Goal: Task Accomplishment & Management: Contribute content

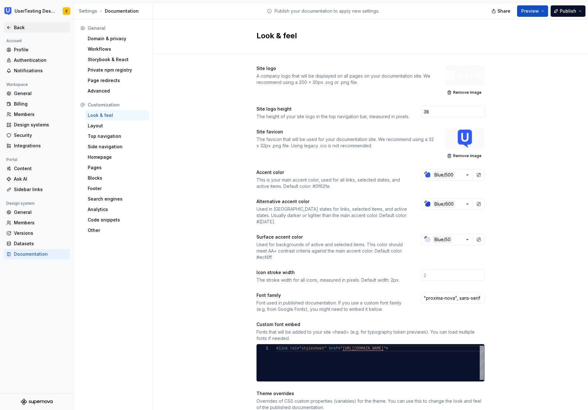
click at [11, 28] on icon at bounding box center [8, 27] width 5 height 5
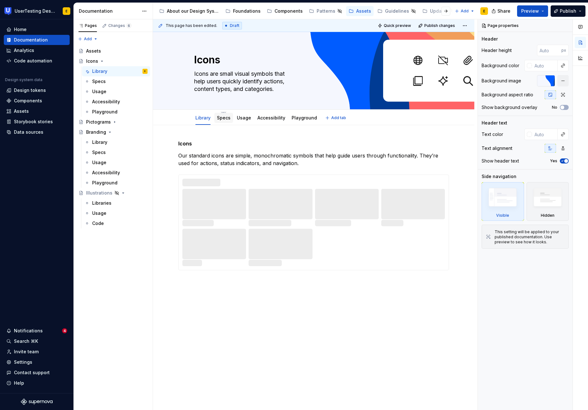
click at [225, 117] on link "Specs" at bounding box center [224, 117] width 14 height 5
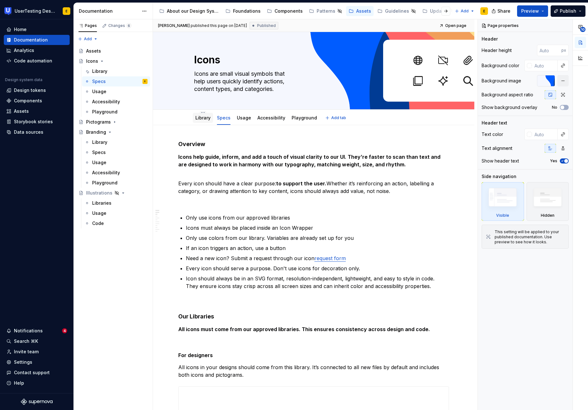
click at [205, 117] on link "Library" at bounding box center [202, 117] width 15 height 5
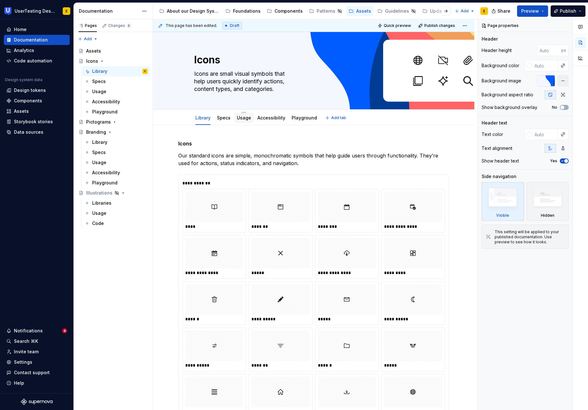
click at [246, 117] on link "Usage" at bounding box center [244, 117] width 14 height 5
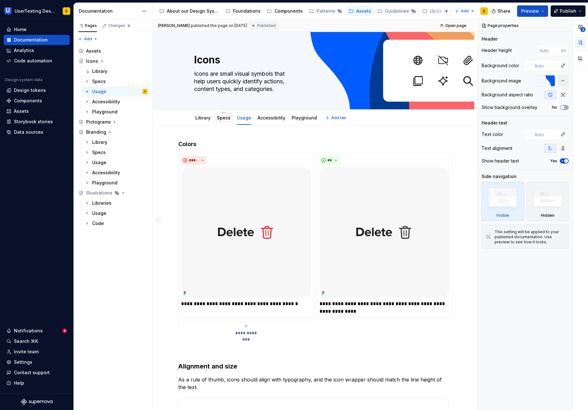
click at [220, 119] on link "Specs" at bounding box center [224, 117] width 14 height 5
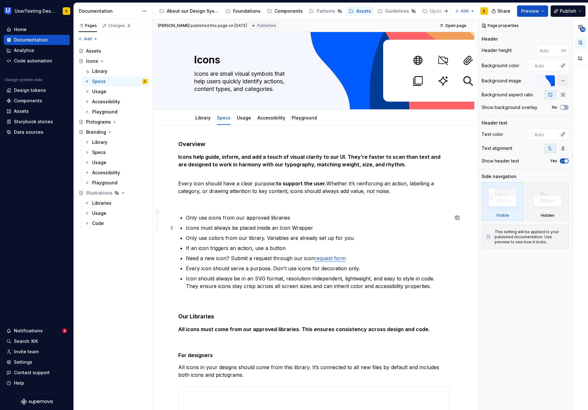
click at [242, 226] on p "Icons must always be placed inside an Icon Wrapper" at bounding box center [317, 228] width 263 height 8
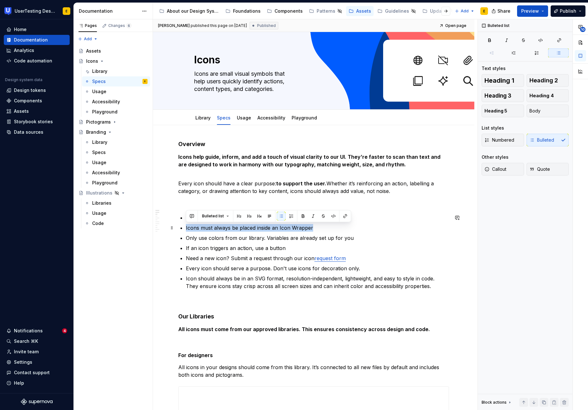
drag, startPoint x: 318, startPoint y: 227, endPoint x: 178, endPoint y: 229, distance: 140.3
click at [294, 234] on p "Only use colors from our library. Variables are already set up for you" at bounding box center [317, 238] width 263 height 8
drag, startPoint x: 314, startPoint y: 227, endPoint x: 282, endPoint y: 230, distance: 32.1
click at [282, 230] on p "Icons must always be placed inside an Icon Wrapper" at bounding box center [317, 228] width 263 height 8
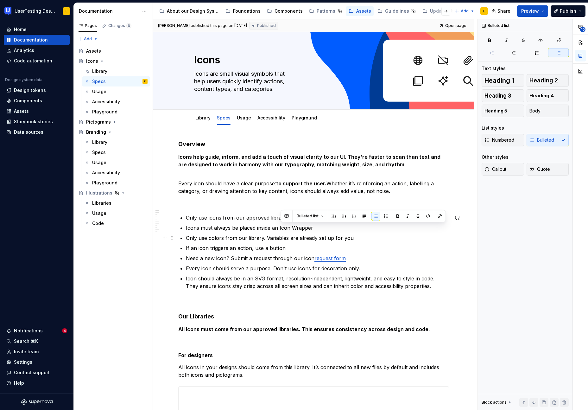
click at [281, 232] on ul "Only use icons from our approved libraries Icons must always be placed inside a…" at bounding box center [317, 252] width 263 height 76
drag, startPoint x: 280, startPoint y: 228, endPoint x: 312, endPoint y: 228, distance: 32.3
click at [312, 228] on p "Icons must always be placed inside an Icon Wrapper" at bounding box center [317, 228] width 263 height 8
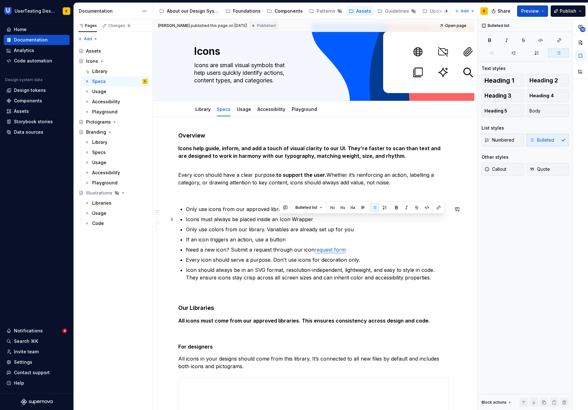
click at [220, 220] on p "Icons must always be placed inside an Icon Wrapper" at bounding box center [317, 219] width 263 height 8
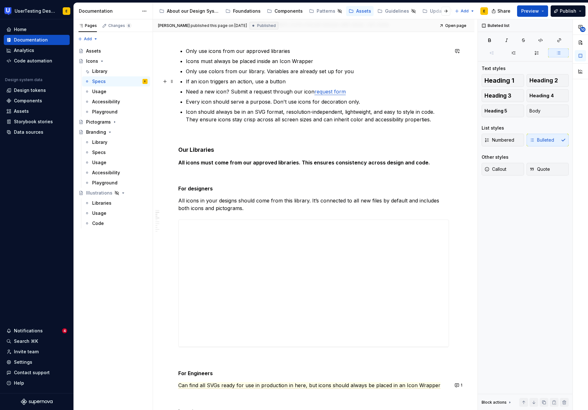
scroll to position [168, 0]
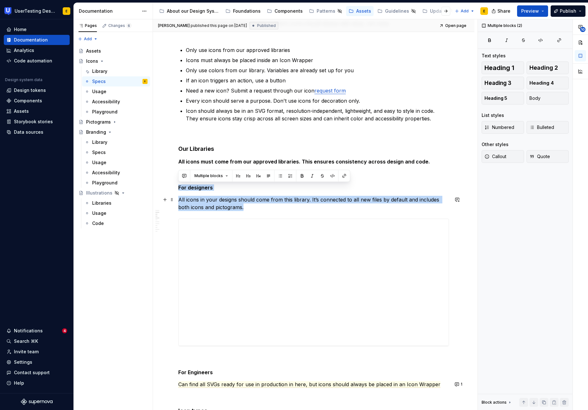
drag, startPoint x: 179, startPoint y: 186, endPoint x: 235, endPoint y: 210, distance: 60.4
click at [238, 209] on p "All icons in your designs should come from this library. It’s connected to all …" at bounding box center [313, 203] width 271 height 15
drag, startPoint x: 179, startPoint y: 187, endPoint x: 237, endPoint y: 212, distance: 63.6
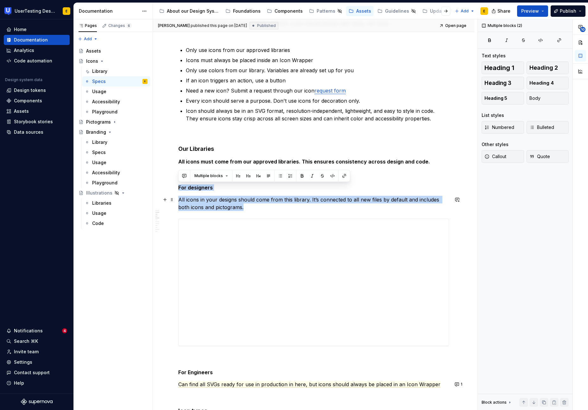
click at [241, 209] on p "All icons in your designs should come from this library. It’s connected to all …" at bounding box center [313, 203] width 271 height 15
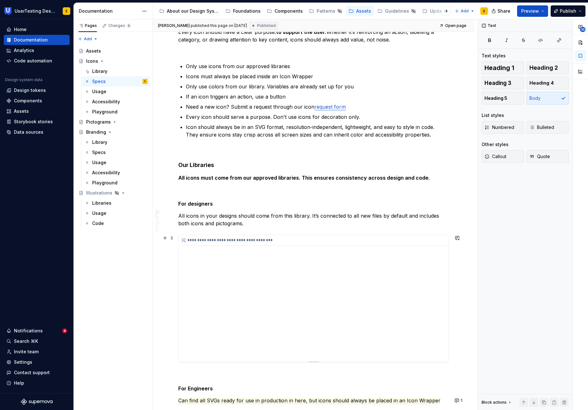
scroll to position [151, 0]
click at [183, 9] on div "About our Design System" at bounding box center [193, 11] width 52 height 6
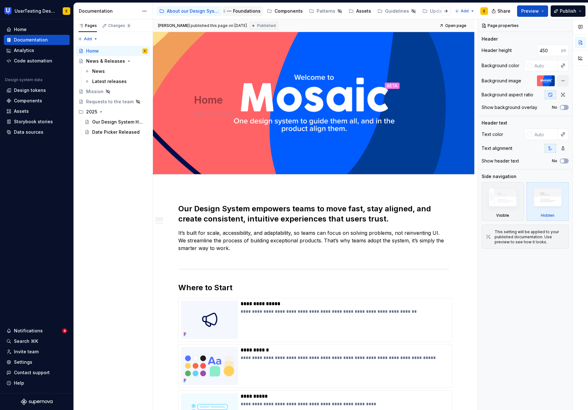
click at [242, 9] on div "Foundations" at bounding box center [247, 11] width 28 height 6
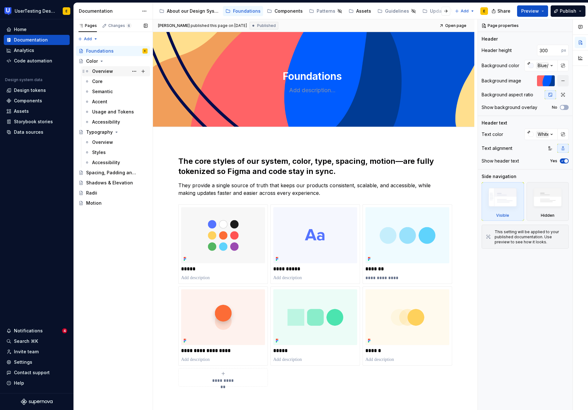
click at [96, 70] on div "Overview" at bounding box center [102, 71] width 21 height 6
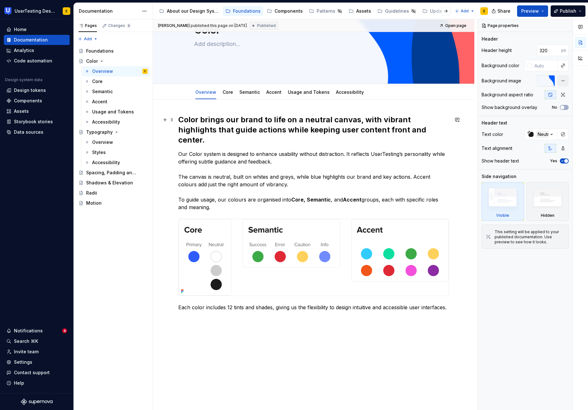
scroll to position [51, 0]
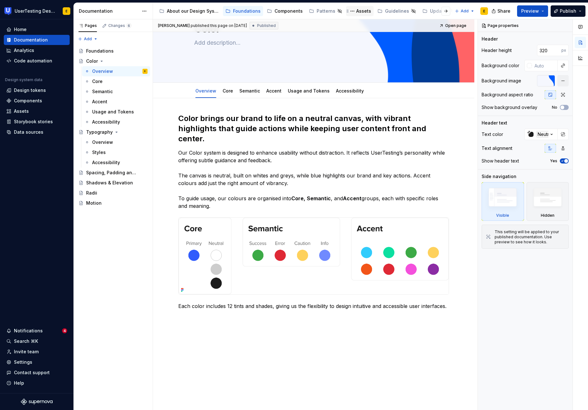
click at [359, 12] on div "Assets" at bounding box center [363, 11] width 15 height 6
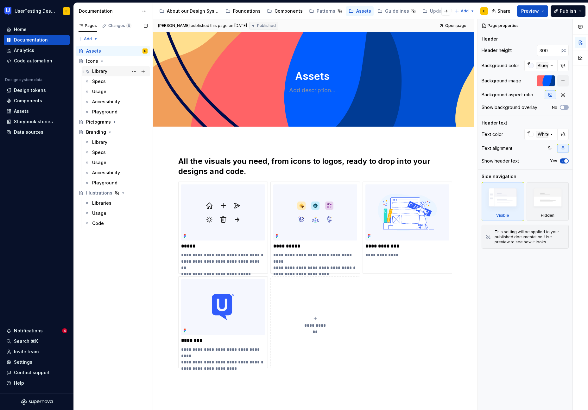
click at [100, 72] on div "Library" at bounding box center [99, 71] width 15 height 6
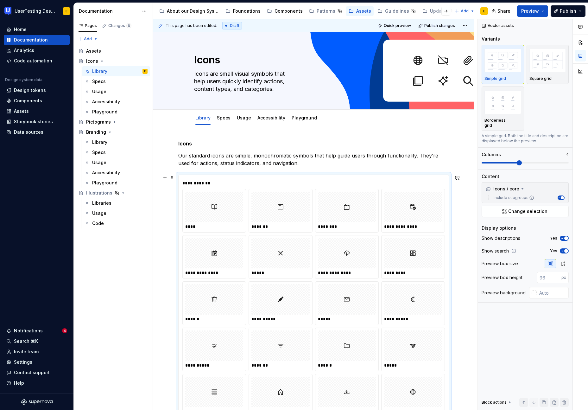
click at [217, 211] on img at bounding box center [215, 206] width 8 height 25
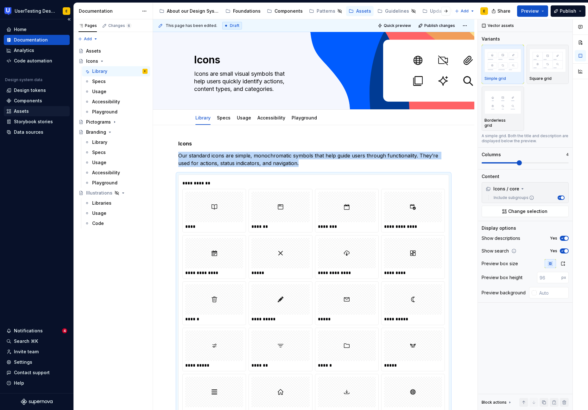
click at [23, 111] on div "Assets" at bounding box center [21, 111] width 15 height 6
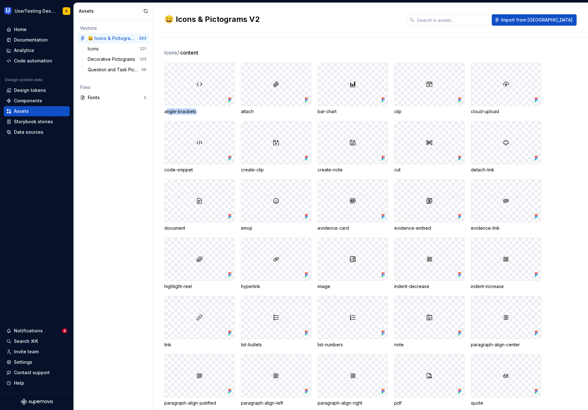
drag, startPoint x: 165, startPoint y: 112, endPoint x: 198, endPoint y: 112, distance: 33.2
click at [198, 112] on div "angle-brackets" at bounding box center [199, 111] width 70 height 6
drag, startPoint x: 178, startPoint y: 52, endPoint x: 201, endPoint y: 52, distance: 22.8
click at [201, 52] on div "Icons / content" at bounding box center [376, 53] width 424 height 8
click at [166, 111] on div "angle-brackets" at bounding box center [199, 111] width 70 height 6
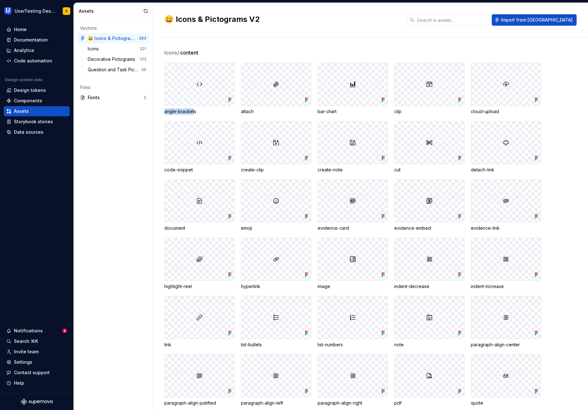
drag, startPoint x: 165, startPoint y: 112, endPoint x: 193, endPoint y: 112, distance: 28.5
click at [193, 112] on div "angle-brackets" at bounding box center [199, 111] width 70 height 6
click at [164, 112] on div "angle-brackets" at bounding box center [199, 111] width 70 height 6
click at [35, 40] on div "Documentation" at bounding box center [31, 40] width 34 height 6
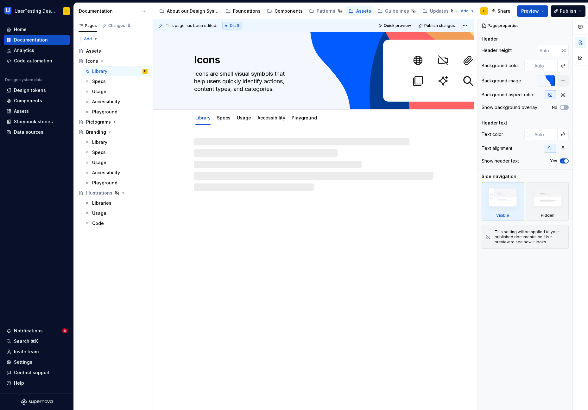
type textarea "*"
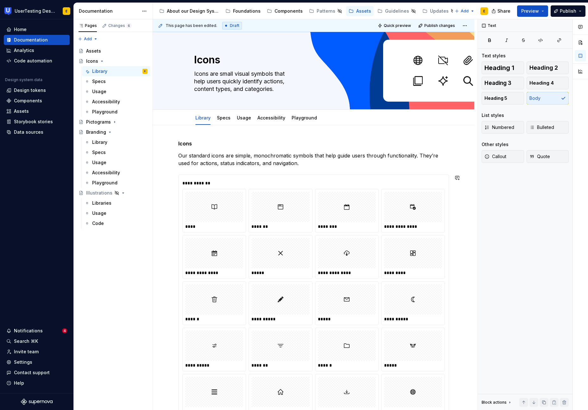
click at [181, 171] on div "**********" at bounding box center [313, 373] width 271 height 466
click at [181, 179] on div "**********" at bounding box center [314, 390] width 270 height 431
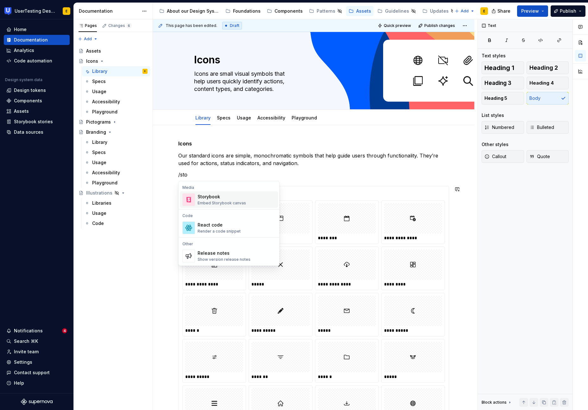
click at [208, 200] on div "Storybook Embed Storybook canvas" at bounding box center [222, 199] width 48 height 12
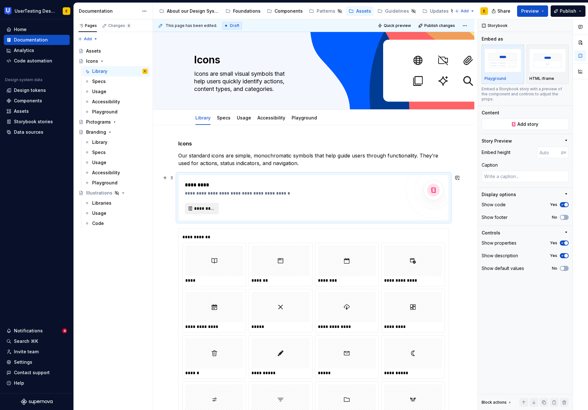
click at [211, 207] on span "*********" at bounding box center [204, 208] width 21 height 6
type textarea "*"
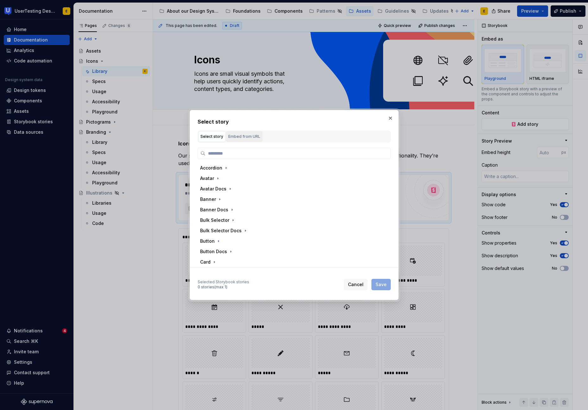
click at [246, 134] on div "Embed from URL" at bounding box center [244, 136] width 32 height 6
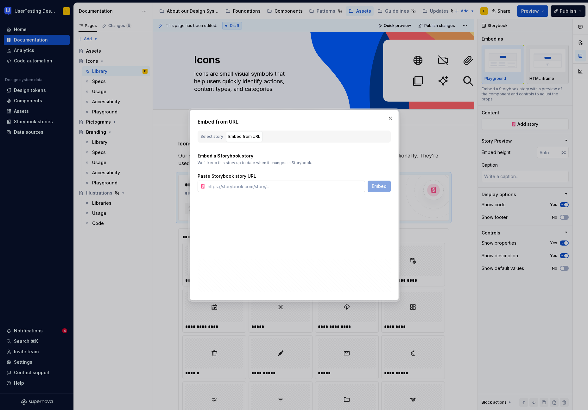
click at [254, 187] on input "text" at bounding box center [285, 185] width 160 height 11
paste input "[URL][DOMAIN_NAME]"
type input "[URL][DOMAIN_NAME]"
click at [382, 186] on span "Embed" at bounding box center [379, 186] width 15 height 6
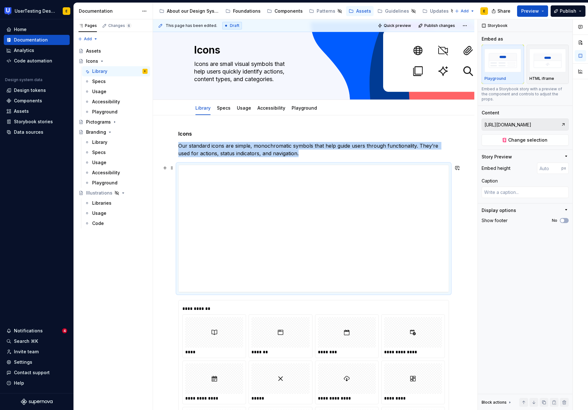
scroll to position [19, 0]
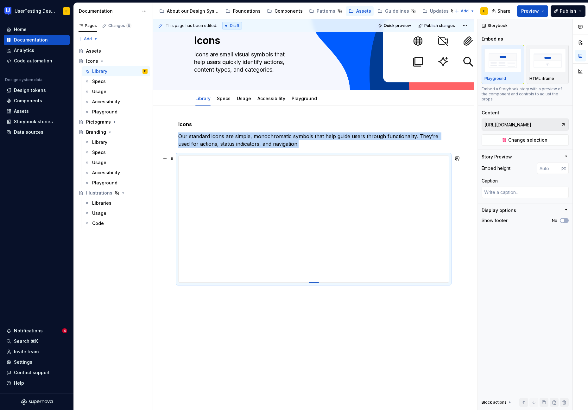
type textarea "*"
type input "409"
type textarea "*"
type input "419"
type textarea "*"
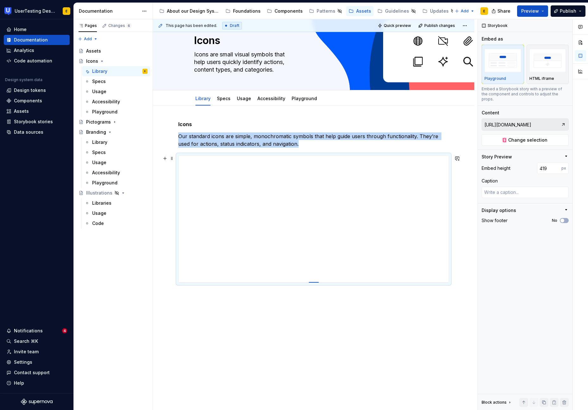
type input "432"
type textarea "*"
type input "453"
type textarea "*"
type input "476"
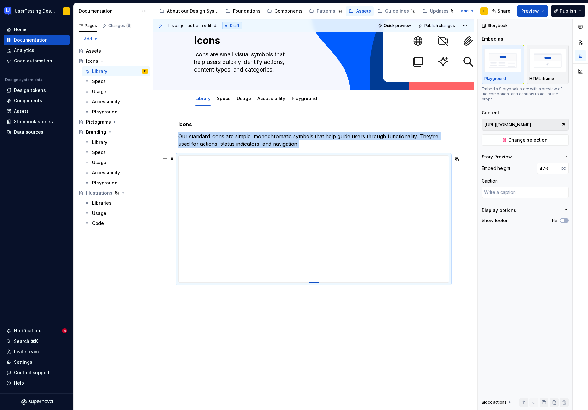
type textarea "*"
type input "502"
type textarea "*"
type input "530"
type textarea "*"
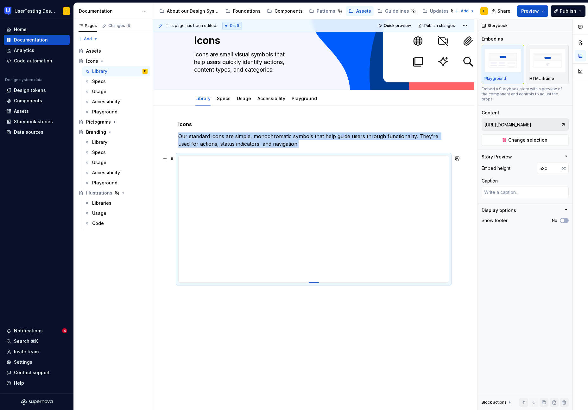
type input "558"
type textarea "*"
type input "587"
type textarea "*"
type input "607"
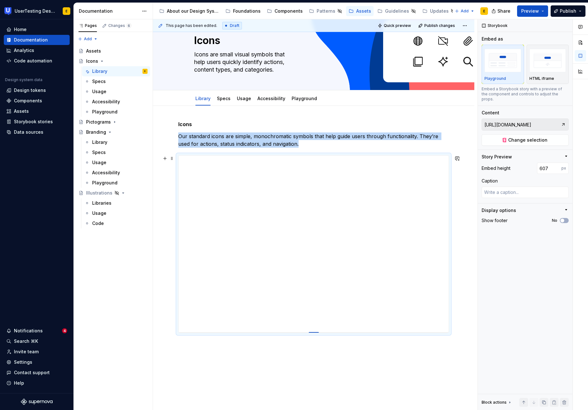
type textarea "*"
type input "630"
type textarea "*"
type input "649"
type textarea "*"
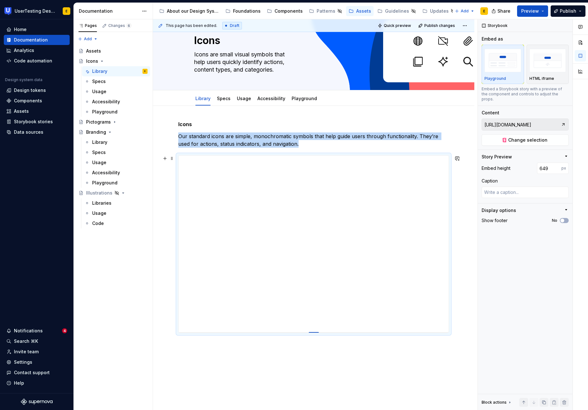
type input "669"
type textarea "*"
type input "690"
type textarea "*"
type input "712"
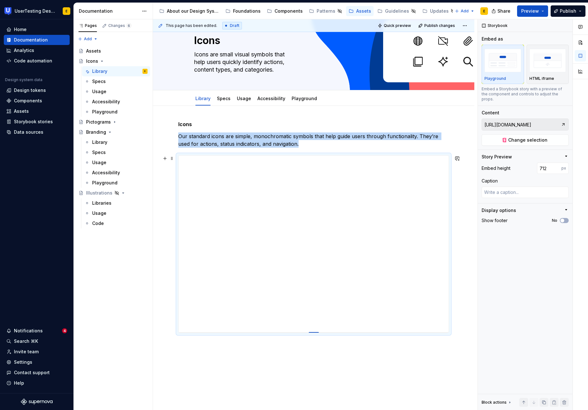
type textarea "*"
type input "729"
type textarea "*"
type input "749"
type textarea "*"
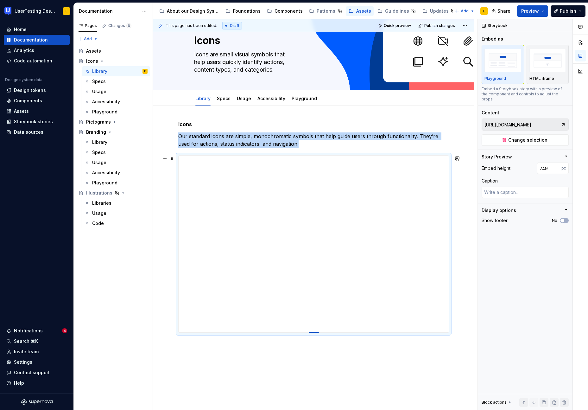
type input "764"
type textarea "*"
type input "782"
type textarea "*"
type input "794"
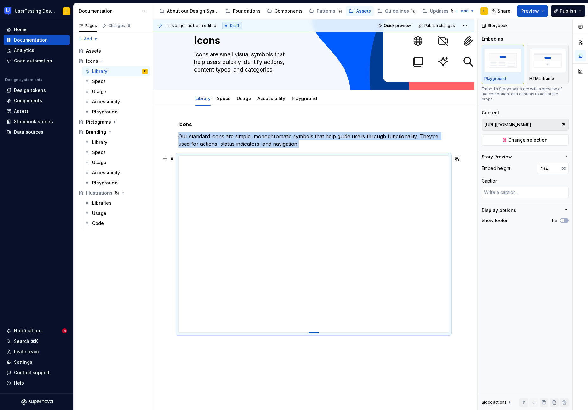
type textarea "*"
type input "802"
type textarea "*"
type input "801"
drag, startPoint x: 317, startPoint y: 282, endPoint x: 345, endPoint y: 409, distance: 130.0
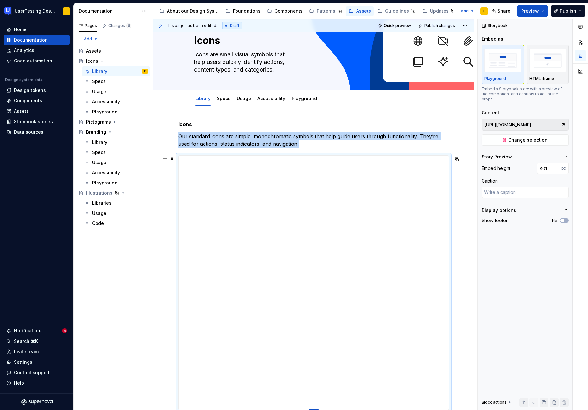
type textarea "*"
type input "800"
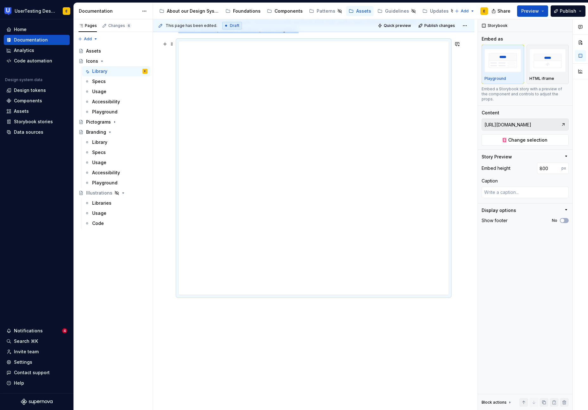
scroll to position [149, 0]
type textarea "*"
type input "828"
type textarea "*"
type input "851"
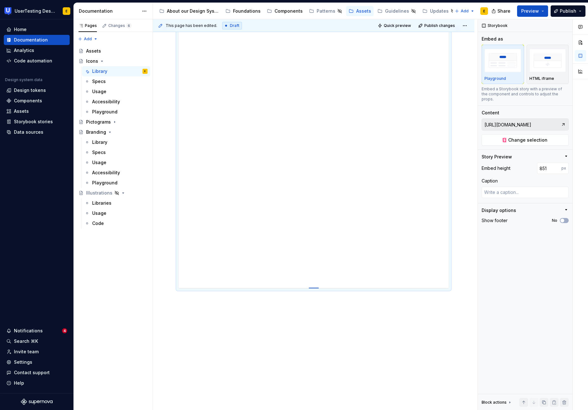
type textarea "*"
type input "872"
type textarea "*"
type input "897"
type textarea "*"
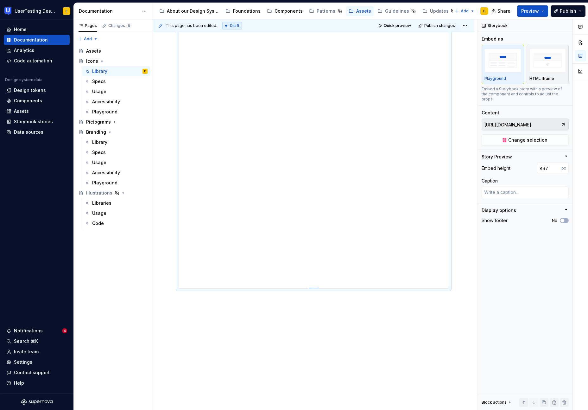
type input "923"
type textarea "*"
type input "955"
type textarea "*"
type input "989"
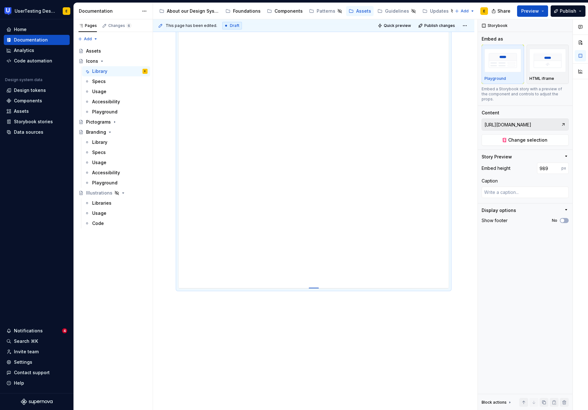
type textarea "*"
type input "1017"
type textarea "*"
type input "1043"
type textarea "*"
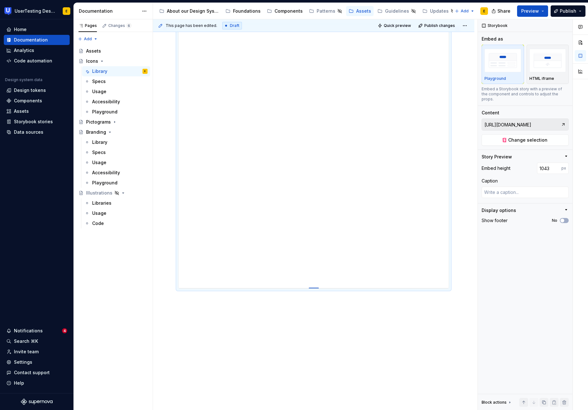
type input "1062"
type textarea "*"
type input "1074"
type textarea "*"
type input "1079"
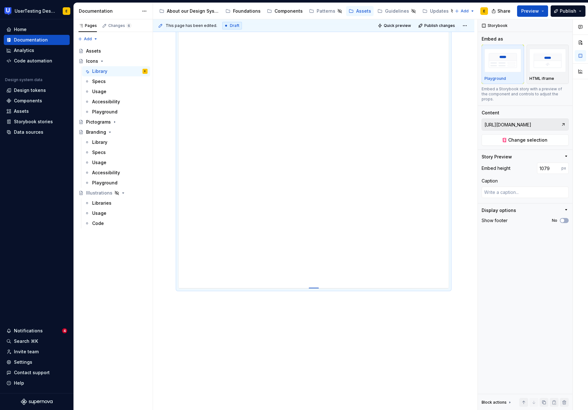
type textarea "*"
type input "1086"
type textarea "*"
type input "1093"
type textarea "*"
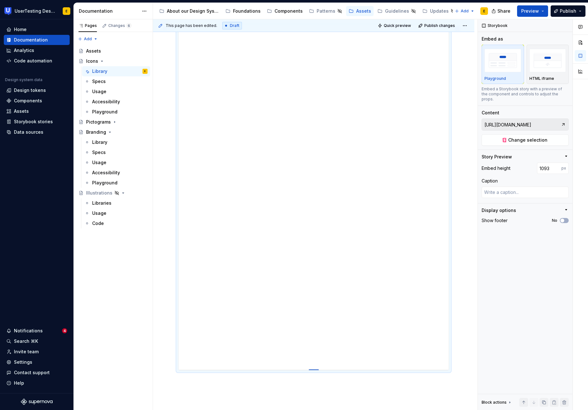
type input "1101"
type textarea "*"
type input "1108"
type textarea "*"
type input "1116"
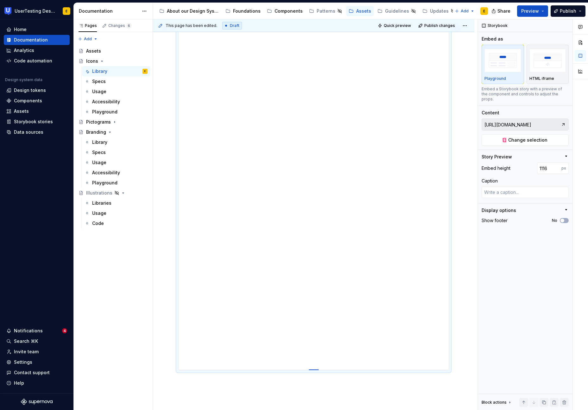
type textarea "*"
type input "1121"
type textarea "*"
type input "1127"
type textarea "*"
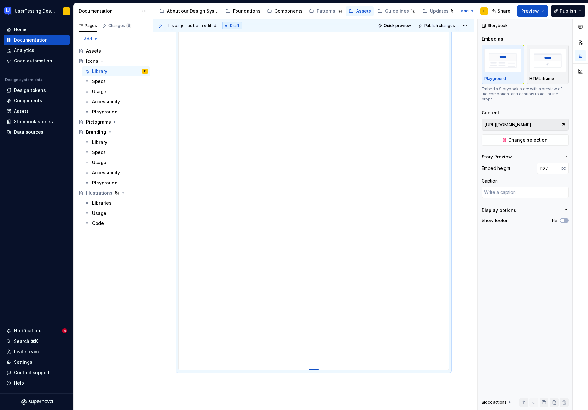
type input "1133"
type textarea "*"
type input "1139"
type textarea "*"
type input "1142"
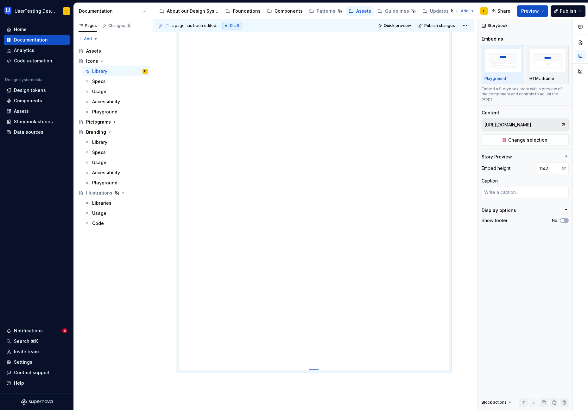
type textarea "*"
type input "1144"
type textarea "*"
type input "1148"
type textarea "*"
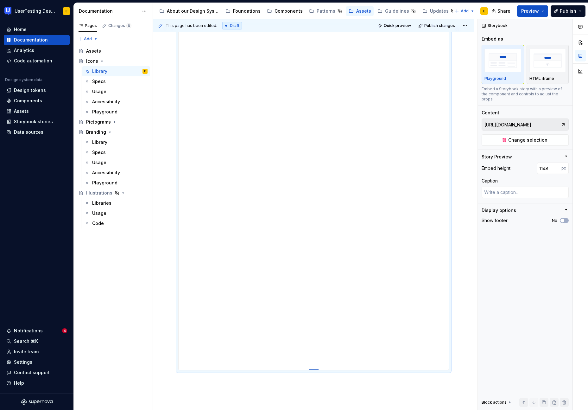
type input "1152"
type textarea "*"
type input "1155"
type textarea "*"
type input "1158"
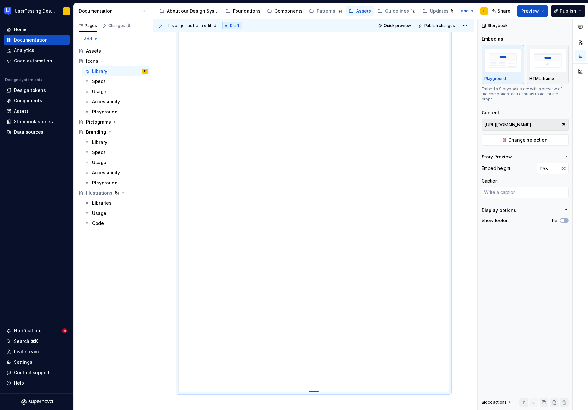
type textarea "*"
type input "1160"
type textarea "*"
type input "1161"
type textarea "*"
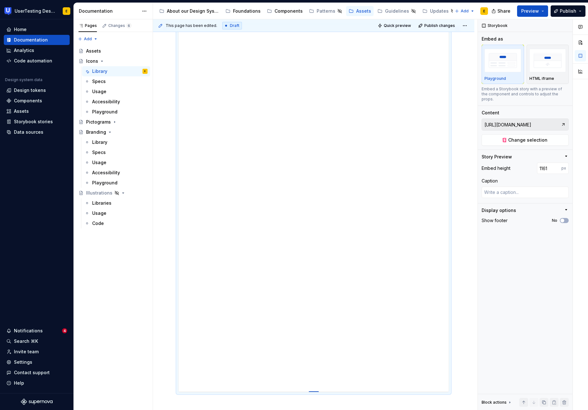
type input "1160"
drag, startPoint x: 315, startPoint y: 278, endPoint x: 335, endPoint y: 390, distance: 113.5
type textarea "*"
type input "1159"
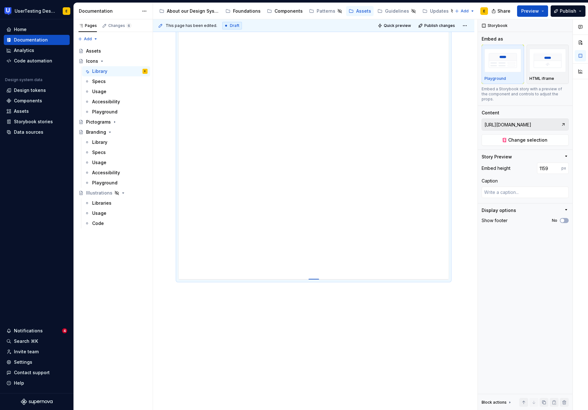
type textarea "*"
type input "1170"
type textarea "*"
type input "1186"
type textarea "*"
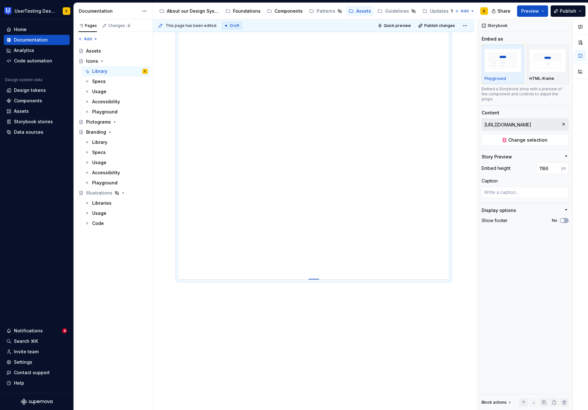
type input "1200"
type textarea "*"
type input "1218"
type textarea "*"
type input "1235"
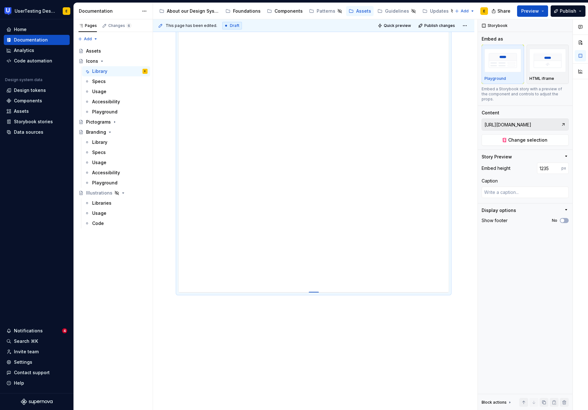
type textarea "*"
type input "1255"
type textarea "*"
type input "1276"
type textarea "*"
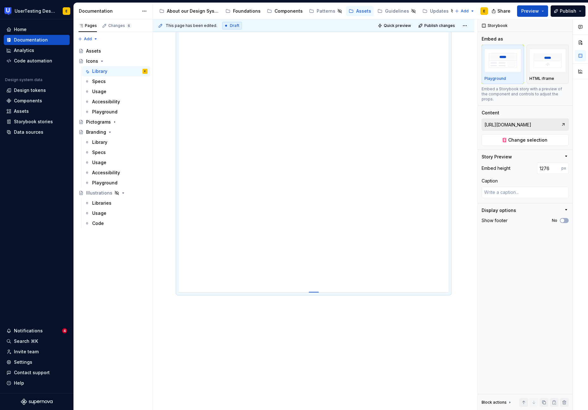
type input "1301"
type textarea "*"
type input "1321"
type textarea "*"
type input "1347"
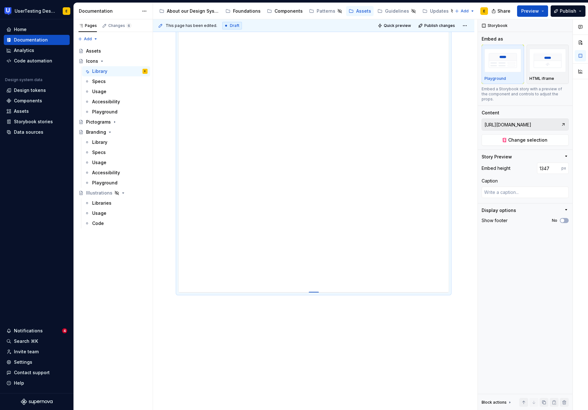
type textarea "*"
type input "1368"
type textarea "*"
type input "1392"
type textarea "*"
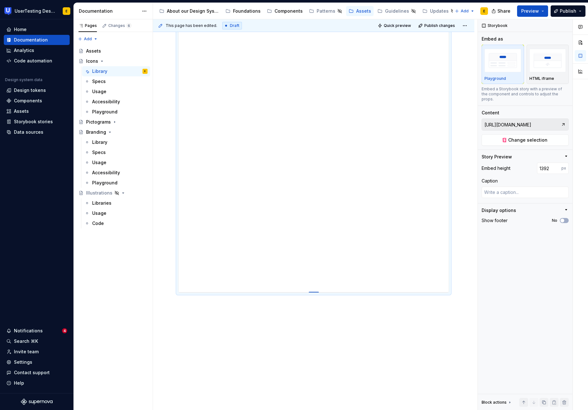
type input "1410"
type textarea "*"
type input "1436"
type textarea "*"
type input "1457"
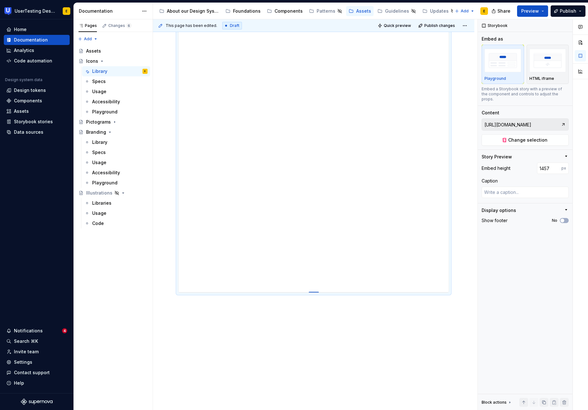
type textarea "*"
type input "1476"
type textarea "*"
type input "1490"
type textarea "*"
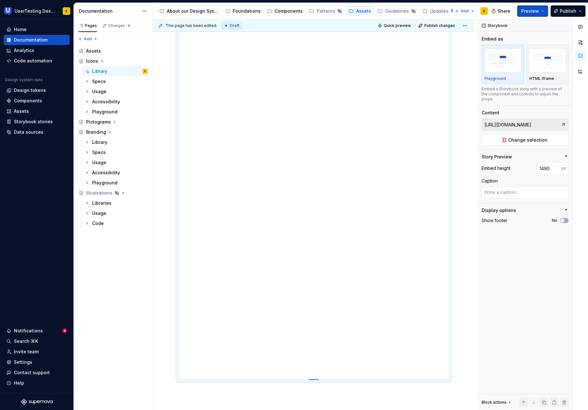
type input "1503"
type textarea "*"
type input "1513"
type textarea "*"
type input "1521"
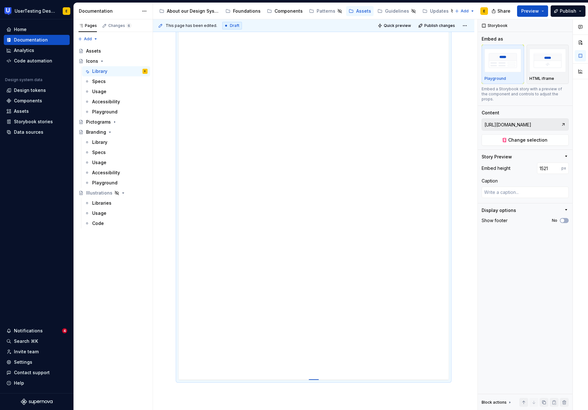
type textarea "*"
type input "1528"
type textarea "*"
type input "1534"
type textarea "*"
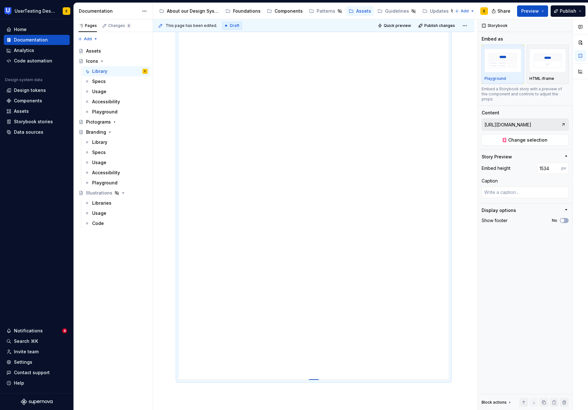
type input "1540"
type textarea "*"
type input "1541"
type textarea "*"
type input "1542"
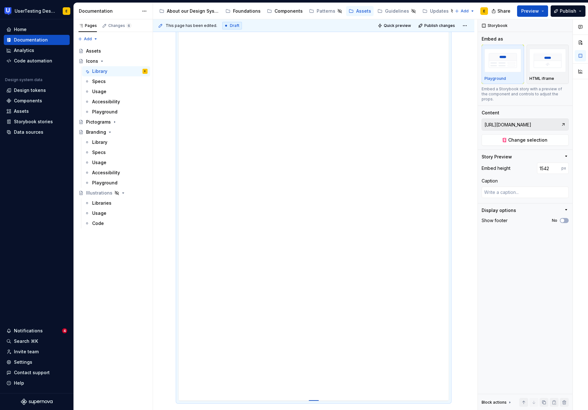
drag, startPoint x: 316, startPoint y: 279, endPoint x: 326, endPoint y: 400, distance: 122.0
type textarea "*"
type input "1556"
type textarea "*"
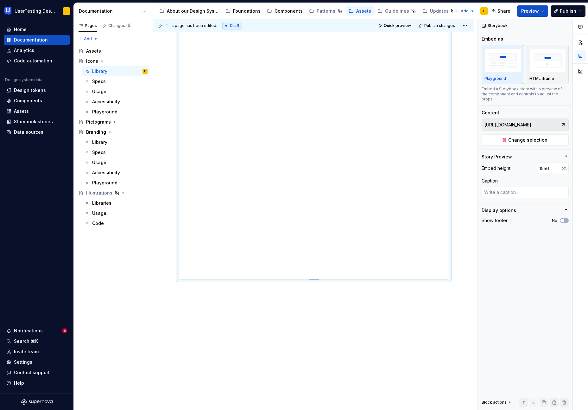
type input "1572"
type textarea "*"
type input "1590"
type textarea "*"
type input "1620"
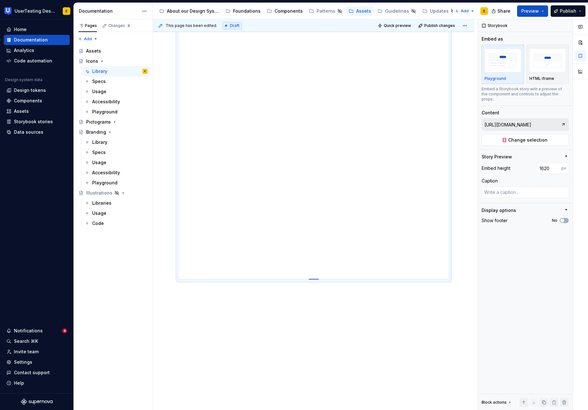
type textarea "*"
type input "1652"
type textarea "*"
type input "1695"
type textarea "*"
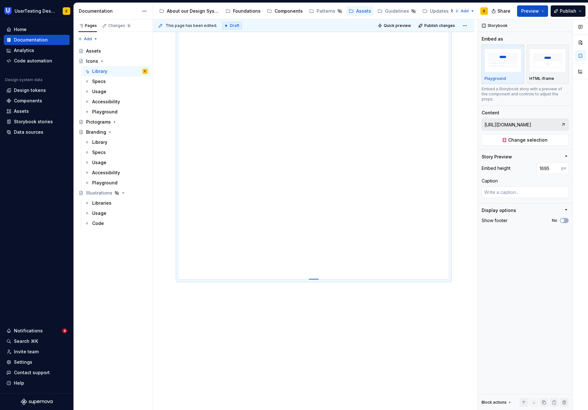
type input "1726"
type textarea "*"
type input "1765"
type textarea "*"
type input "1791"
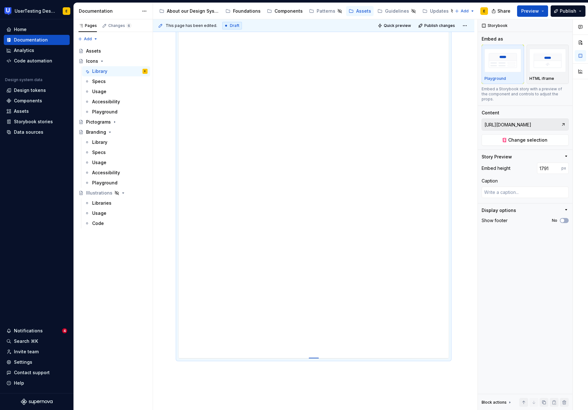
type textarea "*"
type input "1817"
type textarea "*"
type input "1834"
type textarea "*"
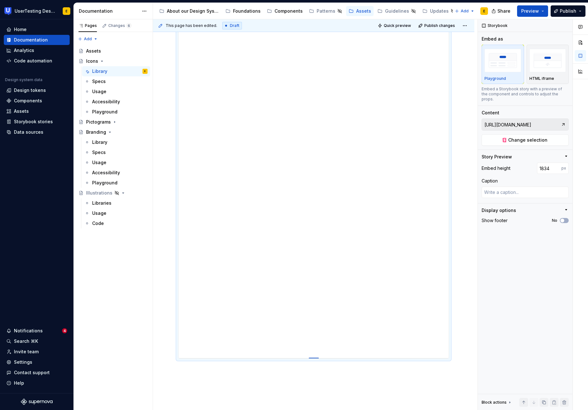
type input "1852"
type textarea "*"
type input "1861"
type textarea "*"
type input "1866"
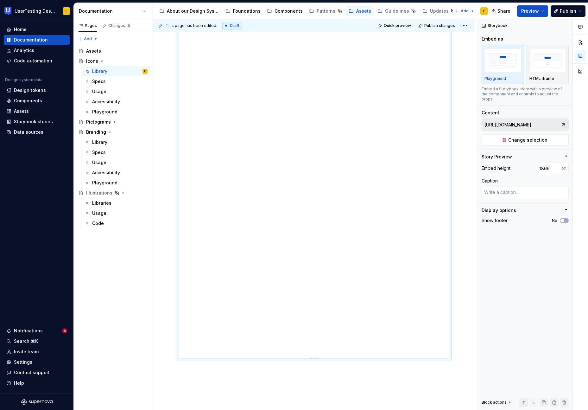
type textarea "*"
type input "1868"
type textarea "*"
type input "1869"
type textarea "*"
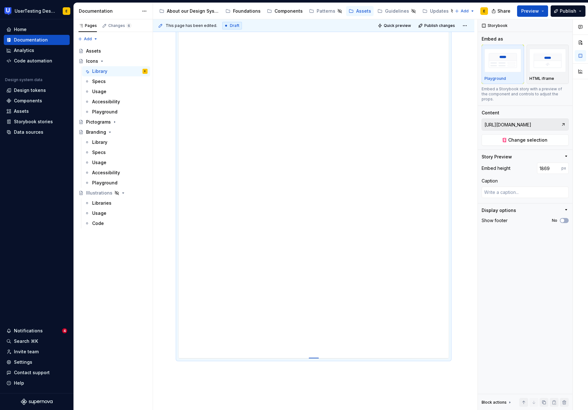
type input "1870"
type textarea "*"
type input "1873"
type textarea "*"
drag, startPoint x: 314, startPoint y: 279, endPoint x: 325, endPoint y: 397, distance: 118.6
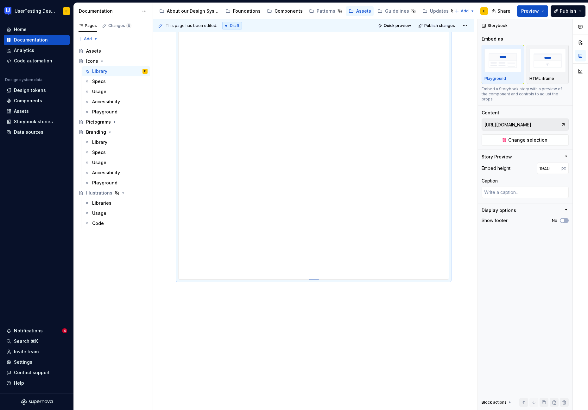
scroll to position [502, 0]
drag, startPoint x: 314, startPoint y: 278, endPoint x: 318, endPoint y: 409, distance: 131.2
click at [318, 409] on div at bounding box center [314, 409] width 10 height 1
drag, startPoint x: 313, startPoint y: 278, endPoint x: 323, endPoint y: 399, distance: 121.0
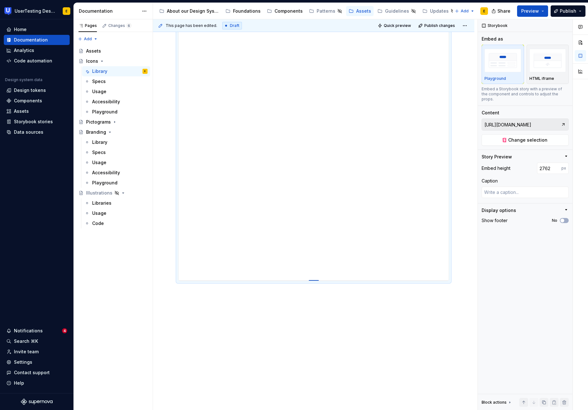
scroll to position [757, 0]
drag, startPoint x: 315, startPoint y: 279, endPoint x: 332, endPoint y: 404, distance: 126.9
drag, startPoint x: 316, startPoint y: 278, endPoint x: 324, endPoint y: 392, distance: 114.0
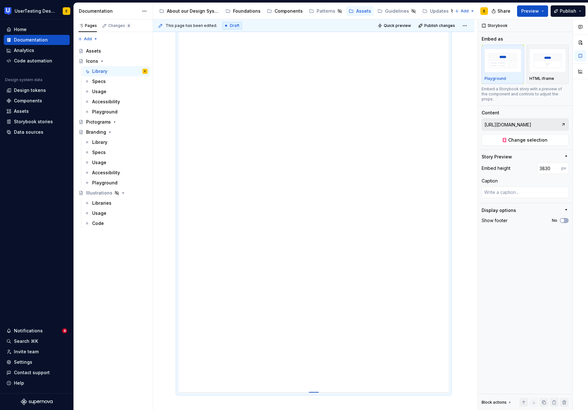
drag, startPoint x: 316, startPoint y: 278, endPoint x: 324, endPoint y: 392, distance: 113.9
drag, startPoint x: 313, startPoint y: 279, endPoint x: 336, endPoint y: 401, distance: 124.9
drag, startPoint x: 313, startPoint y: 279, endPoint x: 332, endPoint y: 393, distance: 115.3
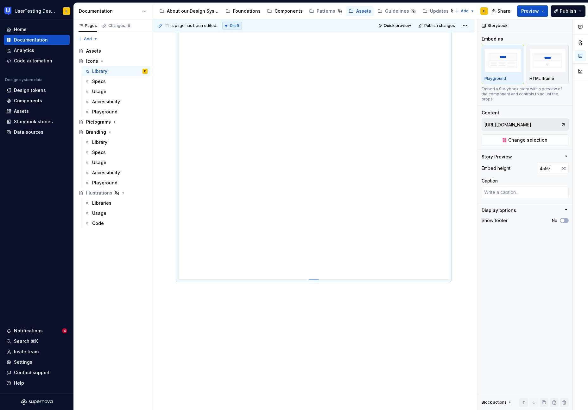
scroll to position [1345, 0]
drag, startPoint x: 315, startPoint y: 279, endPoint x: 339, endPoint y: 406, distance: 129.5
drag, startPoint x: 316, startPoint y: 279, endPoint x: 328, endPoint y: 398, distance: 120.3
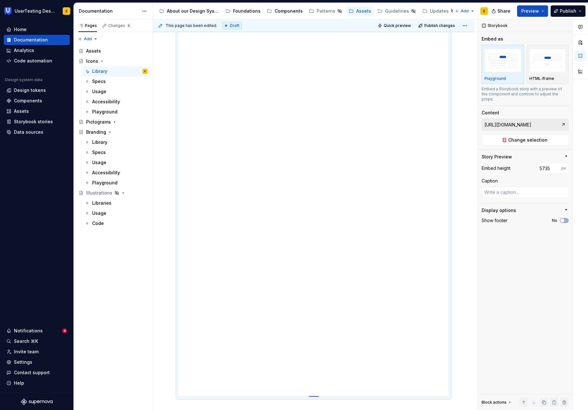
drag, startPoint x: 312, startPoint y: 279, endPoint x: 331, endPoint y: 399, distance: 121.7
drag, startPoint x: 315, startPoint y: 279, endPoint x: 344, endPoint y: 408, distance: 132.7
drag, startPoint x: 316, startPoint y: 279, endPoint x: 326, endPoint y: 407, distance: 128.0
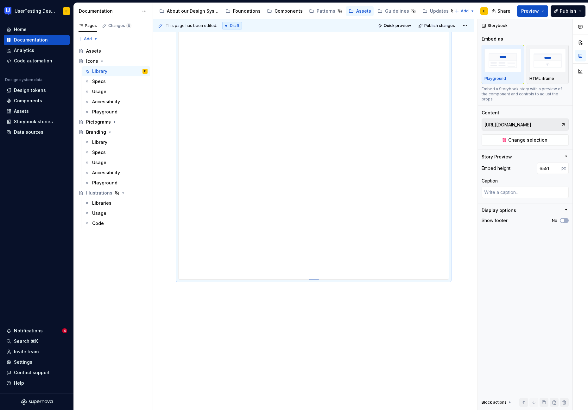
scroll to position [1970, 0]
drag, startPoint x: 313, startPoint y: 278, endPoint x: 332, endPoint y: 408, distance: 131.5
drag, startPoint x: 316, startPoint y: 278, endPoint x: 326, endPoint y: 354, distance: 76.7
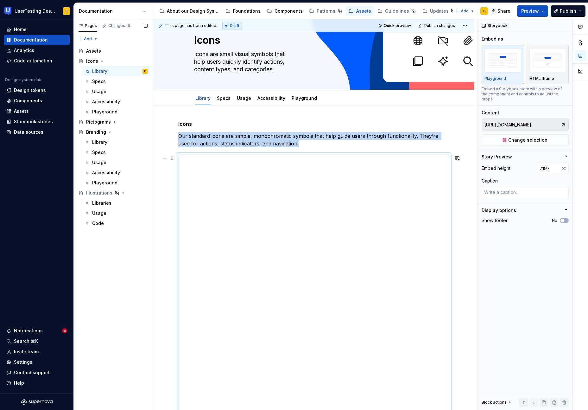
scroll to position [18, 0]
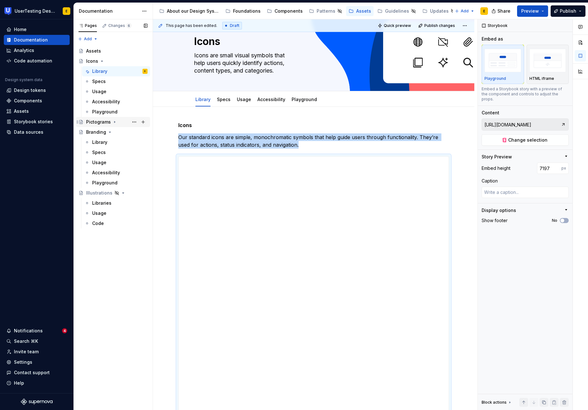
click at [115, 121] on icon "Page tree" at bounding box center [114, 121] width 5 height 5
click at [102, 133] on div "Library" at bounding box center [99, 132] width 15 height 6
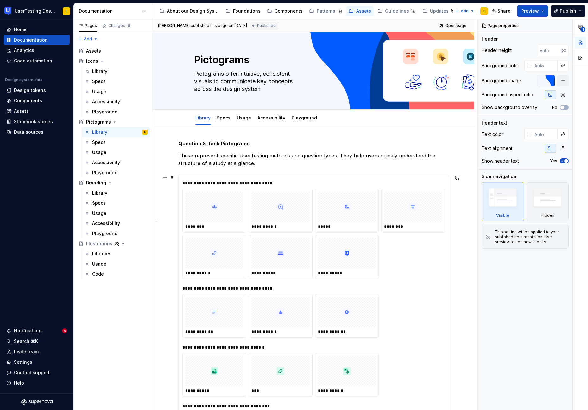
click at [200, 180] on div "**********" at bounding box center [315, 183] width 266 height 6
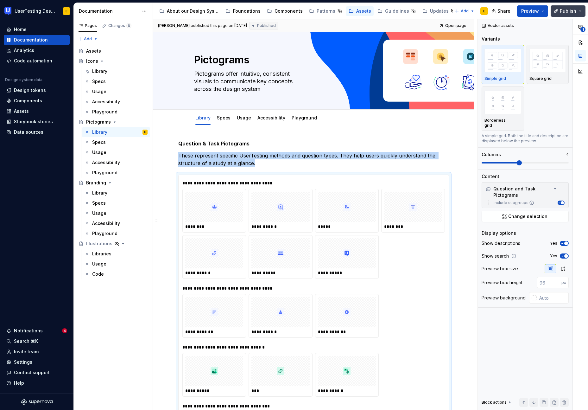
click at [579, 10] on button "Publish" at bounding box center [568, 10] width 35 height 11
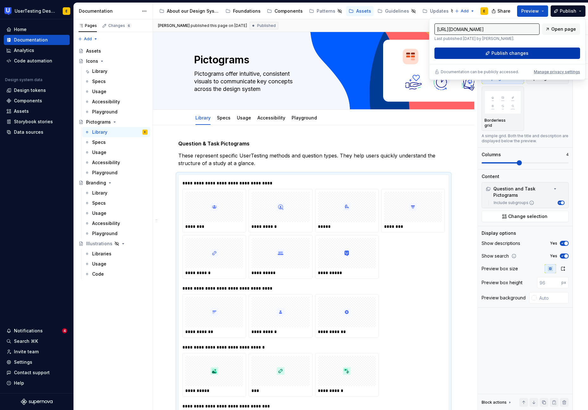
click at [484, 54] on button "Publish changes" at bounding box center [507, 52] width 146 height 11
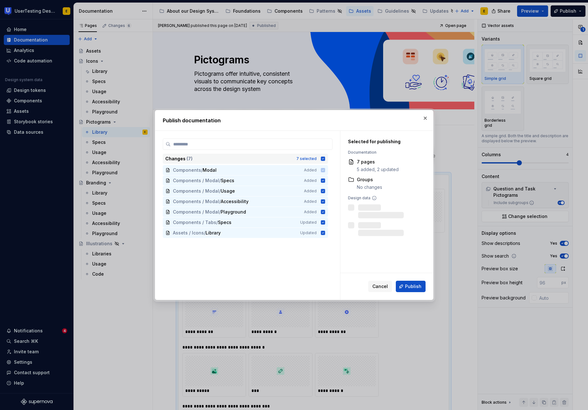
click at [325, 160] on icon at bounding box center [323, 158] width 4 height 4
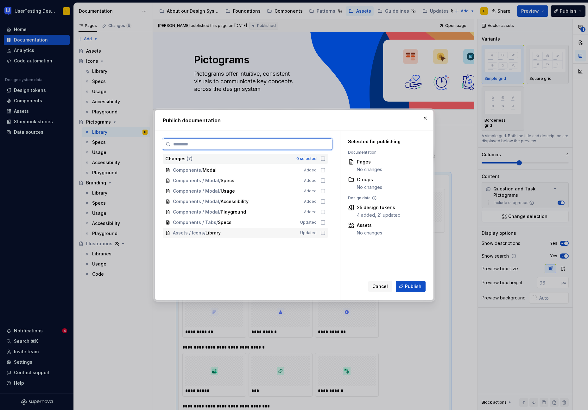
click at [326, 233] on icon at bounding box center [322, 232] width 5 height 5
click at [326, 232] on icon at bounding box center [322, 232] width 5 height 5
click at [326, 233] on icon at bounding box center [322, 232] width 5 height 5
click at [325, 232] on icon at bounding box center [323, 233] width 4 height 4
click at [326, 233] on icon at bounding box center [322, 232] width 5 height 5
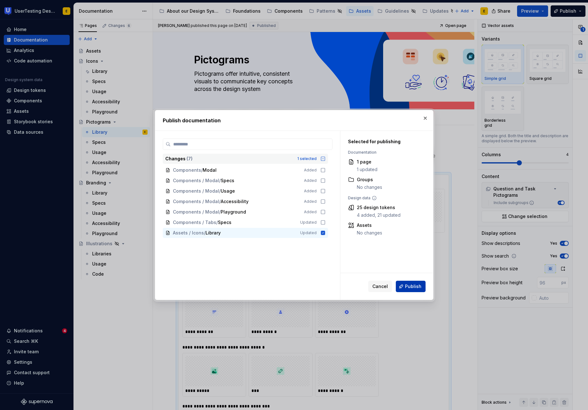
click at [414, 286] on span "Publish" at bounding box center [413, 286] width 16 height 6
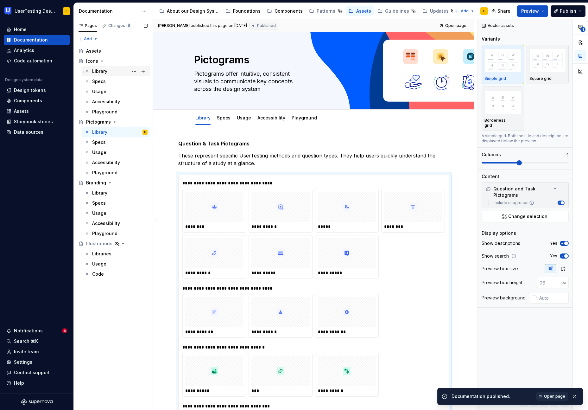
click at [101, 71] on div "Library" at bounding box center [99, 71] width 15 height 6
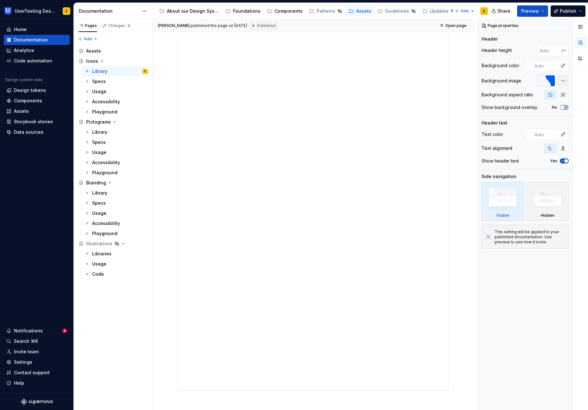
scroll to position [2175, 0]
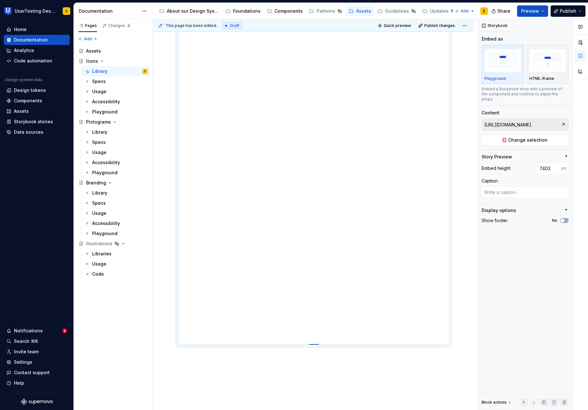
drag, startPoint x: 313, startPoint y: 279, endPoint x: 329, endPoint y: 344, distance: 67.1
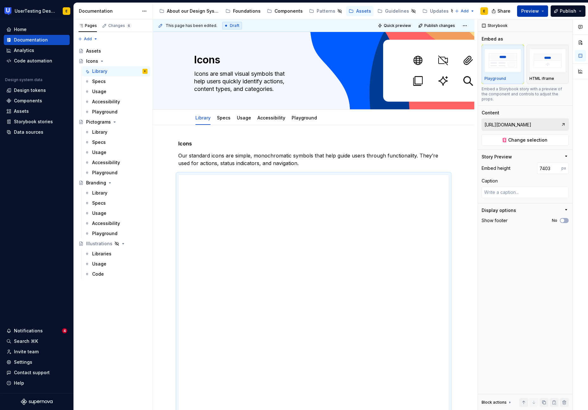
click at [542, 13] on button "Preview" at bounding box center [532, 10] width 31 height 11
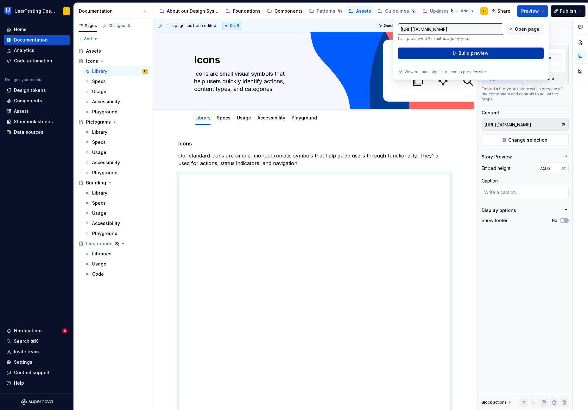
click at [488, 54] on button "Build preview" at bounding box center [471, 52] width 146 height 11
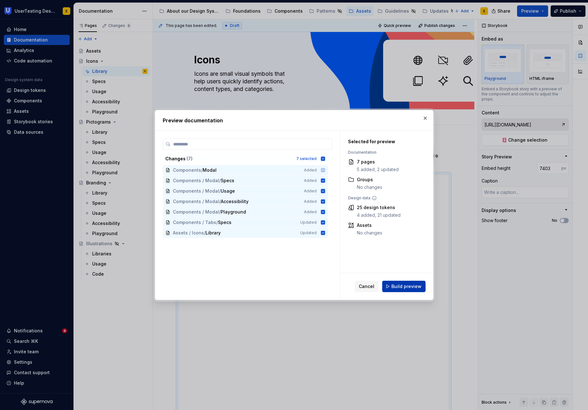
click at [416, 288] on span "Build preview" at bounding box center [406, 286] width 30 height 6
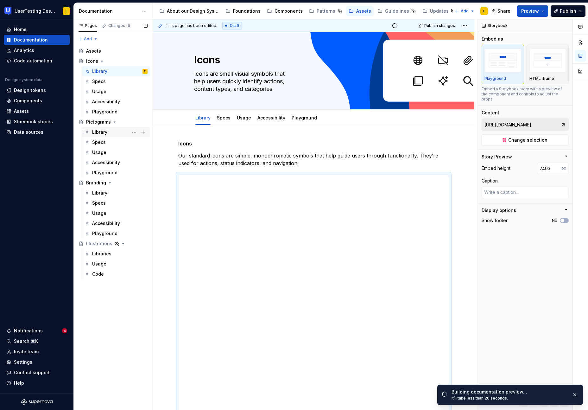
click at [102, 131] on div "Library" at bounding box center [99, 132] width 15 height 6
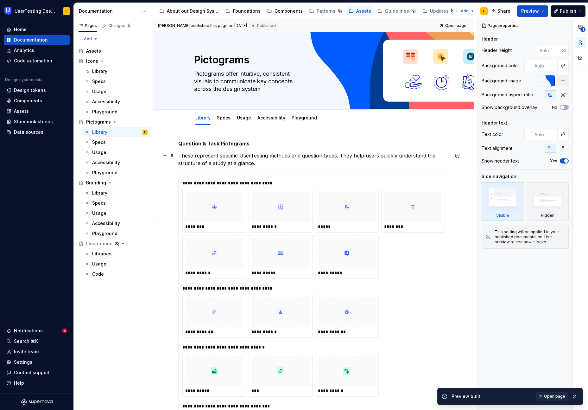
click at [261, 165] on p "These represent specific UserTesting methods and question types. They help user…" at bounding box center [313, 159] width 271 height 15
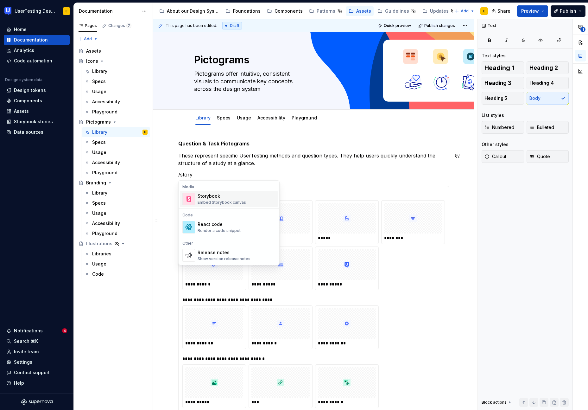
scroll to position [1, 0]
click at [232, 201] on div "Embed Storybook canvas" at bounding box center [222, 202] width 48 height 5
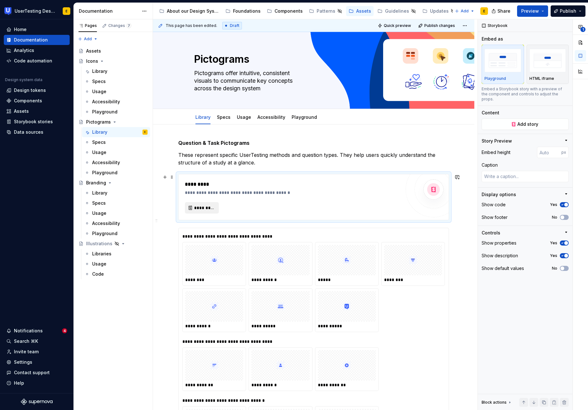
click at [203, 206] on span "*********" at bounding box center [204, 208] width 21 height 6
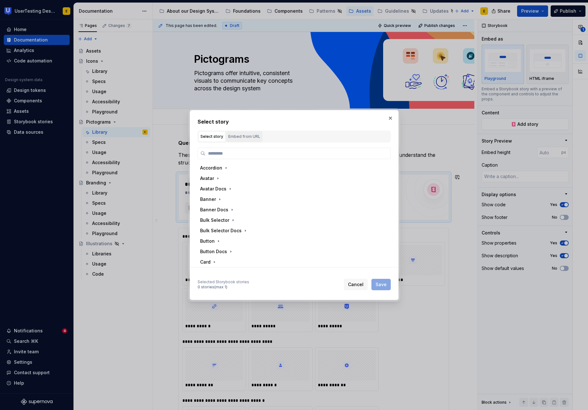
click at [245, 133] on div "Embed from URL" at bounding box center [244, 136] width 32 height 6
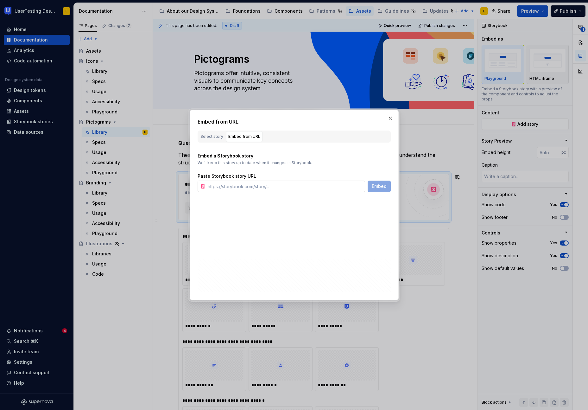
click at [231, 184] on input "text" at bounding box center [285, 185] width 160 height 11
paste input "[URL][DOMAIN_NAME]"
click at [382, 187] on span "Embed" at bounding box center [379, 186] width 15 height 6
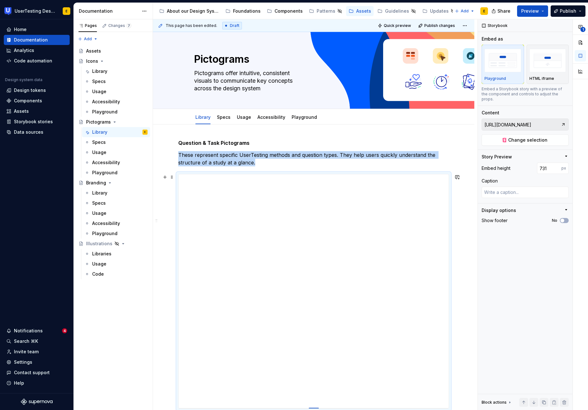
drag, startPoint x: 316, startPoint y: 300, endPoint x: 320, endPoint y: 404, distance: 103.6
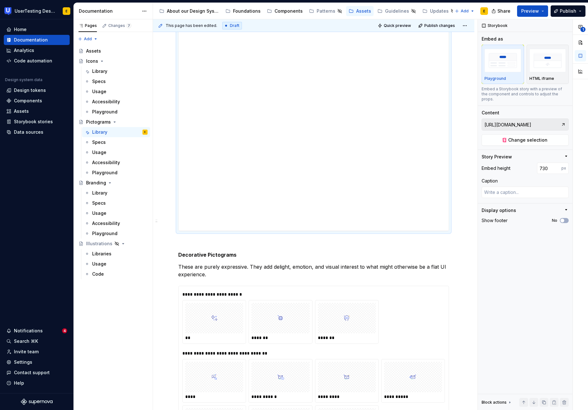
scroll to position [177, 0]
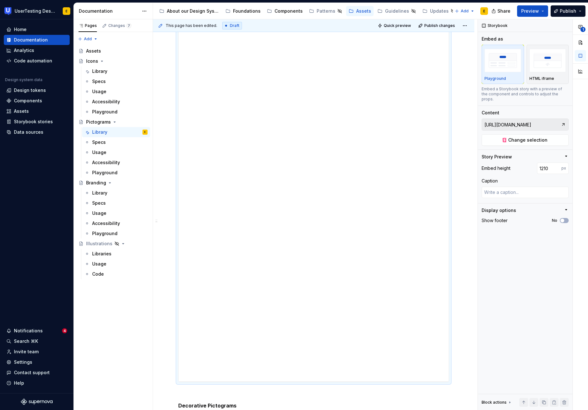
drag, startPoint x: 316, startPoint y: 229, endPoint x: 324, endPoint y: 379, distance: 150.0
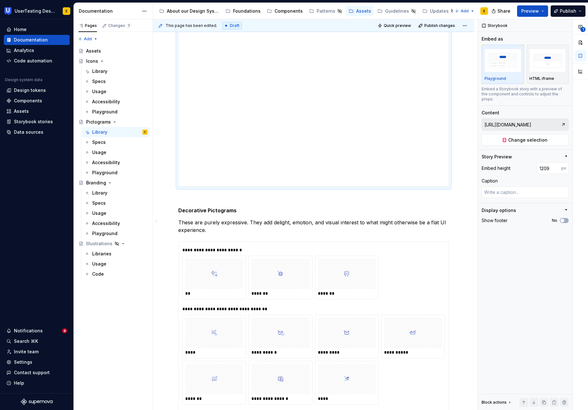
scroll to position [408, 0]
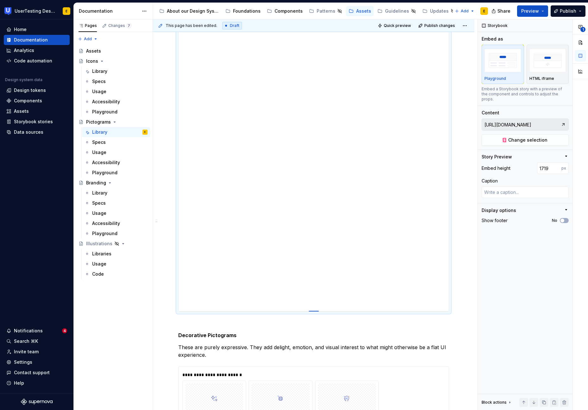
drag, startPoint x: 317, startPoint y: 149, endPoint x: 310, endPoint y: 311, distance: 161.6
click at [310, 311] on div at bounding box center [314, 311] width 10 height 1
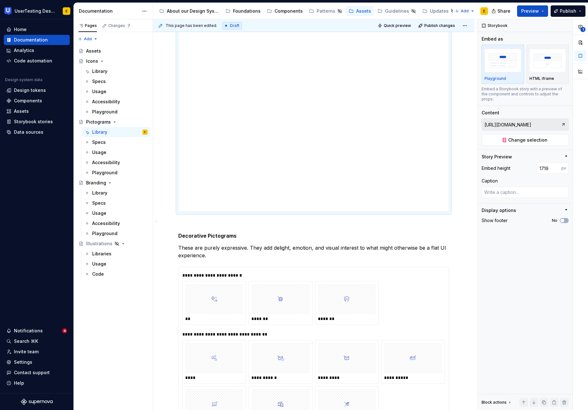
scroll to position [510, 0]
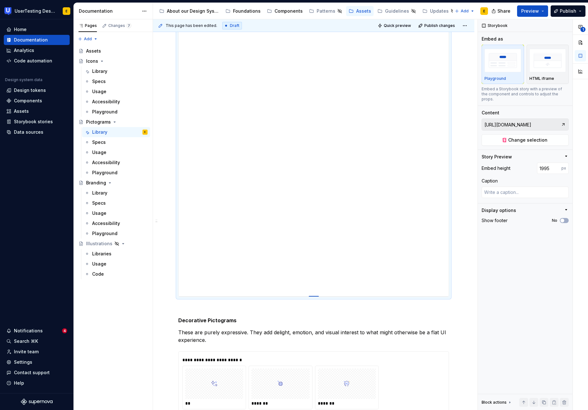
drag, startPoint x: 313, startPoint y: 208, endPoint x: 311, endPoint y: 296, distance: 87.7
click at [311, 296] on div at bounding box center [314, 296] width 10 height 1
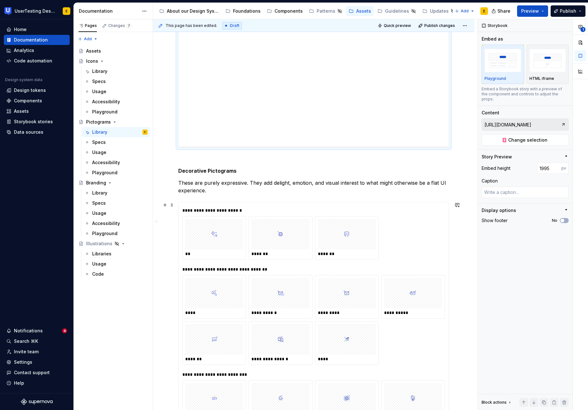
scroll to position [664, 0]
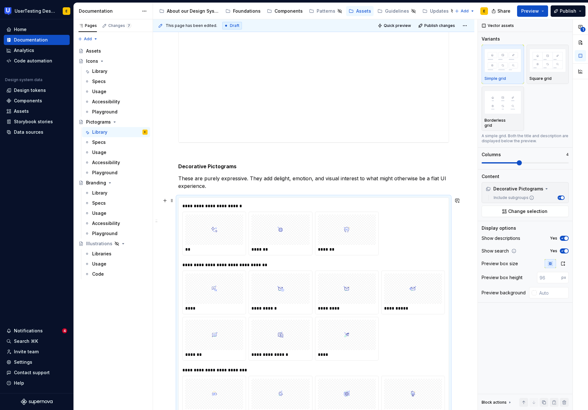
click at [191, 201] on div "**********" at bounding box center [313, 228] width 262 height 54
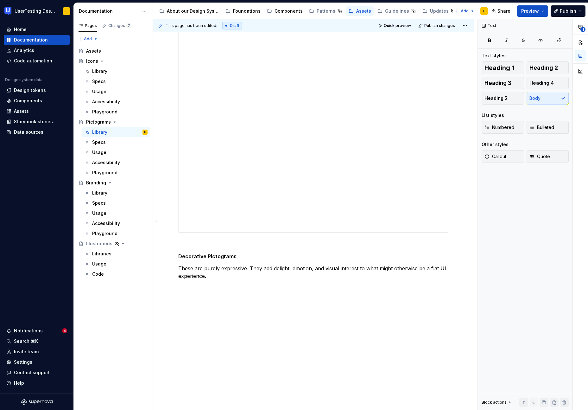
scroll to position [586, 0]
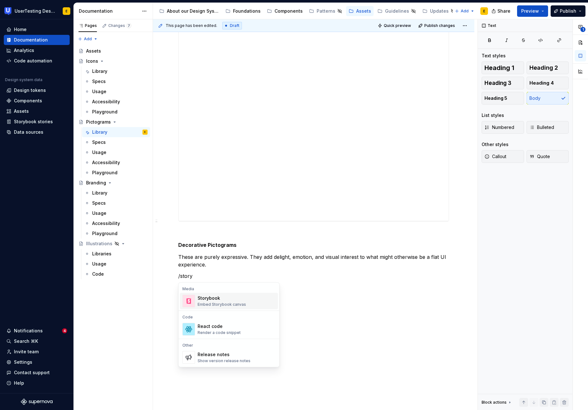
click at [214, 302] on div "Embed Storybook canvas" at bounding box center [222, 304] width 48 height 5
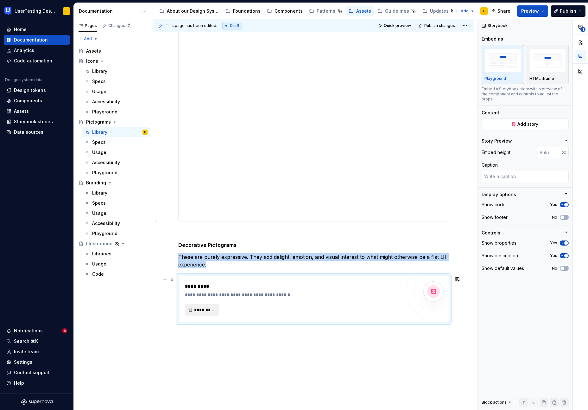
click at [204, 310] on span "*********" at bounding box center [204, 310] width 21 height 6
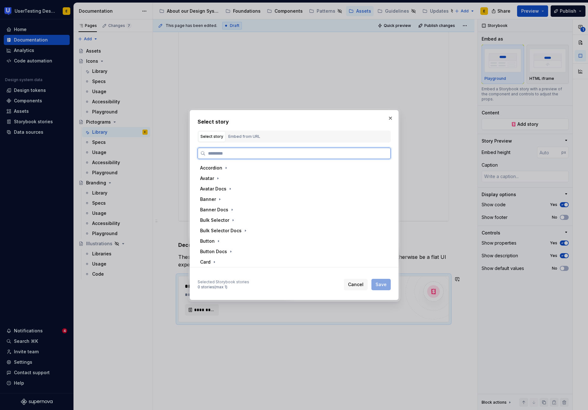
paste input "**********"
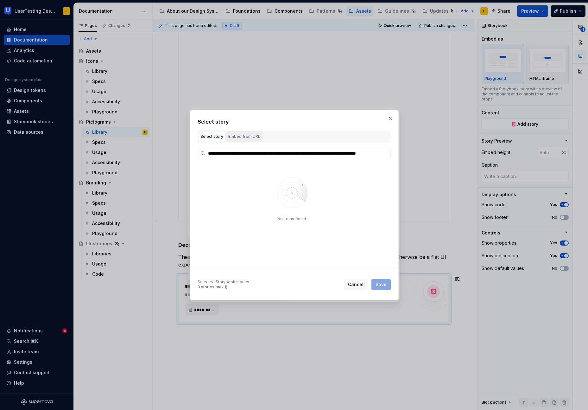
click at [241, 138] on div "Embed from URL" at bounding box center [244, 136] width 32 height 6
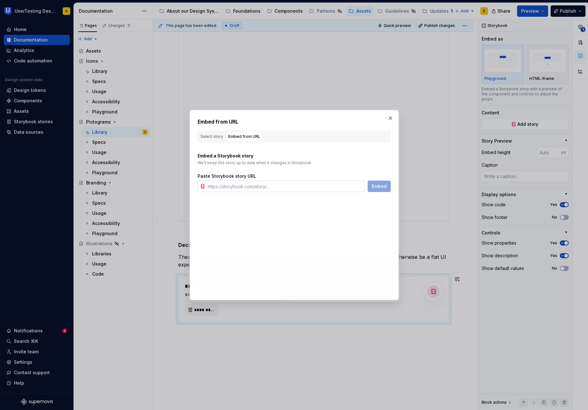
click at [221, 190] on input "text" at bounding box center [285, 185] width 160 height 11
paste input "[URL][DOMAIN_NAME]"
click at [384, 187] on span "Embed" at bounding box center [379, 186] width 15 height 6
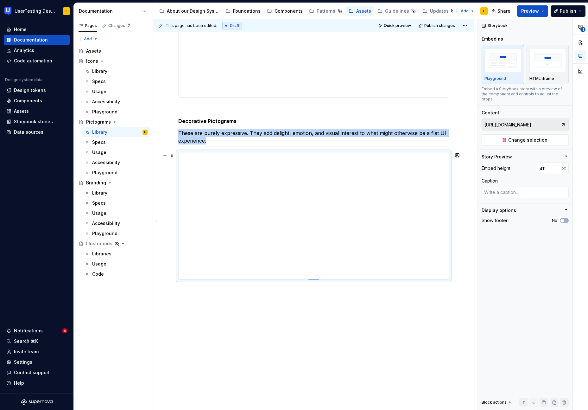
scroll to position [710, 0]
drag, startPoint x: 316, startPoint y: 279, endPoint x: 325, endPoint y: 402, distance: 123.5
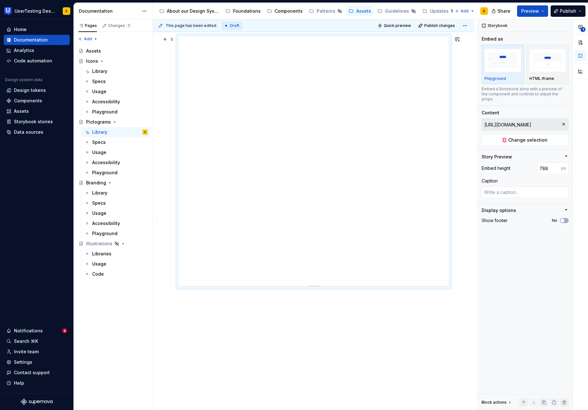
scroll to position [832, 0]
drag, startPoint x: 315, startPoint y: 279, endPoint x: 321, endPoint y: 405, distance: 126.8
drag, startPoint x: 314, startPoint y: 278, endPoint x: 338, endPoint y: 409, distance: 132.6
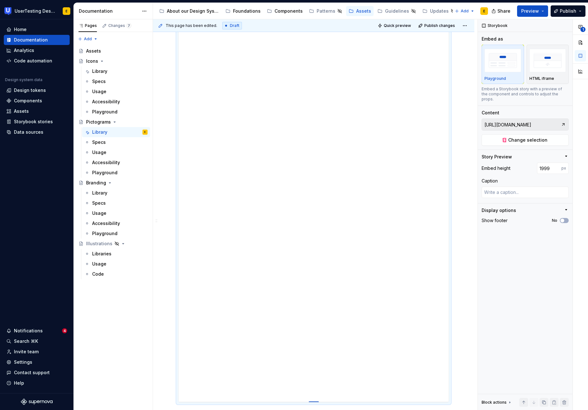
drag, startPoint x: 314, startPoint y: 278, endPoint x: 324, endPoint y: 403, distance: 125.1
drag, startPoint x: 317, startPoint y: 279, endPoint x: 324, endPoint y: 399, distance: 120.9
drag, startPoint x: 315, startPoint y: 278, endPoint x: 333, endPoint y: 399, distance: 122.2
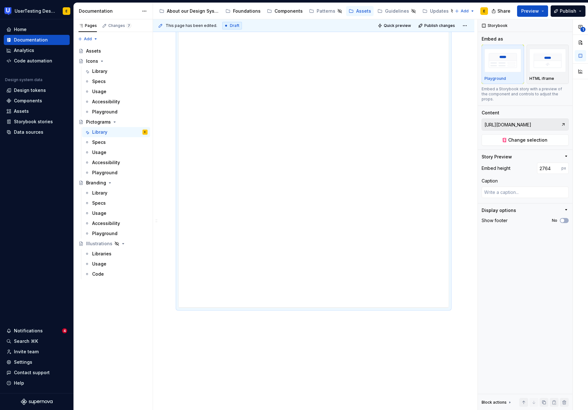
scroll to position [1458, 0]
drag, startPoint x: 314, startPoint y: 279, endPoint x: 331, endPoint y: 386, distance: 109.0
drag, startPoint x: 315, startPoint y: 279, endPoint x: 334, endPoint y: 393, distance: 116.2
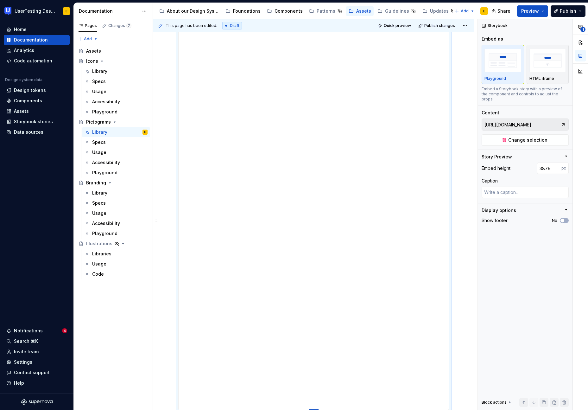
drag, startPoint x: 317, startPoint y: 278, endPoint x: 332, endPoint y: 409, distance: 131.7
drag, startPoint x: 316, startPoint y: 279, endPoint x: 334, endPoint y: 408, distance: 130.4
drag, startPoint x: 317, startPoint y: 279, endPoint x: 337, endPoint y: 408, distance: 130.4
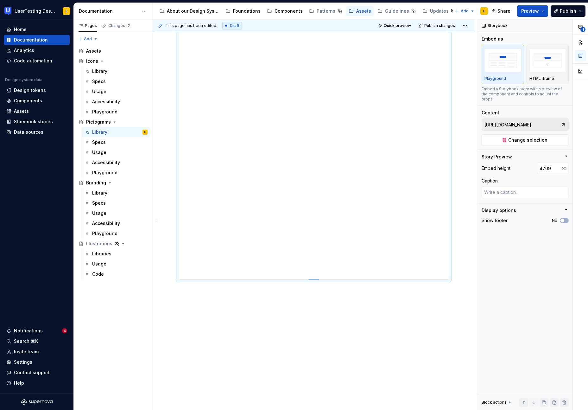
scroll to position [2071, 0]
drag, startPoint x: 315, startPoint y: 279, endPoint x: 337, endPoint y: 407, distance: 130.5
drag, startPoint x: 314, startPoint y: 279, endPoint x: 327, endPoint y: 409, distance: 131.0
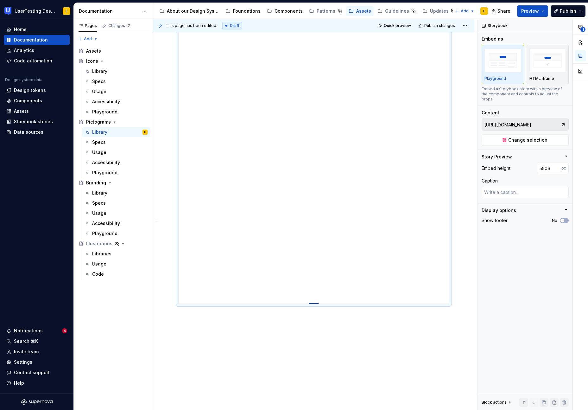
drag, startPoint x: 317, startPoint y: 307, endPoint x: 305, endPoint y: 303, distance: 12.7
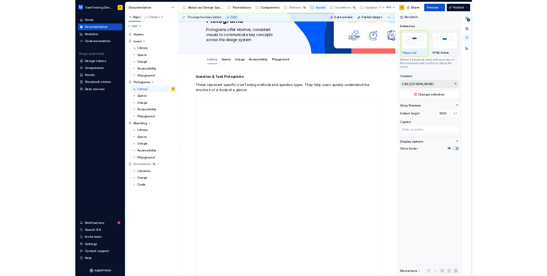
scroll to position [0, 0]
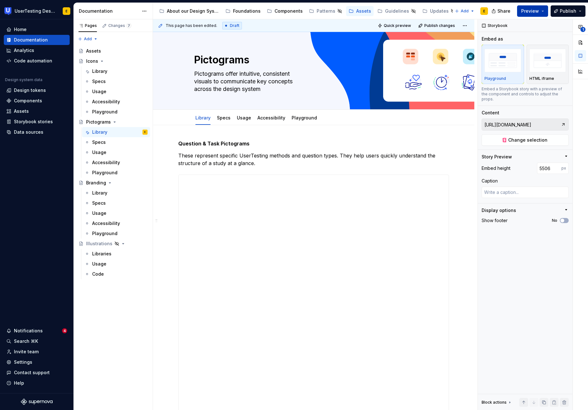
click at [539, 13] on span "Preview" at bounding box center [530, 11] width 18 height 6
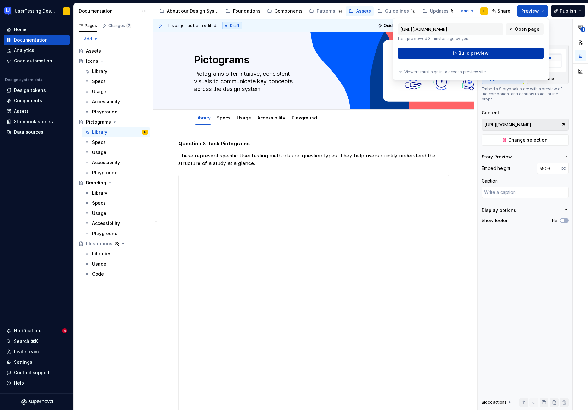
click at [469, 54] on span "Build preview" at bounding box center [473, 53] width 30 height 6
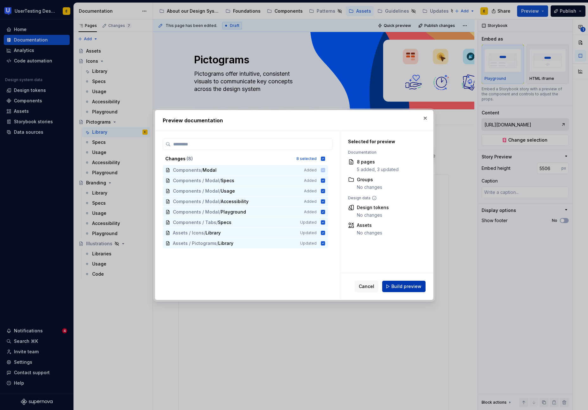
click at [411, 288] on span "Build preview" at bounding box center [406, 286] width 30 height 6
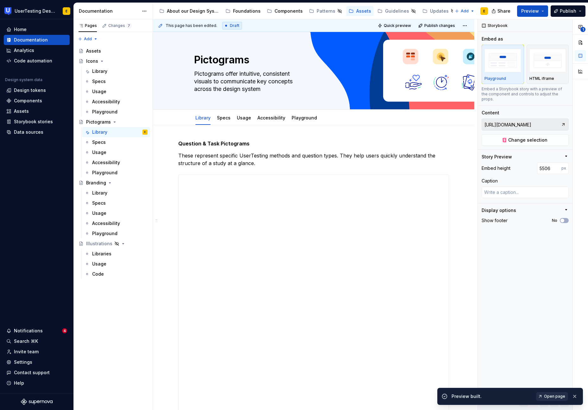
click at [549, 396] on span "Open page" at bounding box center [554, 396] width 21 height 5
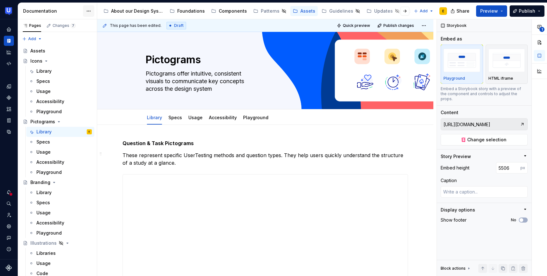
click at [91, 12] on html "UserTesting Design System E Design system data Documentation Accessibility guid…" at bounding box center [273, 138] width 547 height 276
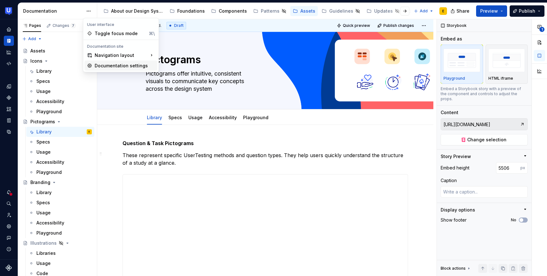
click at [113, 66] on div "Documentation settings" at bounding box center [125, 66] width 60 height 6
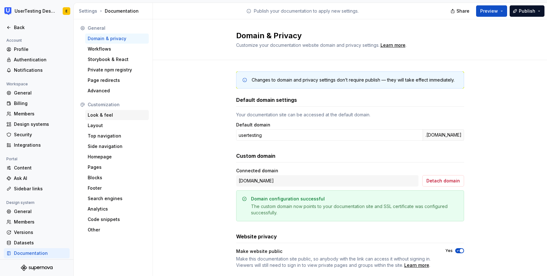
click at [103, 114] on div "Look & feel" at bounding box center [117, 115] width 59 height 6
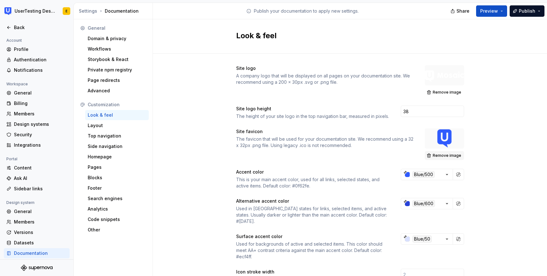
click at [442, 155] on span "Remove image" at bounding box center [447, 155] width 28 height 5
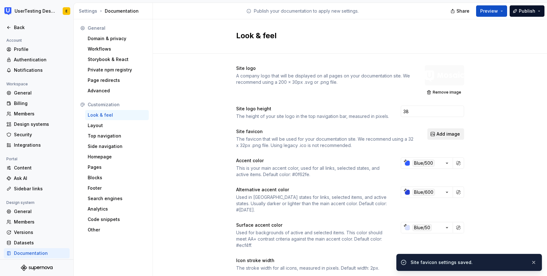
click at [445, 135] on span "Add image" at bounding box center [448, 134] width 23 height 6
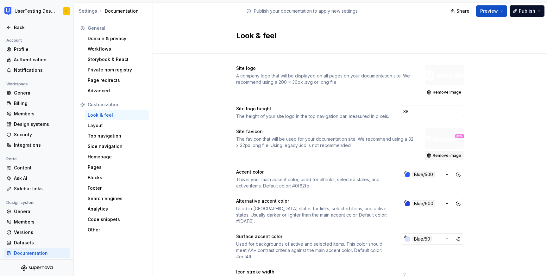
click at [448, 156] on span "Remove image" at bounding box center [447, 155] width 28 height 5
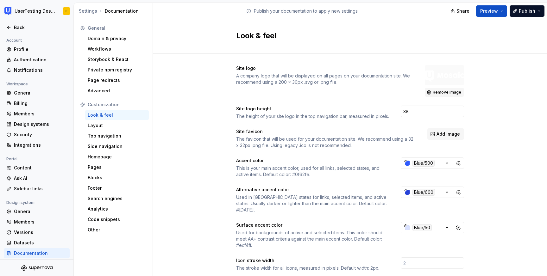
click at [445, 94] on span "Remove image" at bounding box center [447, 92] width 28 height 5
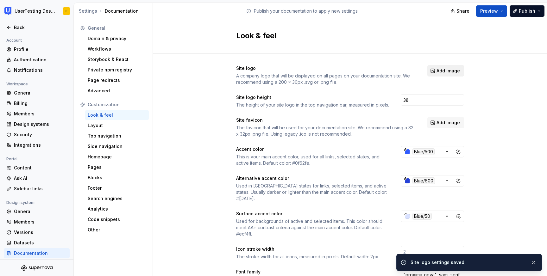
click at [444, 73] on span "Add image" at bounding box center [448, 71] width 23 height 6
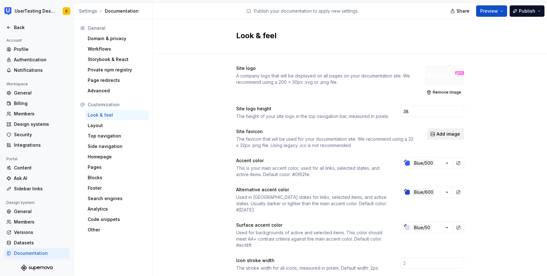
click at [453, 136] on span "Add image" at bounding box center [448, 134] width 23 height 6
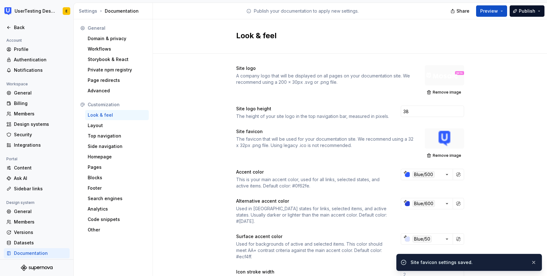
scroll to position [1, 0]
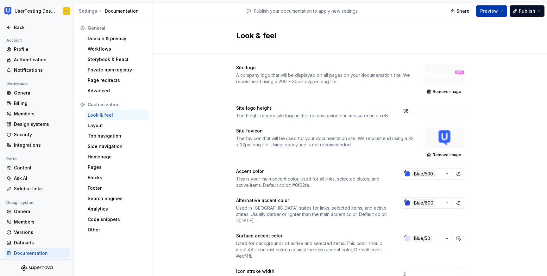
click at [502, 11] on button "Preview" at bounding box center [491, 10] width 31 height 11
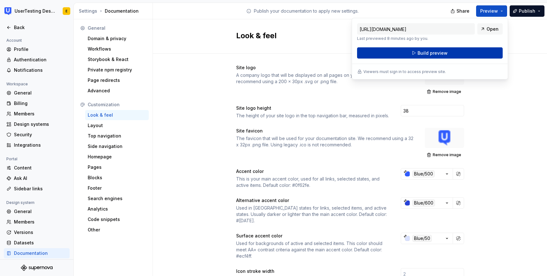
click at [452, 53] on button "Build preview" at bounding box center [430, 52] width 146 height 11
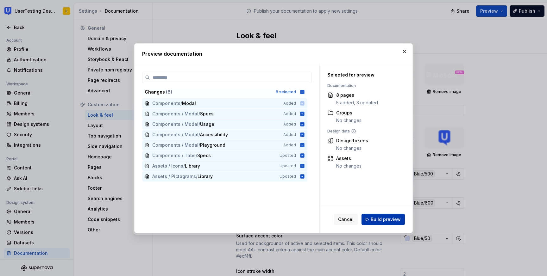
click at [386, 221] on span "Build preview" at bounding box center [386, 220] width 30 height 6
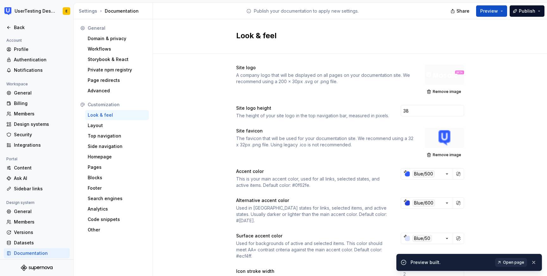
click at [512, 263] on span "Open page" at bounding box center [513, 262] width 21 height 5
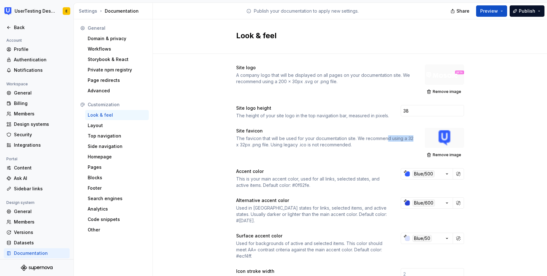
drag, startPoint x: 387, startPoint y: 138, endPoint x: 412, endPoint y: 139, distance: 25.7
click at [412, 139] on div "The favicon that will be used for your documentation site. We recommend using a…" at bounding box center [324, 142] width 177 height 13
drag, startPoint x: 237, startPoint y: 143, endPoint x: 258, endPoint y: 145, distance: 21.3
click at [258, 145] on div "The favicon that will be used for your documentation site. We recommend using a…" at bounding box center [324, 142] width 177 height 13
drag, startPoint x: 275, startPoint y: 80, endPoint x: 299, endPoint y: 80, distance: 23.4
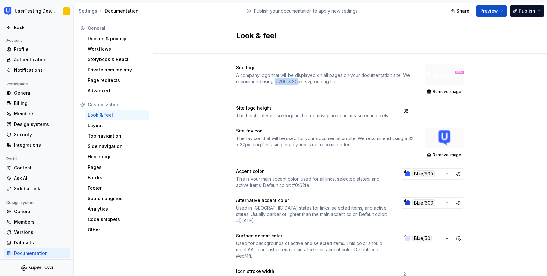
click at [299, 80] on div "A company logo that will be displayed on all pages on your documentation site. …" at bounding box center [324, 78] width 177 height 13
click at [450, 91] on span "Remove image" at bounding box center [447, 91] width 28 height 5
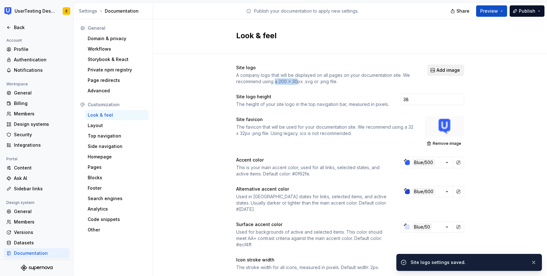
click at [446, 69] on span "Add image" at bounding box center [448, 70] width 23 height 6
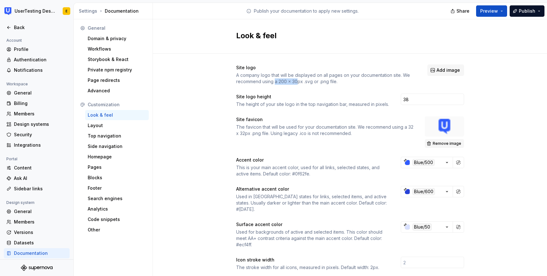
click at [449, 143] on span "Remove image" at bounding box center [447, 143] width 28 height 5
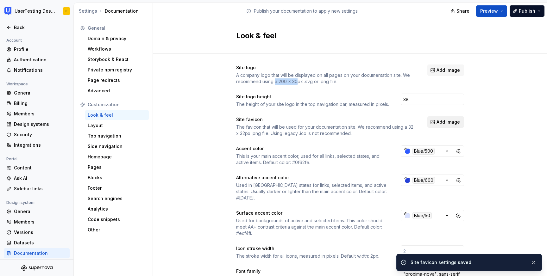
click at [448, 122] on span "Add image" at bounding box center [448, 122] width 23 height 6
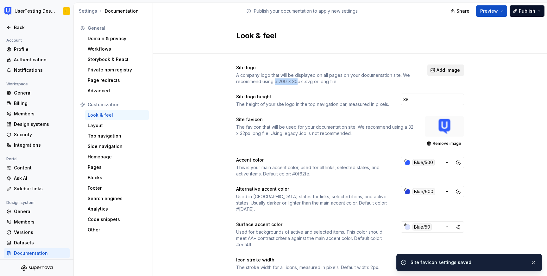
click at [452, 72] on span "Add image" at bounding box center [448, 70] width 23 height 6
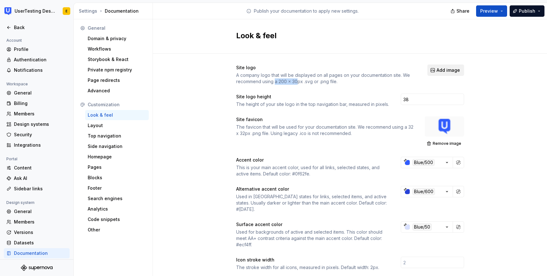
click at [446, 70] on span "Add image" at bounding box center [448, 70] width 23 height 6
click at [452, 71] on span "Add image" at bounding box center [448, 70] width 23 height 6
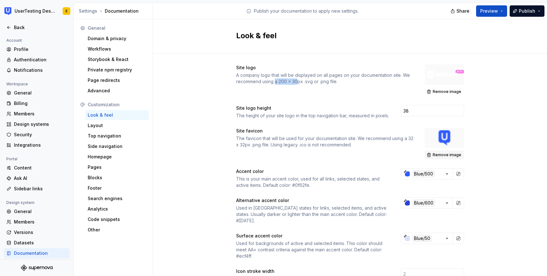
click at [448, 155] on span "Remove image" at bounding box center [447, 155] width 28 height 5
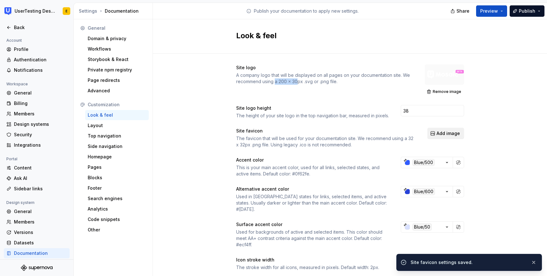
click at [446, 131] on span "Add image" at bounding box center [448, 133] width 23 height 6
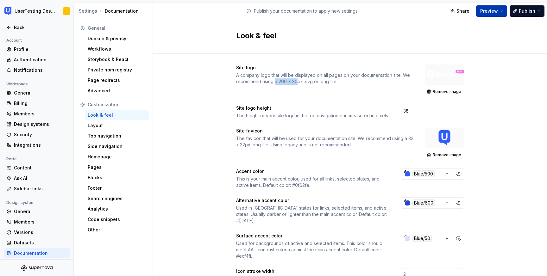
click at [501, 11] on button "Preview" at bounding box center [491, 10] width 31 height 11
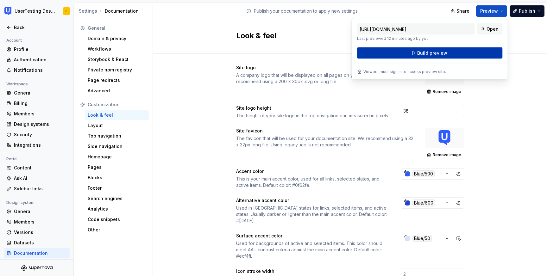
click at [455, 52] on button "Build preview" at bounding box center [430, 52] width 146 height 11
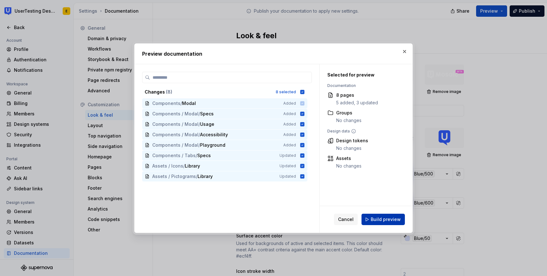
click at [387, 219] on span "Build preview" at bounding box center [386, 220] width 30 height 6
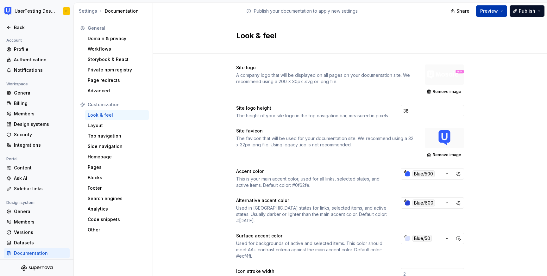
click at [502, 13] on button "Preview" at bounding box center [491, 10] width 31 height 11
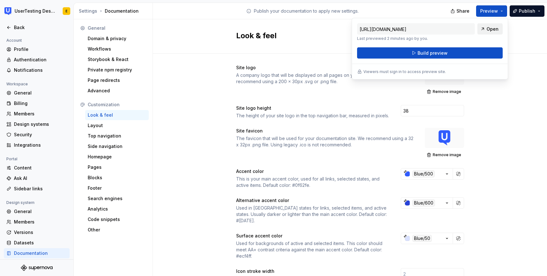
click at [497, 29] on span "Open" at bounding box center [493, 29] width 12 height 6
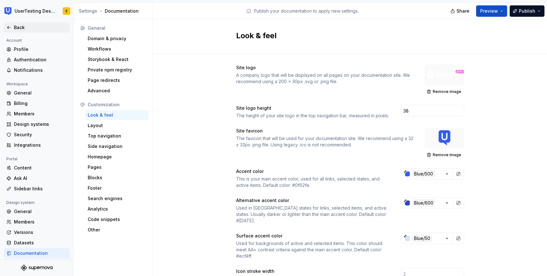
click at [8, 28] on icon at bounding box center [8, 27] width 5 height 5
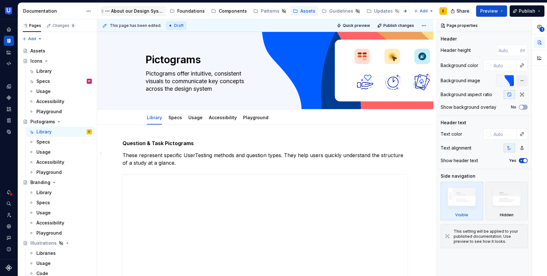
click at [140, 12] on div "About our Design System" at bounding box center [137, 11] width 52 height 6
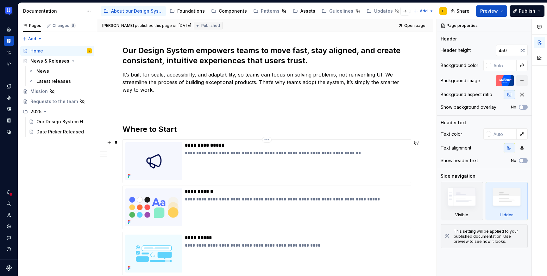
scroll to position [186, 0]
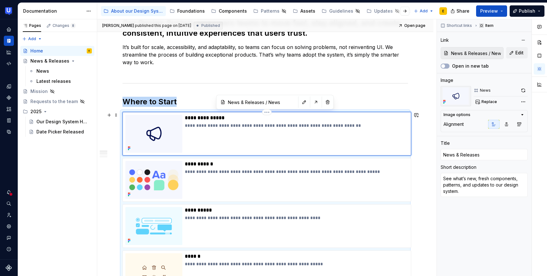
click at [161, 116] on img at bounding box center [153, 134] width 57 height 38
click at [123, 112] on div "**********" at bounding box center [266, 213] width 286 height 203
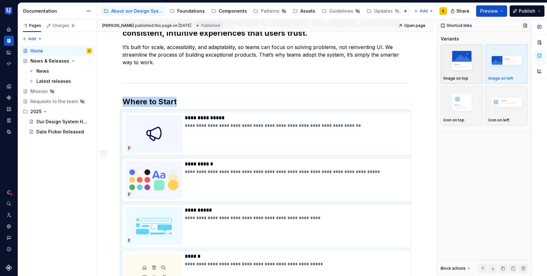
click at [458, 65] on img "button" at bounding box center [462, 60] width 37 height 23
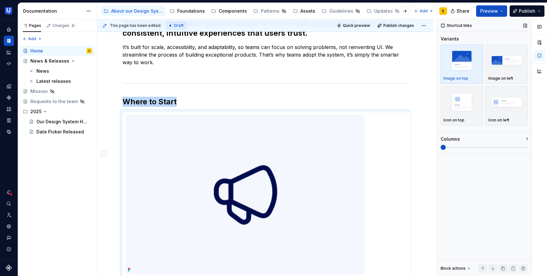
scroll to position [278, 0]
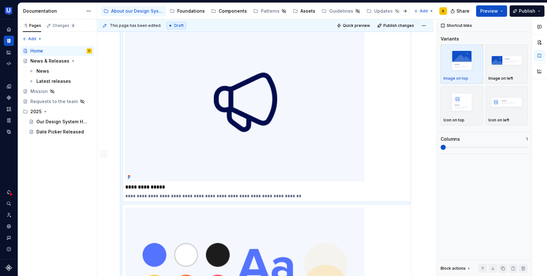
click at [281, 201] on div "**********" at bounding box center [267, 110] width 289 height 183
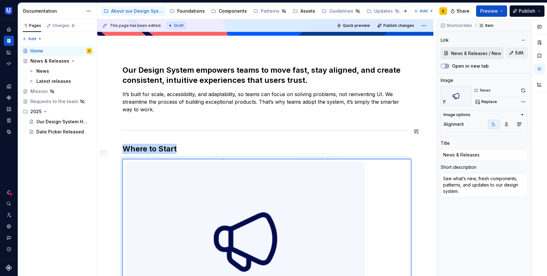
scroll to position [127, 0]
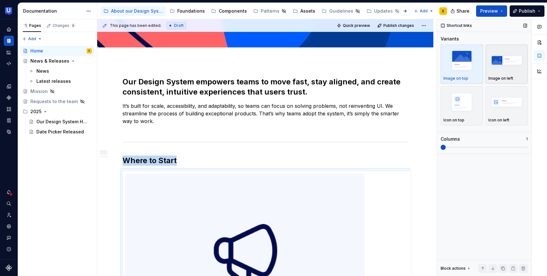
click at [509, 66] on img "button" at bounding box center [507, 60] width 37 height 23
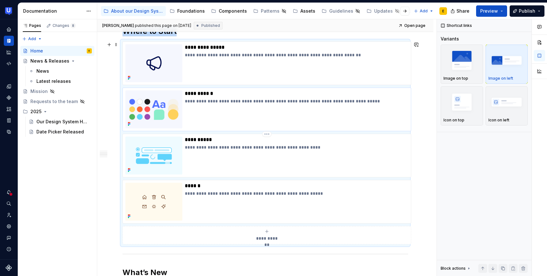
scroll to position [255, 0]
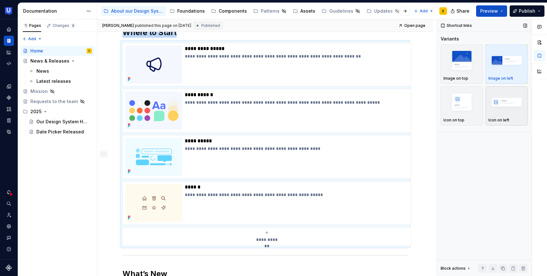
click at [510, 102] on img "button" at bounding box center [507, 102] width 37 height 23
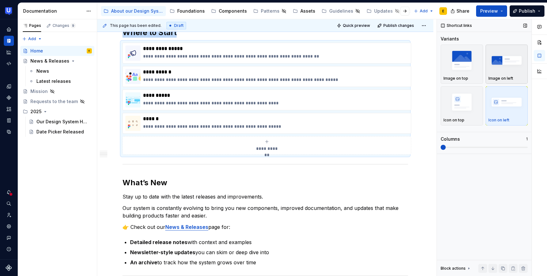
click at [507, 58] on img "button" at bounding box center [507, 60] width 37 height 23
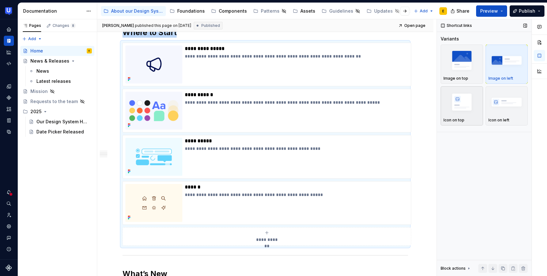
click at [467, 106] on img "button" at bounding box center [462, 102] width 37 height 23
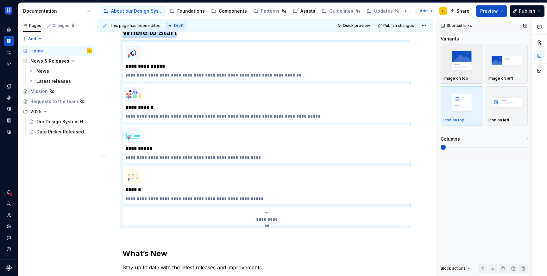
click at [467, 68] on img "button" at bounding box center [462, 60] width 37 height 23
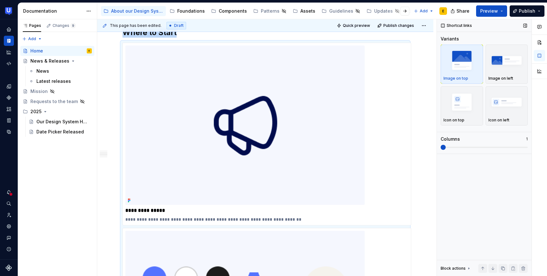
scroll to position [278, 0]
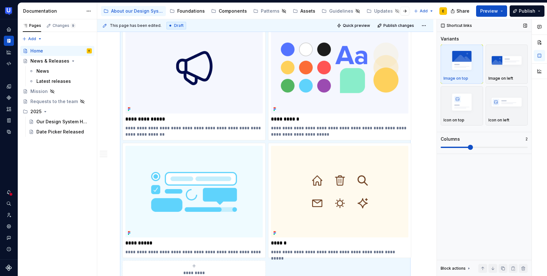
click at [473, 146] on span at bounding box center [470, 147] width 5 height 5
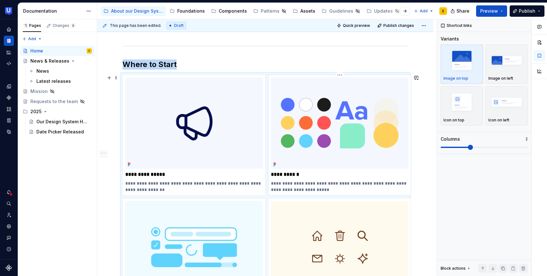
scroll to position [226, 0]
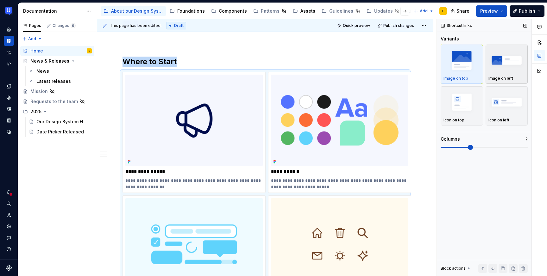
click at [507, 70] on img "button" at bounding box center [507, 60] width 37 height 23
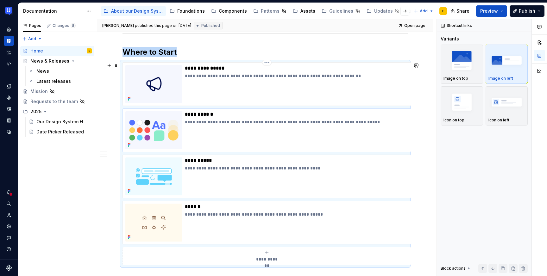
scroll to position [236, 0]
click at [498, 106] on img "button" at bounding box center [507, 102] width 37 height 23
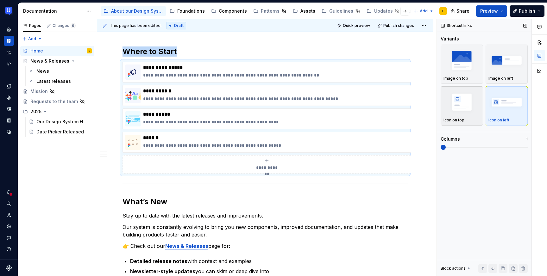
click at [464, 107] on img "button" at bounding box center [462, 102] width 37 height 23
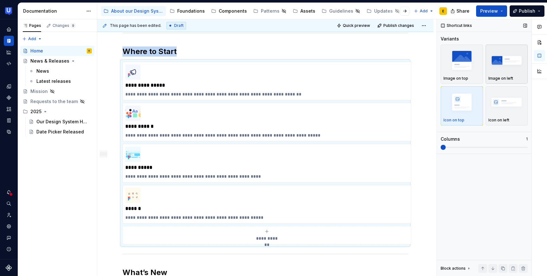
click at [513, 73] on div "button" at bounding box center [507, 60] width 37 height 26
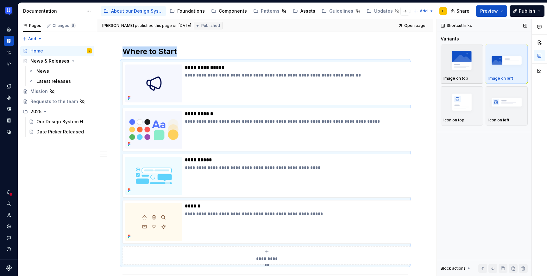
click at [459, 77] on p "Image on top" at bounding box center [456, 78] width 25 height 5
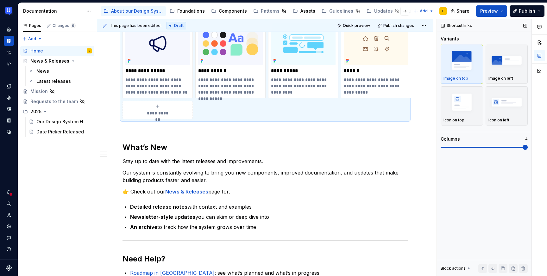
click at [523, 147] on span at bounding box center [525, 147] width 5 height 5
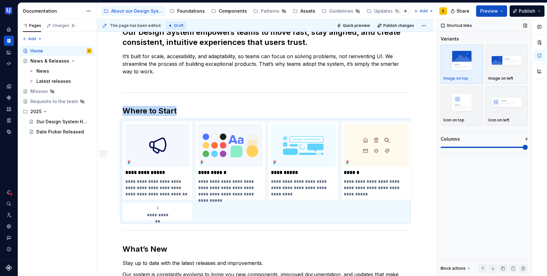
scroll to position [175, 0]
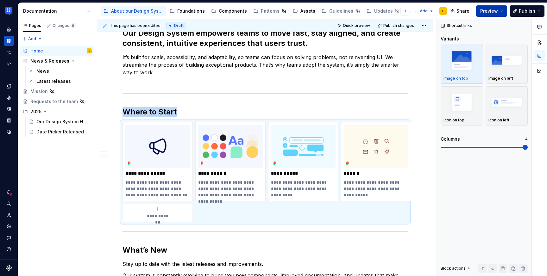
click at [502, 12] on button "Preview" at bounding box center [491, 10] width 31 height 11
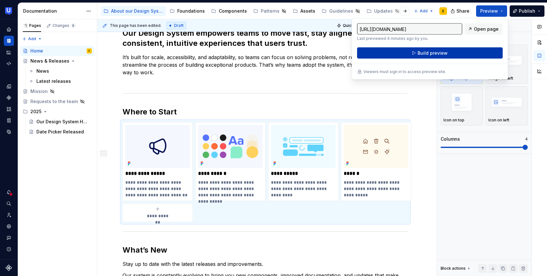
click at [456, 51] on button "Build preview" at bounding box center [430, 52] width 146 height 11
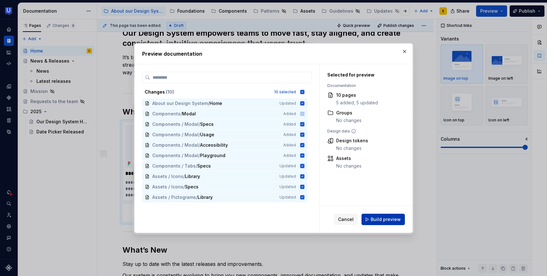
click at [389, 219] on span "Build preview" at bounding box center [386, 220] width 30 height 6
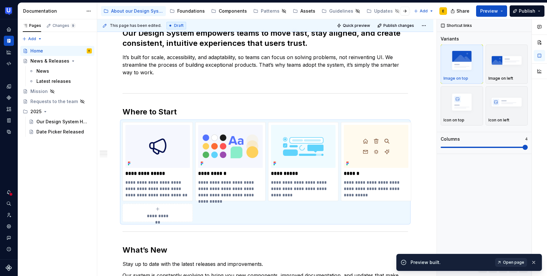
click at [512, 263] on span "Open page" at bounding box center [513, 262] width 21 height 5
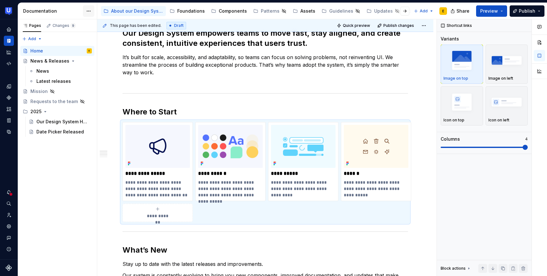
click at [90, 9] on html "UserTesting Design System E Design system data Documentation Accessibility guid…" at bounding box center [273, 138] width 547 height 276
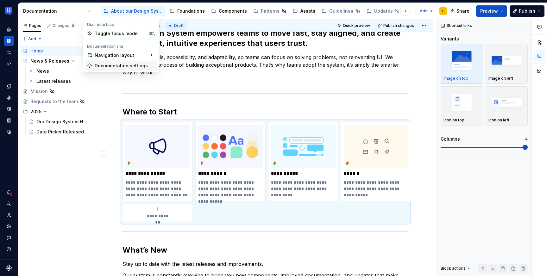
click at [111, 66] on div "Documentation settings" at bounding box center [125, 66] width 60 height 6
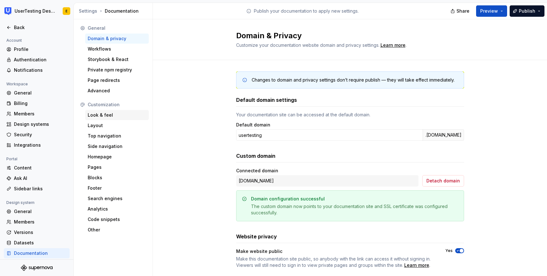
click at [109, 113] on div "Look & feel" at bounding box center [117, 115] width 59 height 6
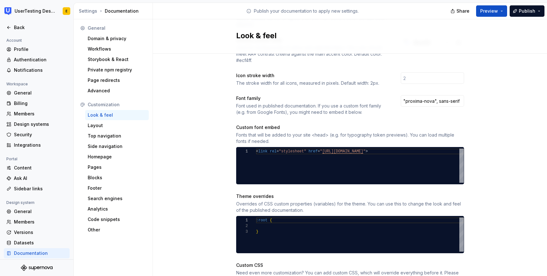
scroll to position [240, 0]
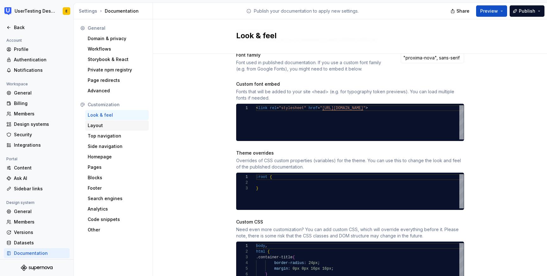
click at [98, 126] on div "Layout" at bounding box center [117, 126] width 59 height 6
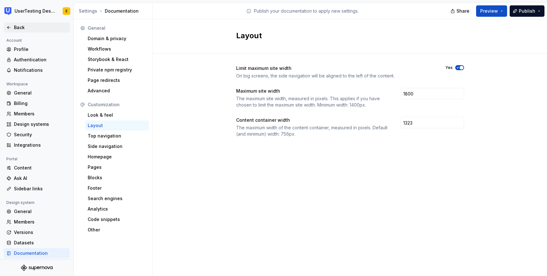
click at [18, 26] on div "Back" at bounding box center [40, 27] width 53 height 6
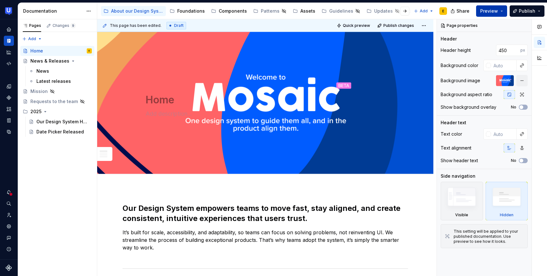
click at [504, 13] on button "Preview" at bounding box center [491, 10] width 31 height 11
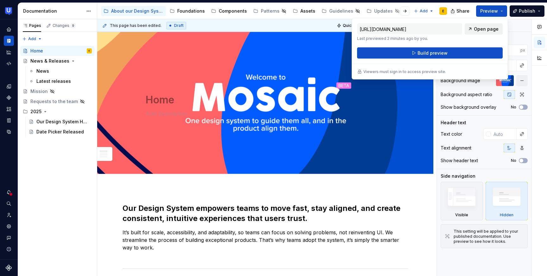
click at [495, 30] on span "Open page" at bounding box center [486, 29] width 25 height 6
click at [88, 11] on html "UserTesting Design System E Design system data Documentation Accessibility guid…" at bounding box center [273, 138] width 547 height 276
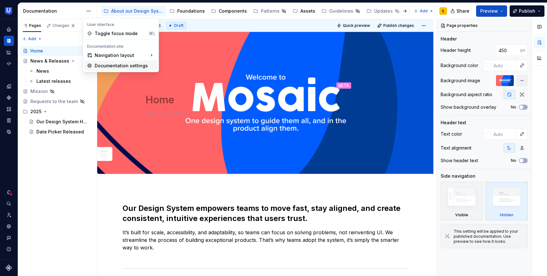
click at [120, 66] on div "Documentation settings" at bounding box center [125, 66] width 60 height 6
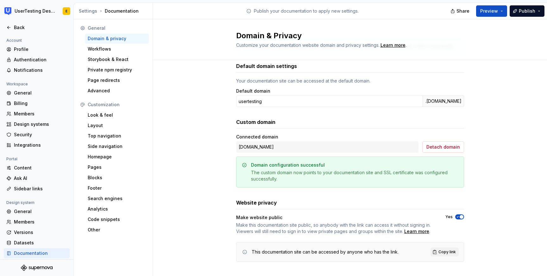
scroll to position [41, 0]
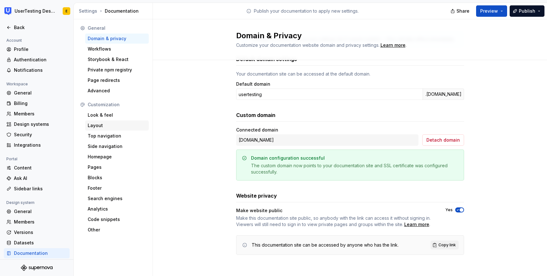
click at [107, 122] on div "Layout" at bounding box center [117, 126] width 64 height 10
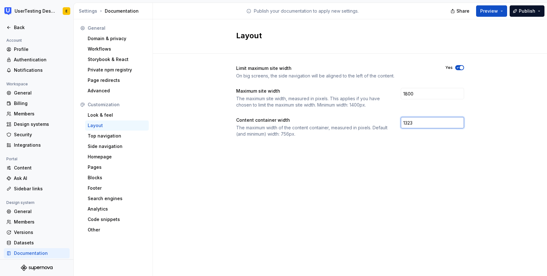
drag, startPoint x: 417, startPoint y: 122, endPoint x: 387, endPoint y: 123, distance: 30.1
click at [387, 123] on div "Content container width The maximum width of the content container, measured in…" at bounding box center [350, 127] width 228 height 20
click at [494, 10] on span "Preview" at bounding box center [489, 11] width 18 height 6
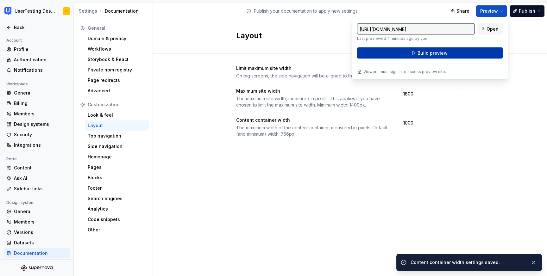
click at [465, 54] on button "Build preview" at bounding box center [430, 52] width 146 height 11
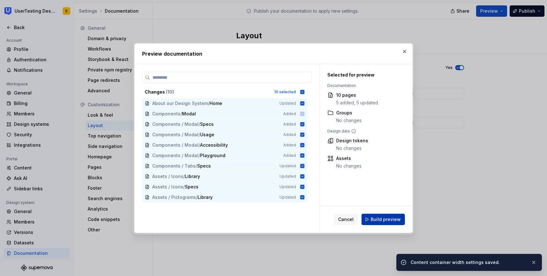
click at [392, 221] on span "Build preview" at bounding box center [386, 220] width 30 height 6
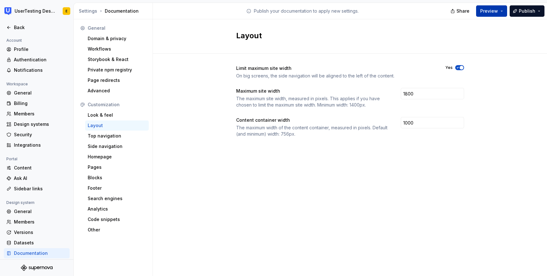
click at [502, 11] on button "Preview" at bounding box center [491, 10] width 31 height 11
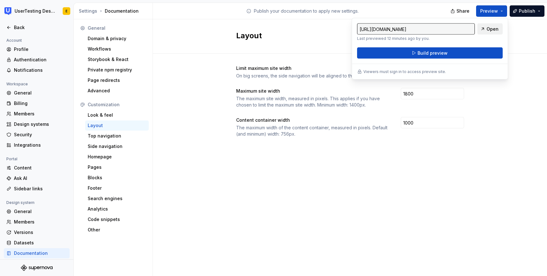
click at [496, 29] on span "Open" at bounding box center [493, 29] width 12 height 6
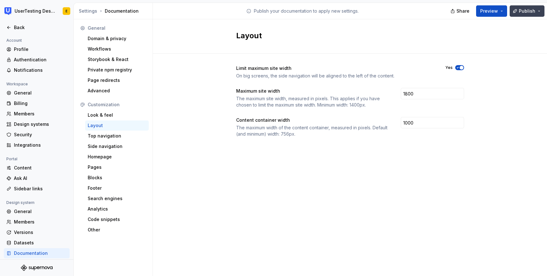
click at [536, 12] on button "Publish" at bounding box center [527, 10] width 35 height 11
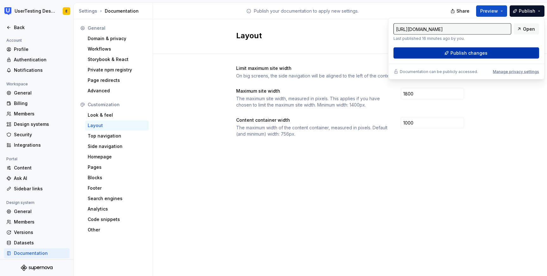
click at [487, 54] on button "Publish changes" at bounding box center [467, 52] width 146 height 11
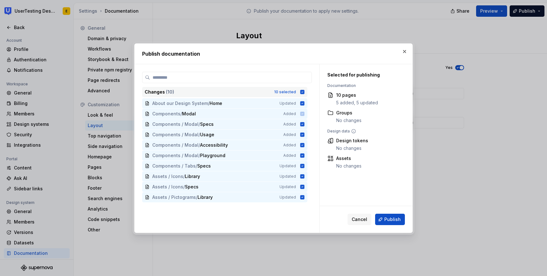
click at [305, 90] on icon at bounding box center [302, 92] width 4 height 4
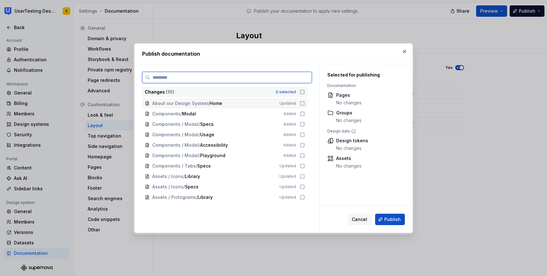
click at [305, 104] on icon at bounding box center [302, 103] width 5 height 5
click at [305, 198] on icon at bounding box center [302, 197] width 5 height 5
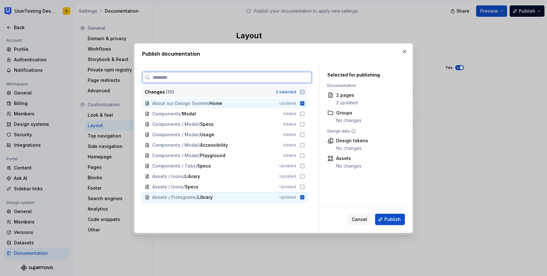
click at [305, 197] on icon at bounding box center [302, 197] width 5 height 5
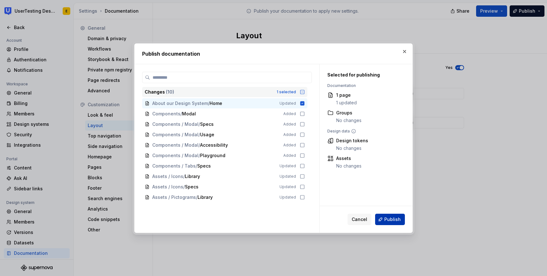
click at [400, 221] on span "Publish" at bounding box center [392, 220] width 16 height 6
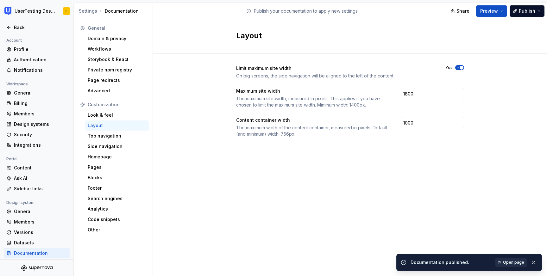
click at [522, 265] on link "Open page" at bounding box center [511, 262] width 32 height 9
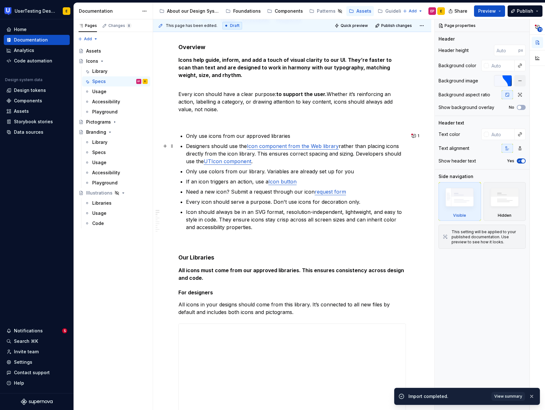
scroll to position [97, 0]
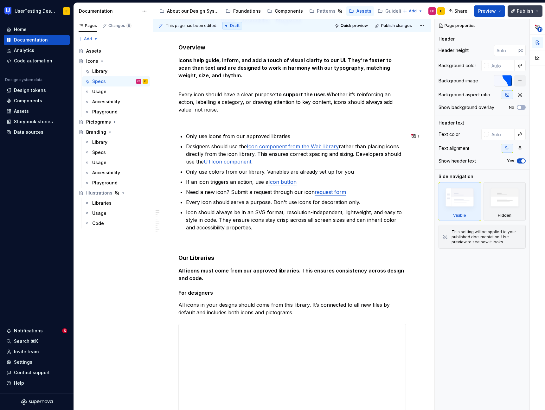
click at [537, 13] on button "Publish" at bounding box center [524, 10] width 35 height 11
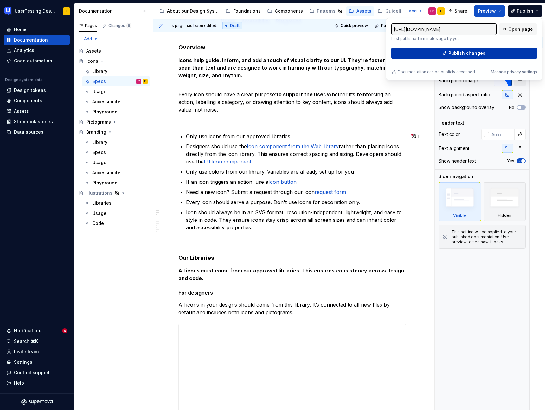
click at [475, 52] on span "Publish changes" at bounding box center [466, 53] width 37 height 6
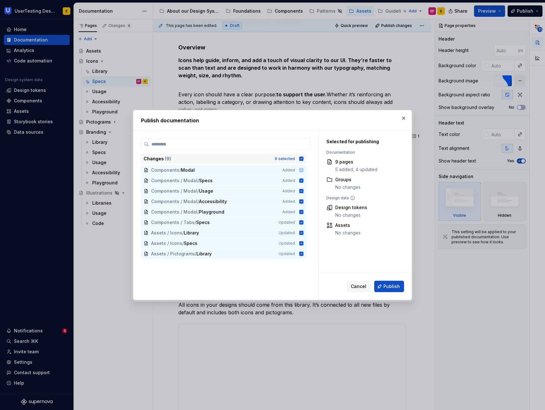
click at [303, 158] on icon at bounding box center [301, 158] width 4 height 4
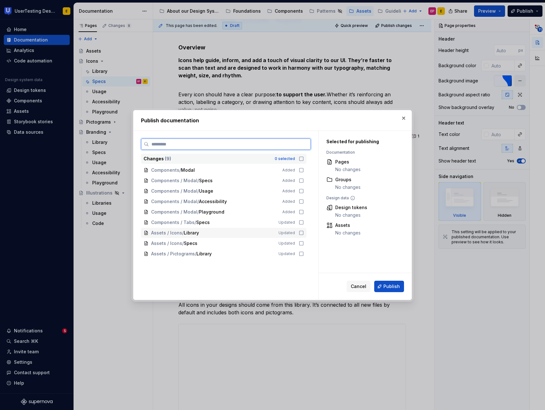
click at [304, 234] on icon at bounding box center [301, 232] width 5 height 5
click at [304, 255] on icon at bounding box center [301, 253] width 5 height 5
click at [303, 233] on icon at bounding box center [301, 233] width 4 height 4
click at [303, 243] on icon at bounding box center [301, 243] width 5 height 5
click at [304, 233] on icon at bounding box center [301, 232] width 5 height 5
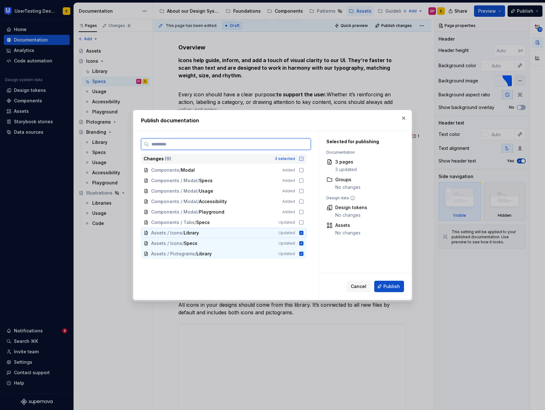
click at [303, 234] on icon at bounding box center [301, 233] width 4 height 4
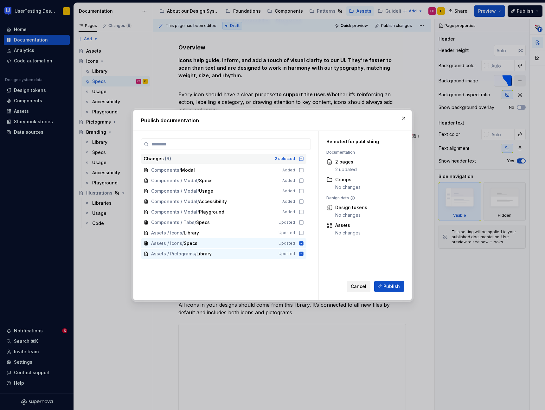
click at [358, 288] on span "Cancel" at bounding box center [359, 286] width 16 height 6
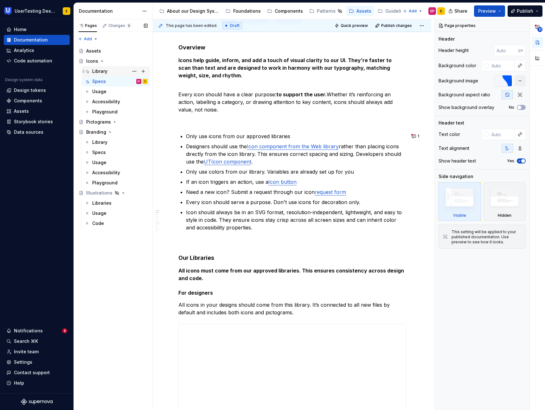
click at [106, 69] on div "Library" at bounding box center [99, 71] width 15 height 6
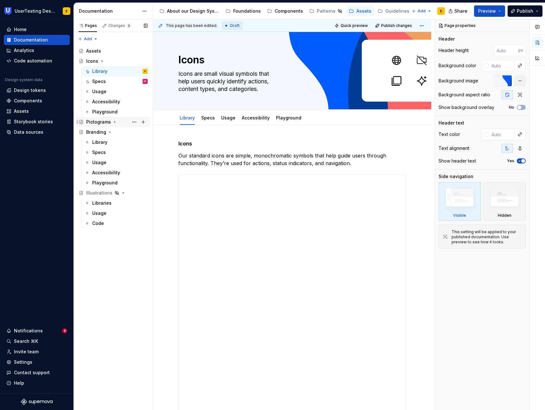
click at [114, 122] on icon "Page tree" at bounding box center [114, 122] width 1 height 2
click at [102, 133] on div "Library" at bounding box center [99, 132] width 15 height 6
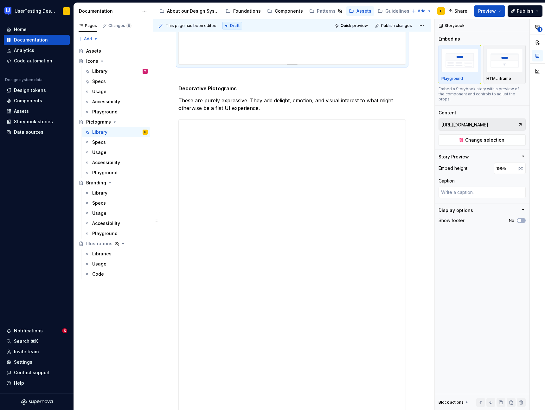
scroll to position [745, 0]
type textarea "*"
type input "[URL][DOMAIN_NAME]"
type input "5506"
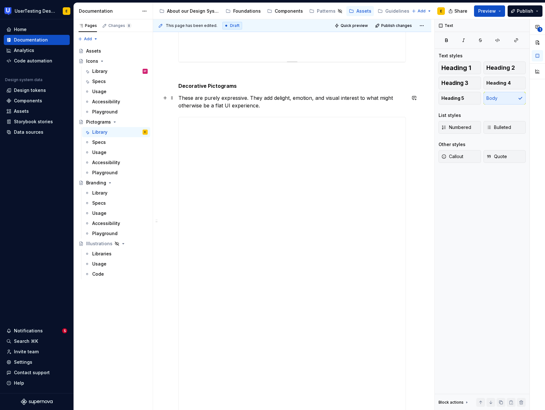
click at [375, 94] on p "These are purely expressive. They add delight, emotion, and visual interest to …" at bounding box center [291, 101] width 227 height 15
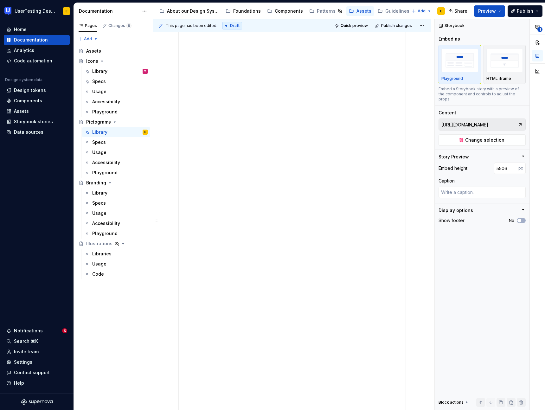
scroll to position [240, 0]
click at [534, 13] on button "Publish" at bounding box center [524, 10] width 35 height 11
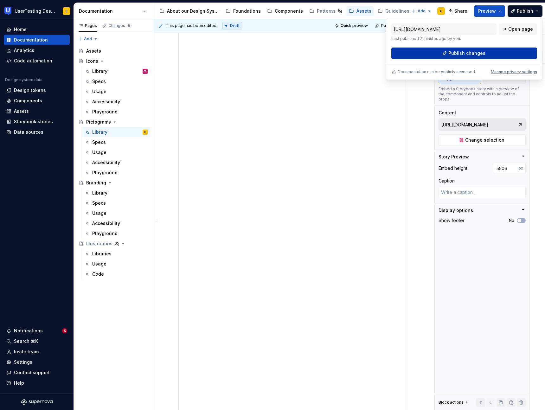
click at [471, 52] on span "Publish changes" at bounding box center [466, 53] width 37 height 6
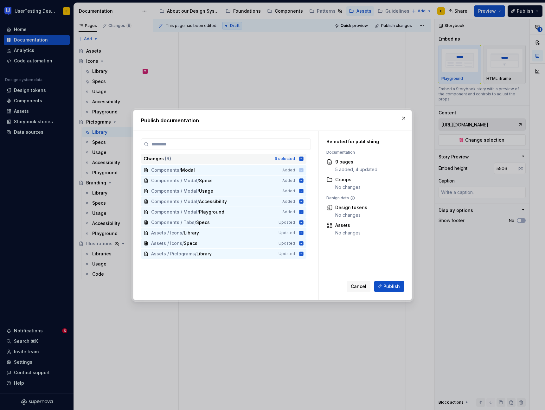
click at [303, 158] on icon at bounding box center [301, 158] width 4 height 4
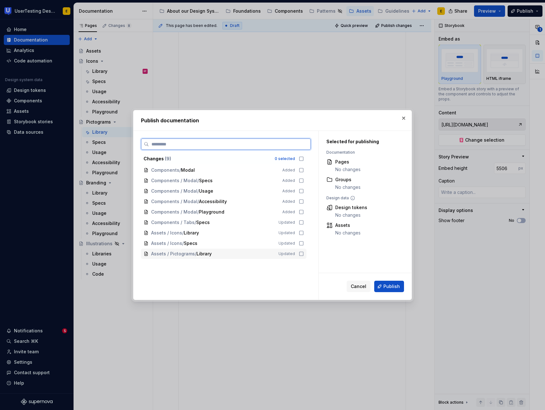
click at [304, 253] on icon at bounding box center [301, 253] width 5 height 5
click at [304, 244] on icon at bounding box center [301, 243] width 5 height 5
click at [304, 234] on icon at bounding box center [301, 232] width 5 height 5
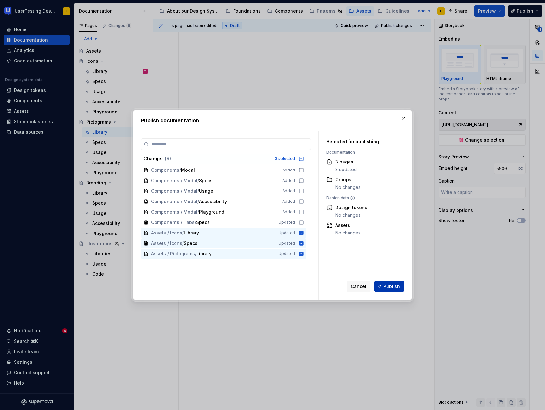
click at [397, 286] on span "Publish" at bounding box center [391, 286] width 16 height 6
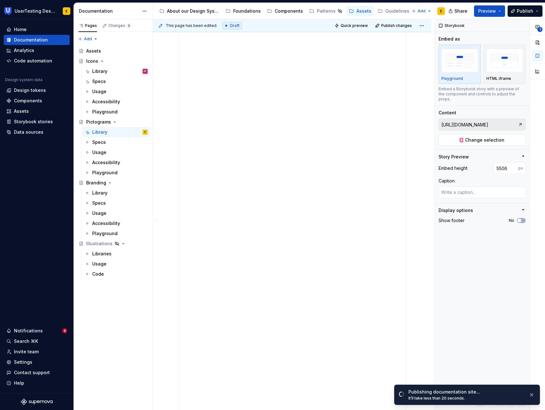
scroll to position [242, 0]
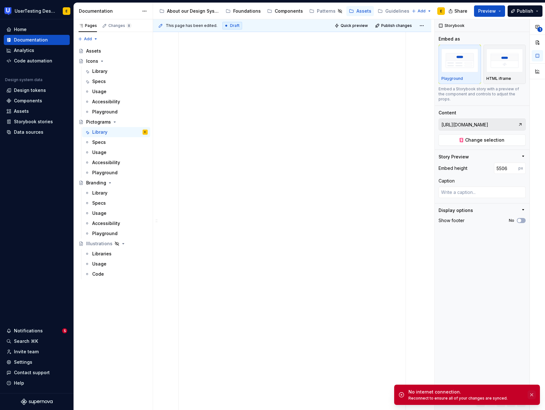
click at [532, 394] on button "button" at bounding box center [531, 394] width 8 height 9
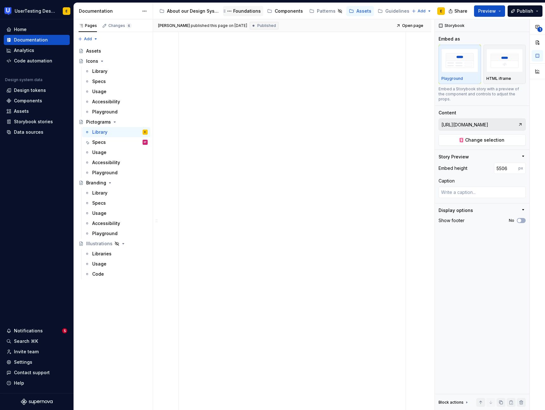
click at [253, 12] on div "Foundations" at bounding box center [247, 11] width 28 height 6
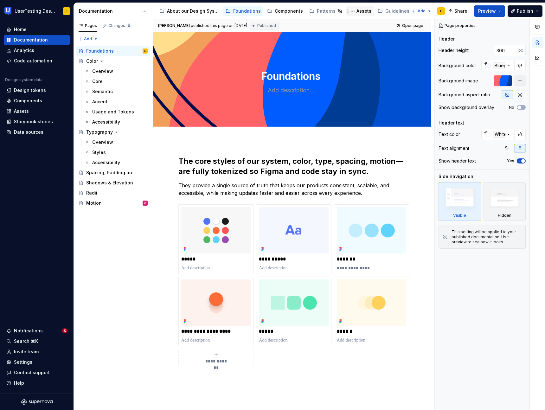
click at [357, 9] on div "Assets" at bounding box center [363, 11] width 15 height 6
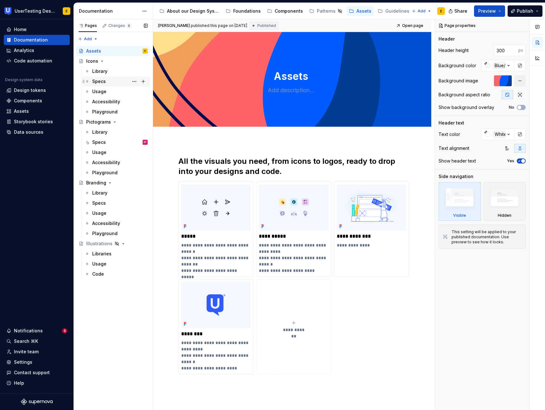
click at [102, 81] on div "Specs" at bounding box center [99, 81] width 14 height 6
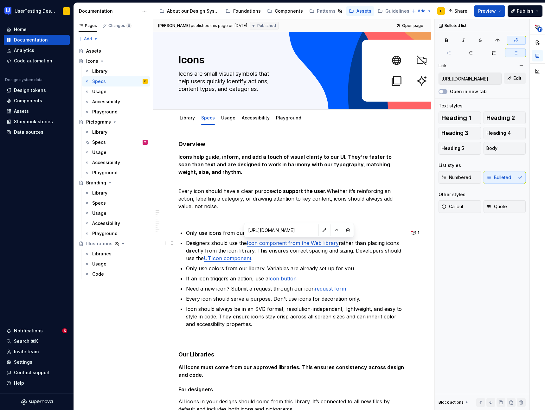
click at [292, 244] on link "Icon component from the Web library" at bounding box center [293, 243] width 92 height 6
click at [332, 231] on button "button" at bounding box center [336, 229] width 9 height 9
click at [235, 312] on p "Icon should always be in an SVG format, resolution-independent, lightweight, an…" at bounding box center [296, 316] width 220 height 23
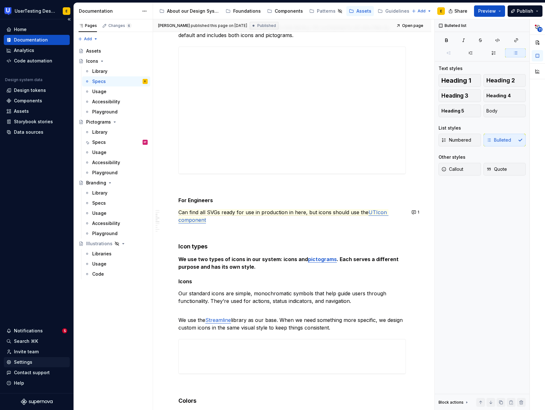
scroll to position [392, 0]
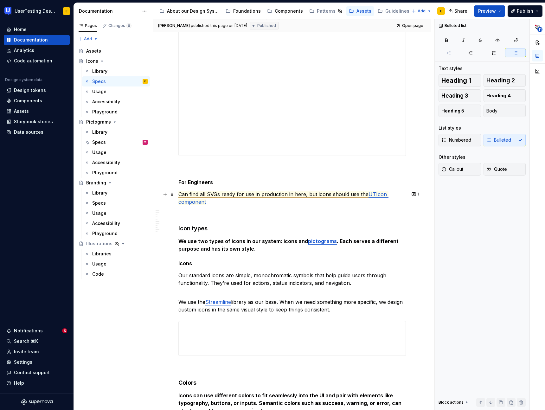
click at [322, 195] on span "Can find all SVGs ready for use in production in here, but icons should use the" at bounding box center [273, 194] width 190 height 7
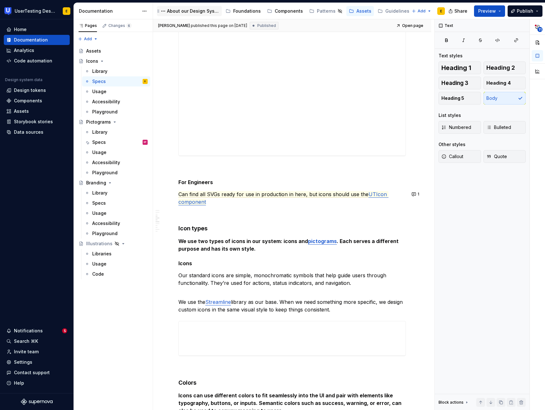
click at [200, 11] on div "About our Design System" at bounding box center [193, 11] width 52 height 6
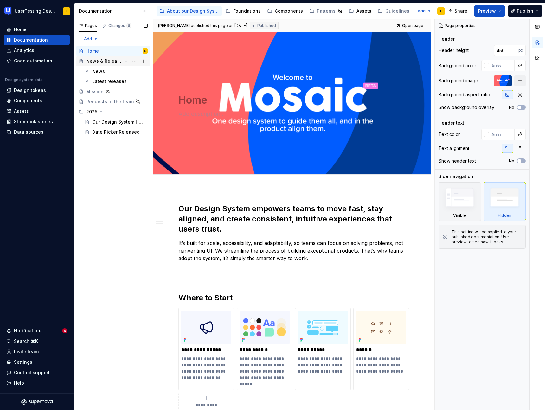
click at [110, 62] on div "News & Releases" at bounding box center [104, 61] width 36 height 6
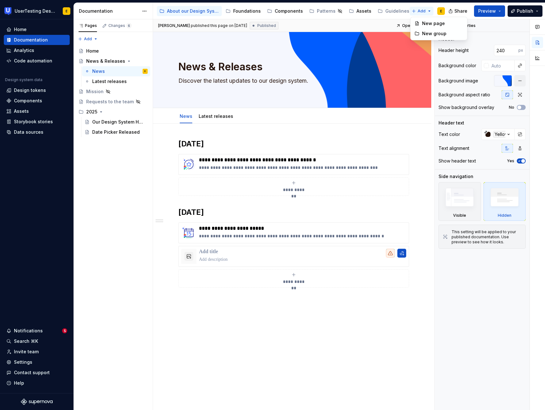
click at [422, 12] on html "UserTesting Design System E Home Documentation Analytics Code automation Design…" at bounding box center [272, 205] width 545 height 410
click at [429, 22] on div "New page" at bounding box center [442, 23] width 41 height 6
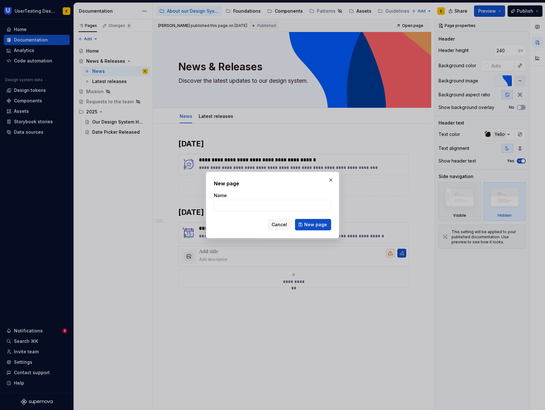
type textarea "*"
type input "Home"
click at [331, 182] on button "button" at bounding box center [330, 179] width 9 height 9
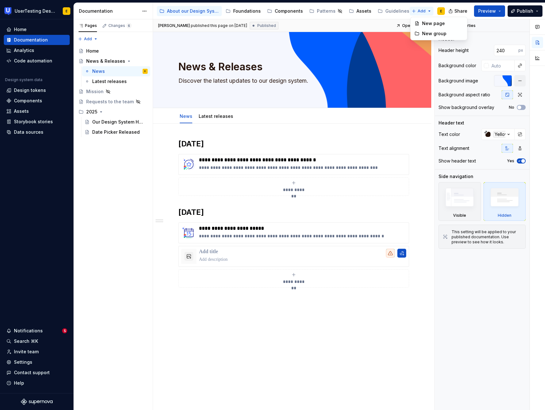
click at [425, 10] on html "UserTesting Design System E Home Documentation Analytics Code automation Design…" at bounding box center [272, 205] width 545 height 410
click at [97, 53] on div "Pages Changes 6 Add Accessibility guide for tree Page tree. Navigate the tree w…" at bounding box center [112, 214] width 79 height 391
click at [102, 52] on div "Home" at bounding box center [116, 51] width 61 height 9
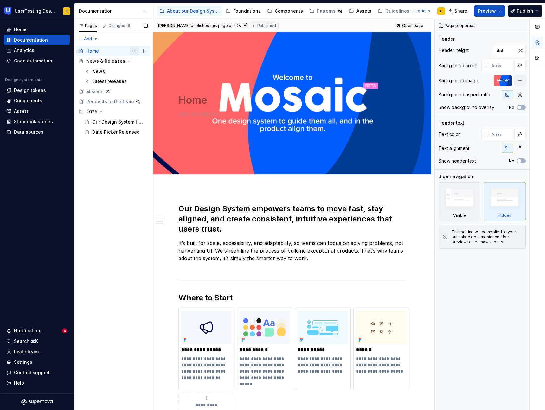
click at [133, 50] on button "Page tree" at bounding box center [134, 51] width 9 height 9
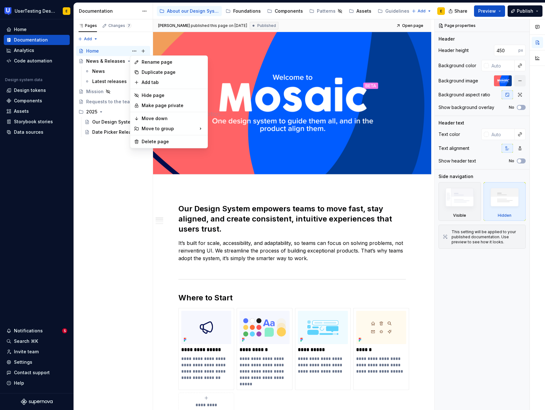
click at [376, 24] on html "UserTesting Design System E Home Documentation Analytics Code automation Design…" at bounding box center [272, 205] width 545 height 410
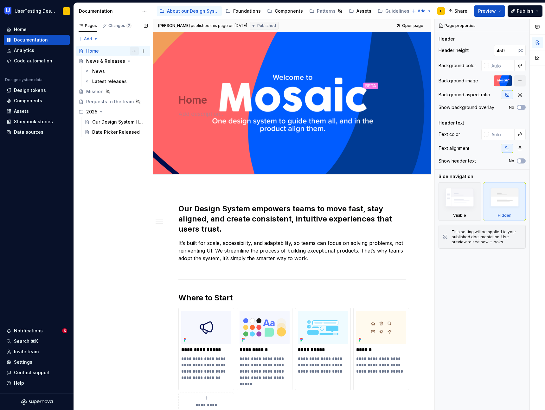
click at [135, 52] on button "Page tree" at bounding box center [134, 51] width 9 height 9
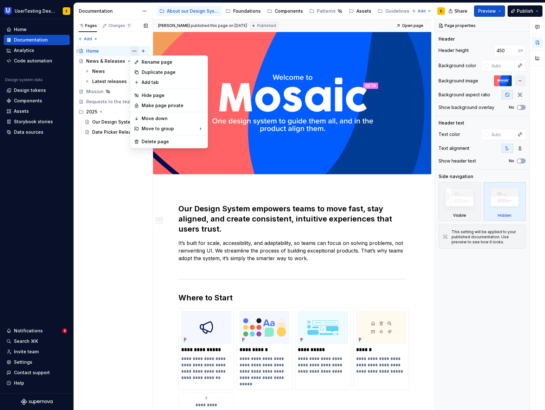
type textarea "*"
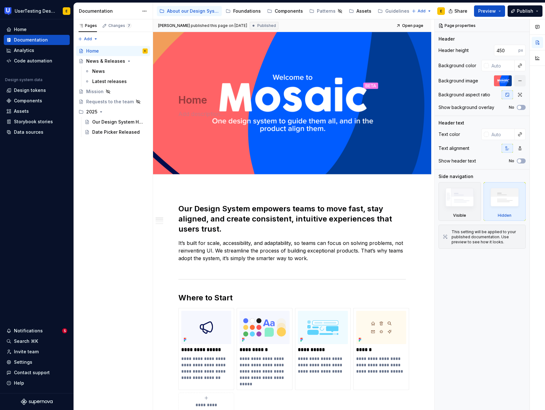
click at [428, 11] on html "UserTesting Design System E Home Documentation Analytics Code automation Design…" at bounding box center [272, 205] width 545 height 410
click at [426, 11] on html "UserTesting Design System E Home Documentation Analytics Code automation Design…" at bounding box center [272, 205] width 545 height 410
click at [428, 24] on div "New page" at bounding box center [442, 23] width 41 height 6
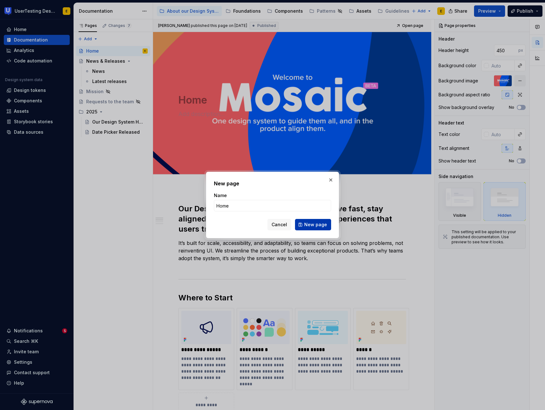
type input "Home"
click at [319, 226] on span "New page" at bounding box center [315, 224] width 23 height 6
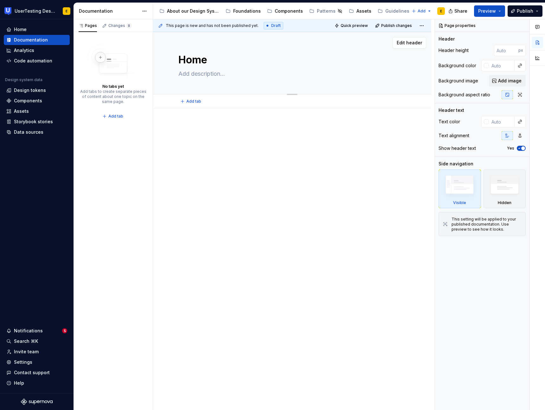
click at [205, 61] on textarea "Home" at bounding box center [290, 59] width 227 height 15
click at [208, 61] on textarea "Home" at bounding box center [290, 59] width 227 height 15
type textarea "*"
type textarea "Home"
type textarea "*"
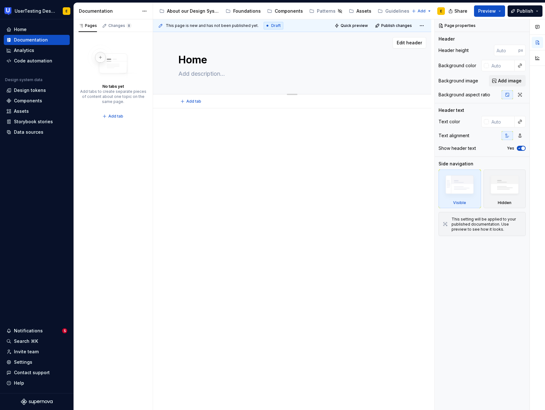
type textarea "Home 2"
type textarea "*"
type textarea "Home 2"
click at [266, 139] on div at bounding box center [291, 135] width 227 height 24
click at [176, 9] on div "About our Design System" at bounding box center [193, 11] width 52 height 6
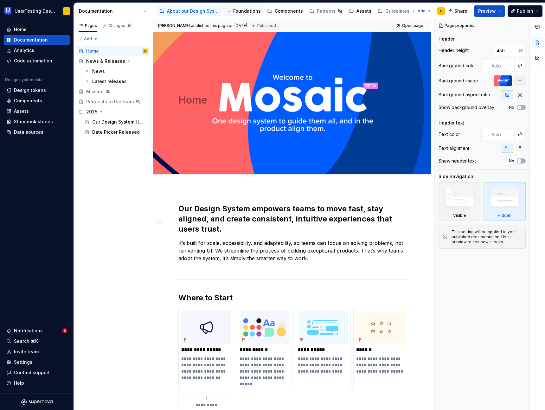
click at [252, 12] on div "Foundations" at bounding box center [247, 11] width 28 height 6
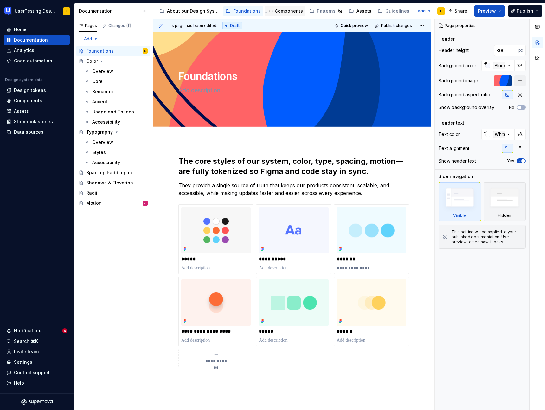
click at [282, 12] on div "Components" at bounding box center [289, 11] width 28 height 6
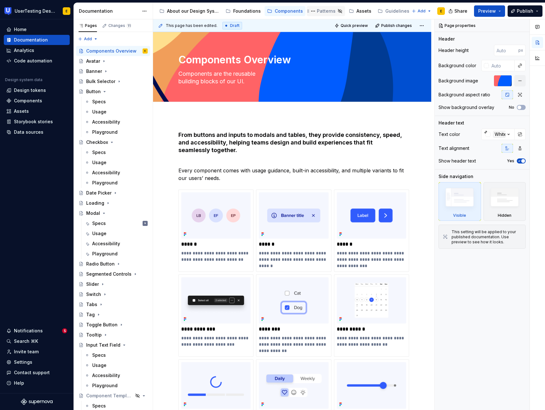
click at [327, 12] on div "Patterns" at bounding box center [326, 11] width 19 height 6
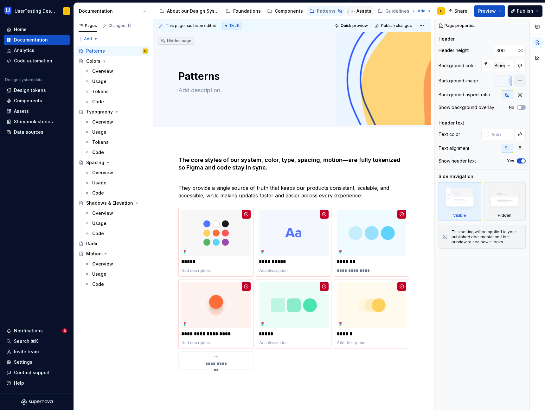
click at [361, 12] on div "Assets" at bounding box center [363, 11] width 15 height 6
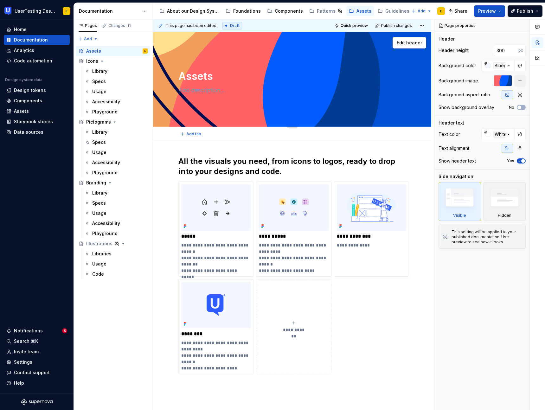
click at [190, 76] on textarea "Assets" at bounding box center [290, 76] width 227 height 15
click at [182, 78] on textarea "Assets" at bounding box center [290, 76] width 227 height 15
click at [178, 76] on textarea "Assets" at bounding box center [290, 76] width 227 height 15
click at [283, 9] on div "Components" at bounding box center [289, 11] width 28 height 6
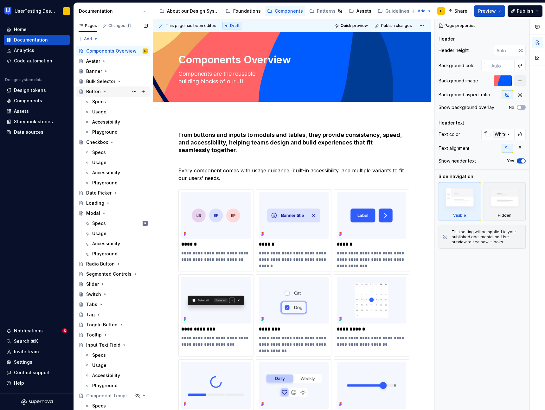
click at [104, 90] on icon "Page tree" at bounding box center [104, 91] width 5 height 5
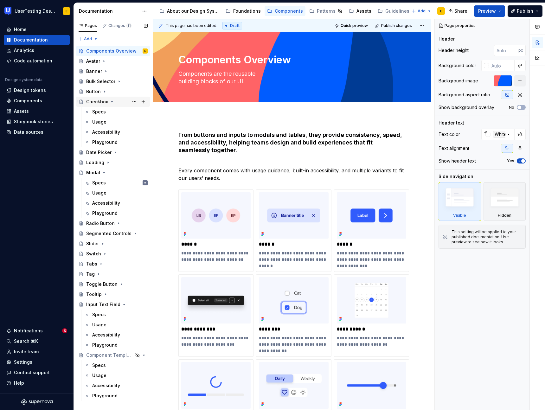
click at [111, 102] on icon "Page tree" at bounding box center [111, 101] width 5 height 5
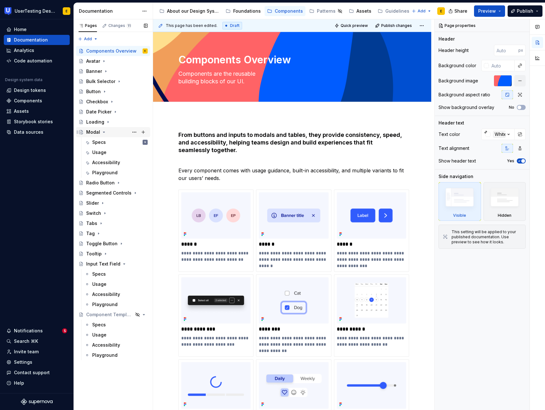
click at [104, 131] on icon "Page tree" at bounding box center [103, 132] width 5 height 5
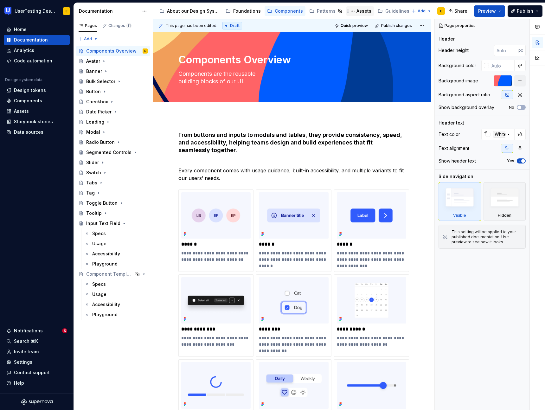
click at [363, 11] on div "Assets" at bounding box center [363, 11] width 15 height 6
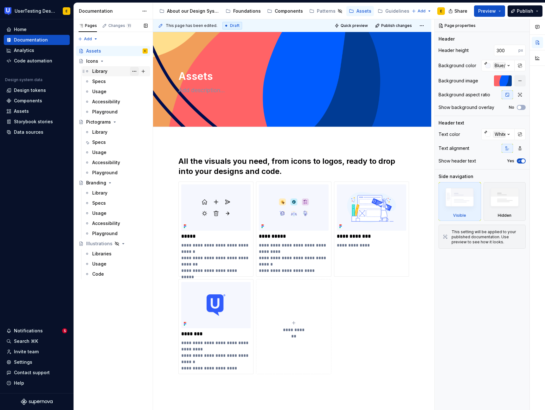
click at [136, 73] on button "Page tree" at bounding box center [134, 71] width 9 height 9
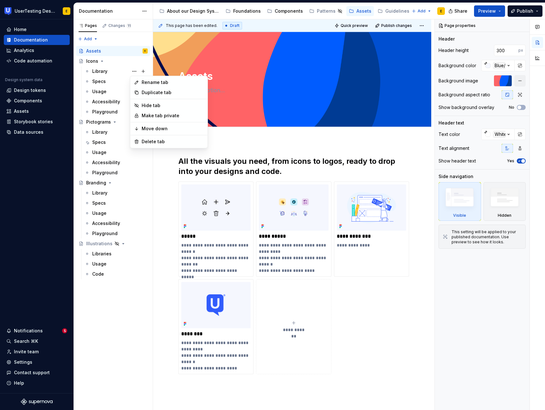
click at [429, 11] on html "UserTesting Design System E Home Documentation Analytics Code automation Design…" at bounding box center [272, 205] width 545 height 410
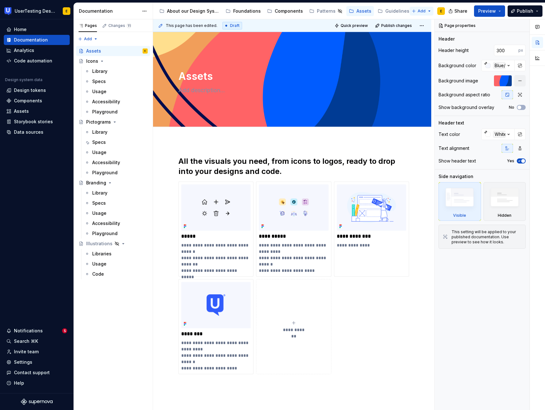
click at [428, 12] on html "UserTesting Design System E Home Documentation Analytics Code automation Design…" at bounding box center [272, 205] width 545 height 410
click at [390, 12] on html "UserTesting Design System E Home Documentation Analytics Code automation Design…" at bounding box center [272, 205] width 545 height 410
click at [394, 11] on div "Guidelines" at bounding box center [397, 11] width 24 height 6
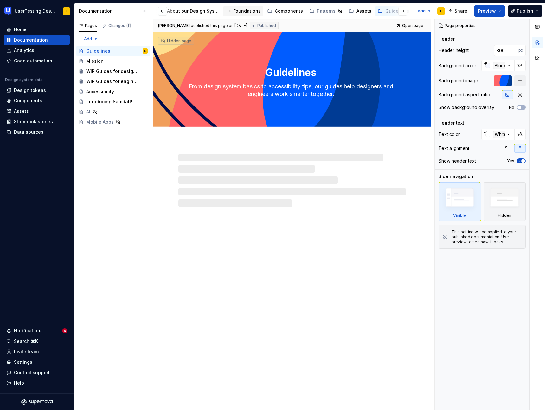
scroll to position [0, 0]
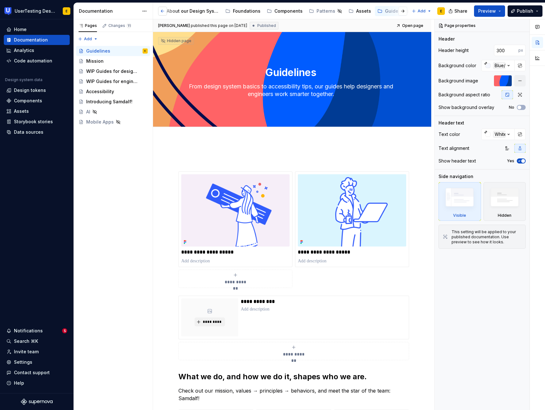
click at [162, 10] on button "button" at bounding box center [162, 11] width 9 height 9
click at [403, 10] on button "button" at bounding box center [402, 11] width 9 height 9
click at [395, 11] on button "Page tree" at bounding box center [399, 11] width 8 height 8
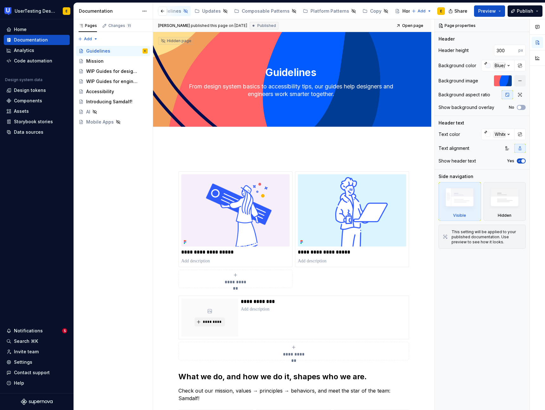
click at [427, 10] on html "UserTesting Design System E Home Documentation Analytics Code automation Design…" at bounding box center [272, 205] width 545 height 410
click at [428, 10] on html "UserTesting Design System E Home Documentation Analytics Code automation Design…" at bounding box center [272, 205] width 545 height 410
click at [400, 10] on html "UserTesting Design System E Home Documentation Analytics Code automation Design…" at bounding box center [272, 205] width 545 height 410
click at [402, 11] on div "Home 2" at bounding box center [410, 11] width 17 height 6
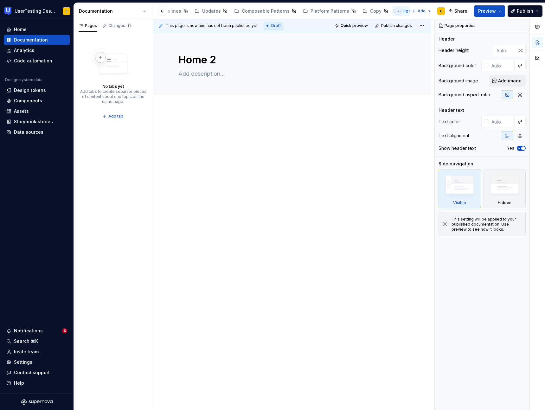
click at [395, 11] on button "Page tree" at bounding box center [399, 11] width 8 height 8
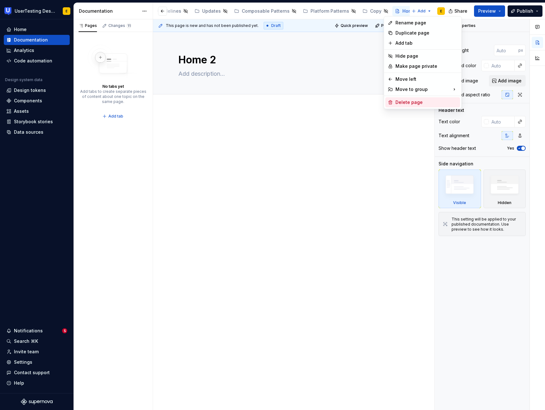
click at [414, 102] on div "Delete page" at bounding box center [426, 102] width 62 height 6
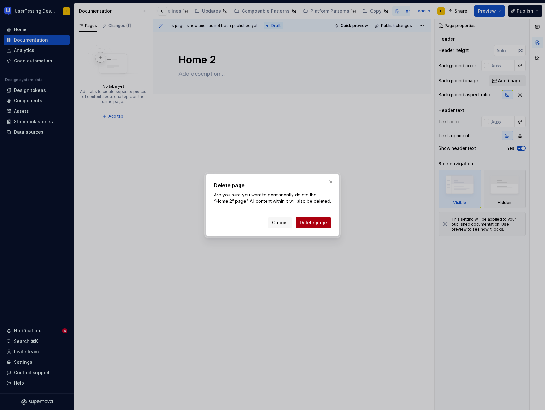
click at [321, 226] on span "Delete page" at bounding box center [313, 222] width 27 height 6
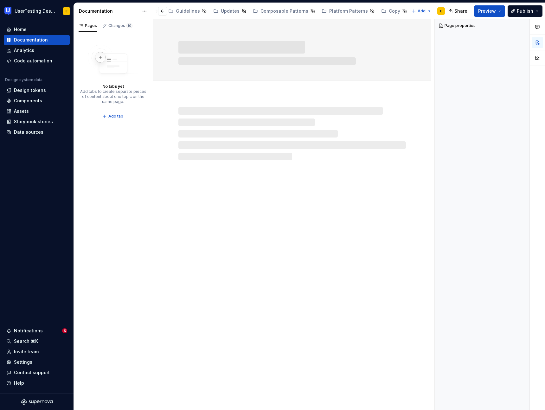
scroll to position [0, 198]
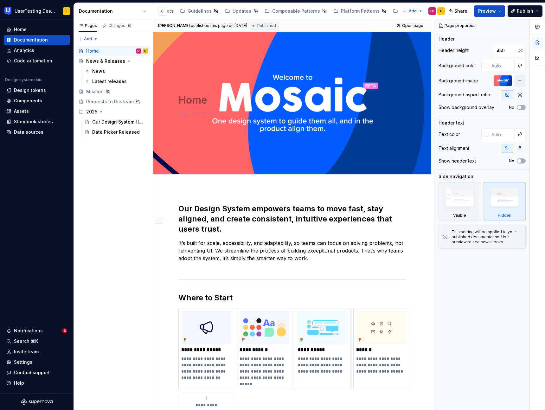
click at [163, 11] on button "button" at bounding box center [162, 11] width 9 height 9
click at [250, 11] on div "Foundations" at bounding box center [246, 11] width 28 height 6
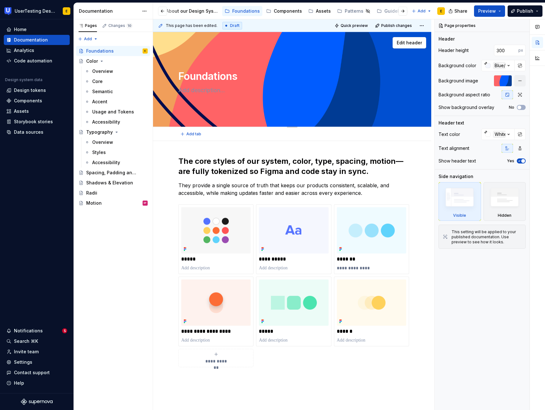
click at [186, 91] on textarea at bounding box center [290, 90] width 227 height 10
paste textarea "The core styles and principles that define our visual language — including colo…"
type textarea "*"
type textarea "The core styles and principles that define our visual language — including colo…"
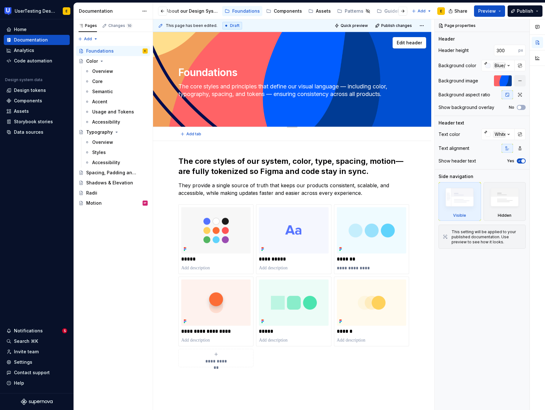
click at [351, 87] on textarea "The core styles and principles that define our visual language — including colo…" at bounding box center [290, 90] width 227 height 18
type textarea "*"
type textarea "The core styles and principles that define our visual language including color,…"
type textarea "*"
type textarea "The core styles and principles that define our visual language including color,…"
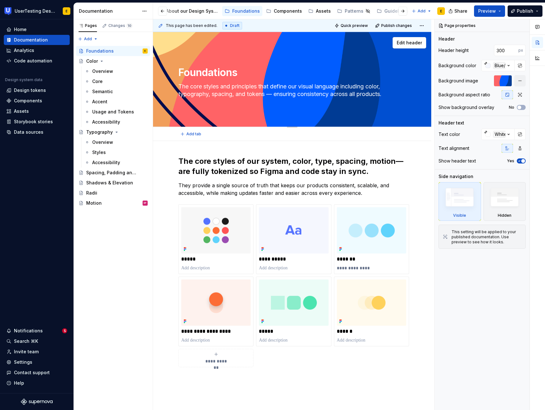
type textarea "*"
type textarea "The core styles and principles that define our visual language, including color…"
type textarea "*"
type textarea "The core styles and principles that define our visual language including color,…"
click at [271, 95] on textarea "The core styles and principles that define our visual language including color,…" at bounding box center [290, 90] width 227 height 18
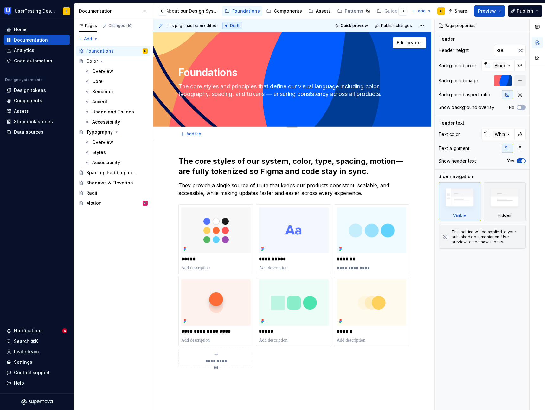
type textarea "*"
type textarea "The core styles and principles that define our visual language including color,…"
type textarea "*"
type textarea "The core styles and principles that define our visual language including color,…"
type textarea "*"
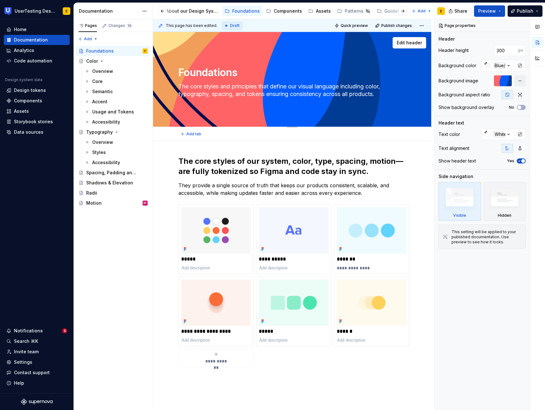
type textarea "The core styles and principles that define our visual language including color,…"
type textarea "*"
type textarea "The core styles and principles that define our visual language including color,…"
type textarea "*"
type textarea "The core styles and principles that define our visual language including color,…"
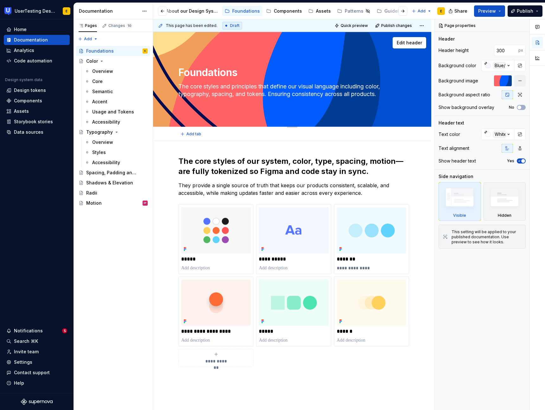
click at [281, 95] on textarea "The core styles and principles that define our visual language including color,…" at bounding box center [290, 90] width 227 height 18
type textarea "*"
type textarea "The core styles and principles that define our visual language including color,…"
click at [284, 9] on div "Components" at bounding box center [288, 11] width 28 height 6
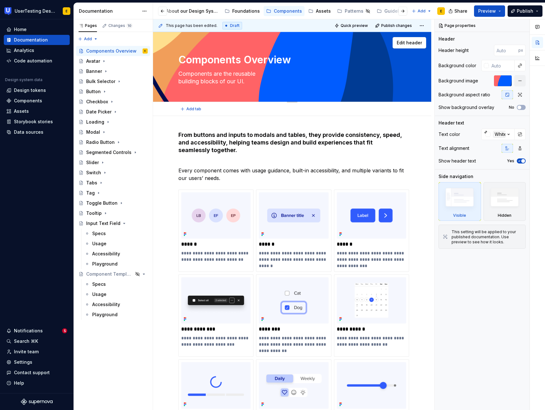
drag, startPoint x: 179, startPoint y: 73, endPoint x: 259, endPoint y: 85, distance: 80.3
click at [259, 85] on textarea "Components are the reusable building blocks of our UI." at bounding box center [290, 78] width 227 height 18
paste textarea "Reusable UI elements built on top of our foundations, designed to create clear,…"
type textarea "*"
type textarea "Reusable UI elements built on top of our foundations, designed to create clear,…"
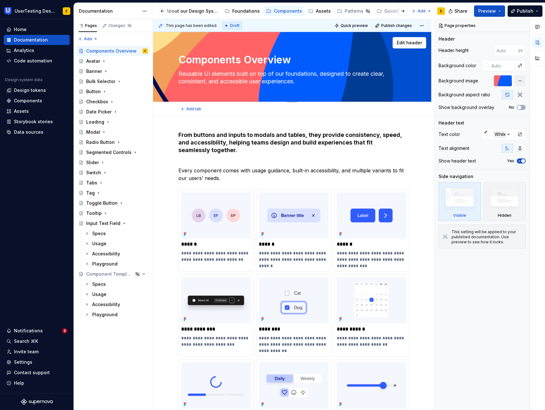
type textarea "*"
type textarea "Reusable UI elements built on top of our foundations, designed to create clear,…"
drag, startPoint x: 245, startPoint y: 59, endPoint x: 293, endPoint y: 61, distance: 47.9
click at [293, 61] on textarea "Components Overview" at bounding box center [290, 59] width 227 height 15
click at [290, 61] on textarea "Components Overview" at bounding box center [290, 59] width 227 height 15
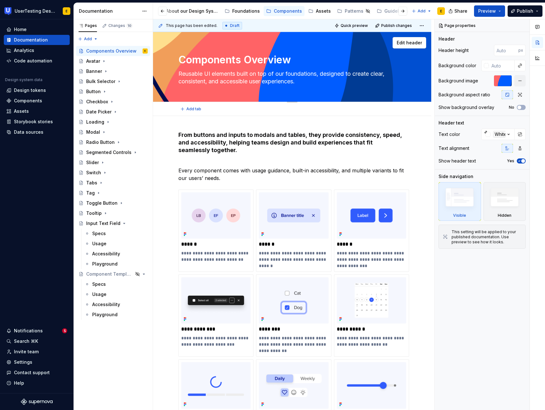
type textarea "*"
type textarea "Components Overvie"
type textarea "*"
type textarea "Components Overvi"
type textarea "*"
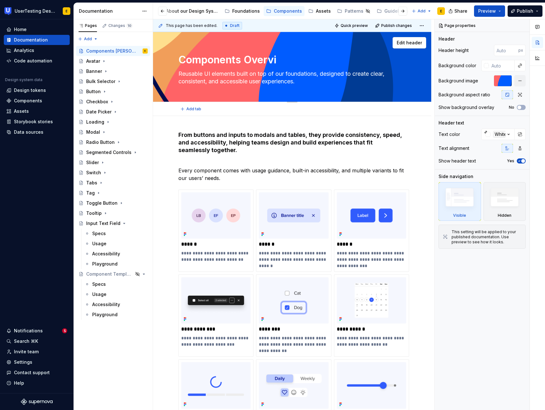
type textarea "Components Overv"
type textarea "*"
type textarea "Components Over"
type textarea "*"
type textarea "Components Ove"
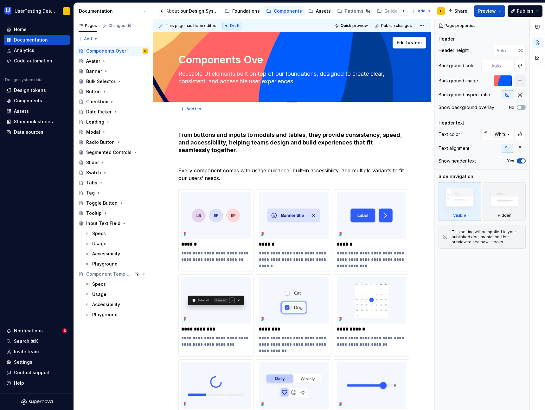
type textarea "*"
type textarea "Components Ov"
type textarea "*"
type textarea "Components O"
type textarea "*"
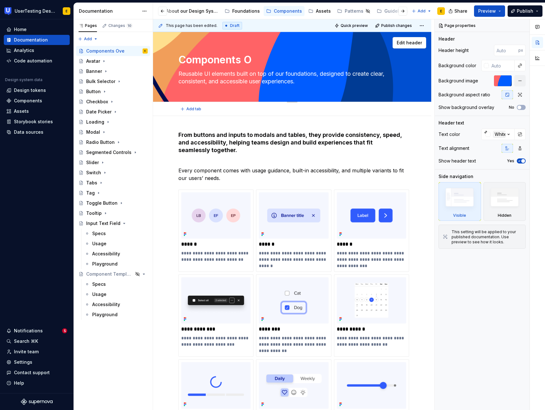
type textarea "Components"
type textarea "*"
type textarea "Components"
type textarea "*"
type textarea "Components"
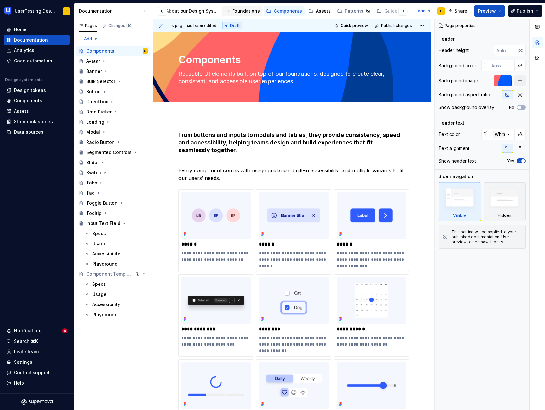
click at [247, 11] on div "Foundations" at bounding box center [246, 11] width 28 height 6
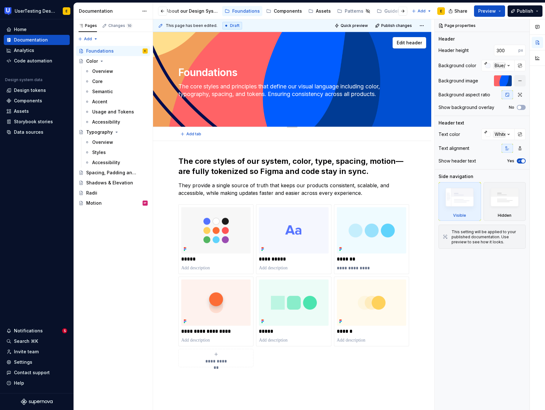
drag, startPoint x: 345, startPoint y: 86, endPoint x: 388, endPoint y: 95, distance: 43.6
click at [388, 95] on textarea "The core styles and principles that define our visual language including color,…" at bounding box center [290, 90] width 227 height 18
drag, startPoint x: 363, startPoint y: 90, endPoint x: 352, endPoint y: 86, distance: 12.0
click at [363, 90] on textarea "The core styles and principles that define our visual language including color,…" at bounding box center [290, 90] width 227 height 18
drag, startPoint x: 346, startPoint y: 86, endPoint x: 380, endPoint y: 92, distance: 34.5
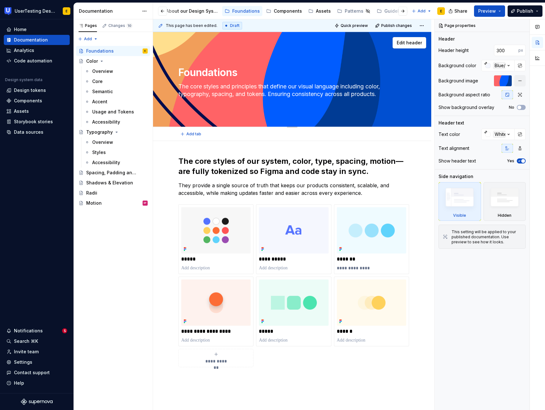
click at [376, 92] on textarea "The core styles and principles that define our visual language including color,…" at bounding box center [290, 90] width 227 height 18
drag, startPoint x: 381, startPoint y: 92, endPoint x: 346, endPoint y: 86, distance: 35.8
click at [346, 86] on textarea "The core styles and principles that define our visual language including color,…" at bounding box center [290, 90] width 227 height 18
type textarea "*"
type textarea "The core styles and principles that define our visual language"
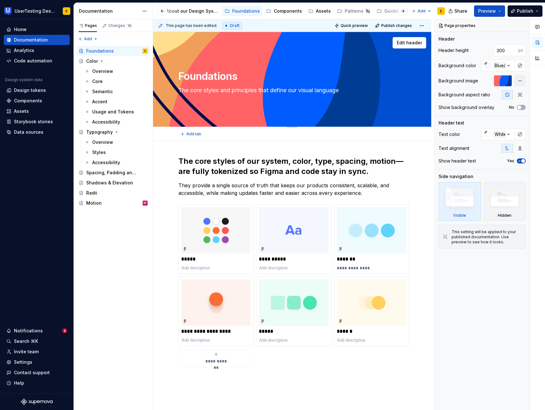
type textarea "*"
type textarea "The core styles and principles that define our visual language"
type textarea "*"
type textarea "The core styles and principles that define our visual language."
type textarea "*"
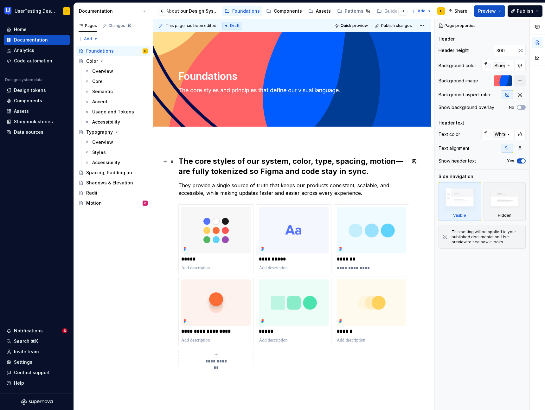
type textarea "The core styles and principles that define our visual language."
click at [180, 160] on h2 "The core styles of our system, color, type, spacing, motion—are fully tokenized…" at bounding box center [291, 166] width 227 height 20
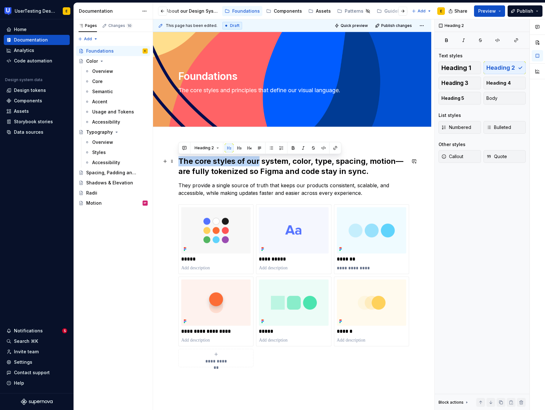
drag, startPoint x: 186, startPoint y: 160, endPoint x: 259, endPoint y: 161, distance: 72.8
click at [259, 161] on h2 "The core styles of our system, color, type, spacing, motion—are fully tokenized…" at bounding box center [291, 166] width 227 height 20
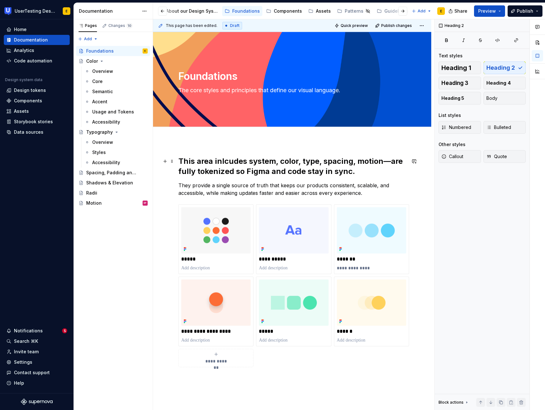
click at [224, 162] on h2 "This area inlcudes system, color, type, spacing, motion—are fully tokenized so …" at bounding box center [291, 166] width 227 height 20
click at [263, 160] on h2 "This area includes system, color, type, spacing, motion—are fully tokenized so …" at bounding box center [291, 166] width 227 height 20
click at [248, 163] on h2 "This area includes, color, type, spacing, motion—are fully tokenized so Figma a…" at bounding box center [291, 166] width 227 height 20
click at [287, 161] on h2 "This area includes color, type, spacing, motion—are fully tokenized so Figma an…" at bounding box center [291, 166] width 227 height 20
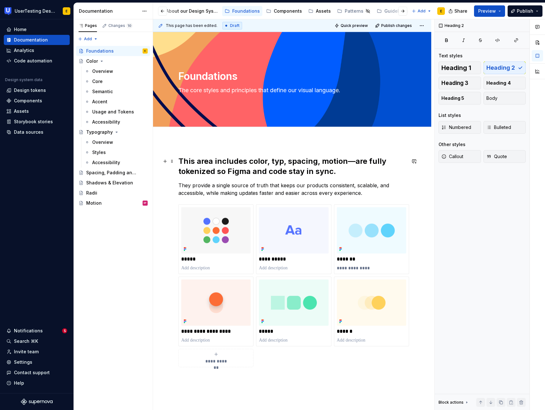
click at [344, 170] on h2 "This area includes color, typ, spacing, motion—are fully tokenized so Figma and…" at bounding box center [291, 166] width 227 height 20
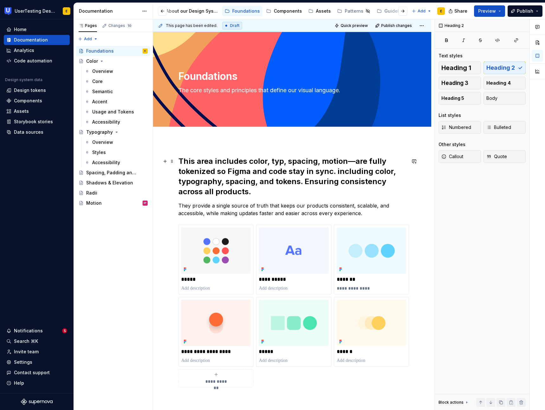
click at [350, 174] on h2 "This area includes color, typ, spacing, motion—are fully tokenized so Figma and…" at bounding box center [291, 176] width 227 height 41
click at [193, 182] on h2 "This area includes color, typ, spacing, motion—are fully tokenized so Figma and…" at bounding box center [291, 176] width 227 height 41
copy h2 "typography"
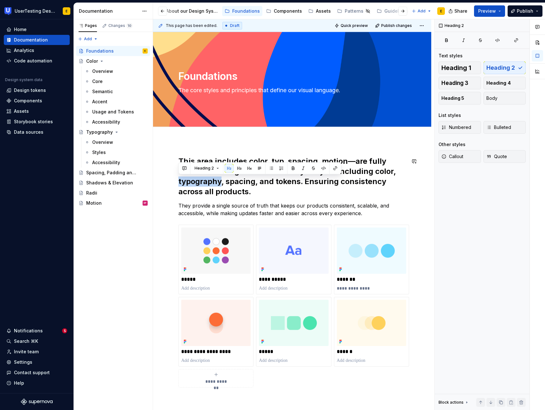
click at [273, 154] on div "**********" at bounding box center [292, 329] width 278 height 377
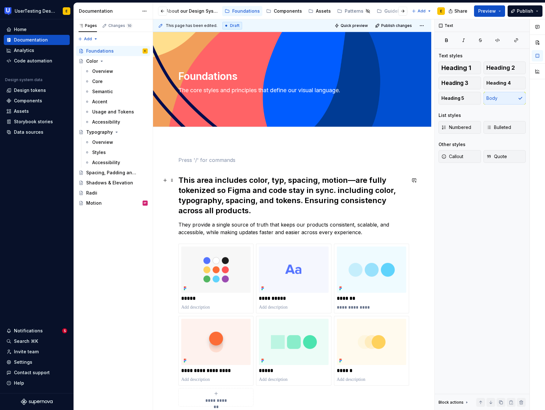
click at [277, 181] on h2 "This area includes color, typ, spacing, motion—are fully tokenized so Figma and…" at bounding box center [291, 195] width 227 height 41
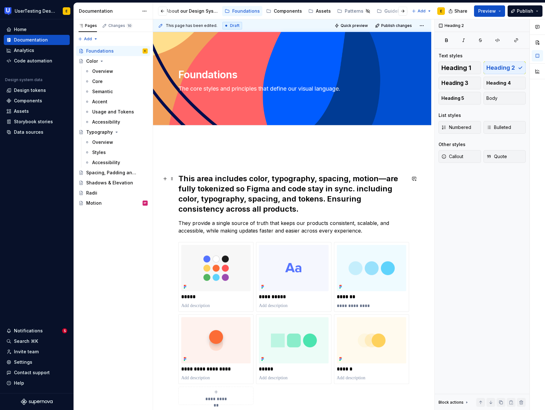
scroll to position [2, 0]
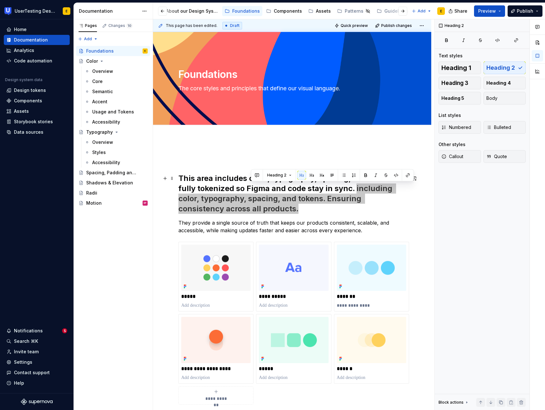
drag, startPoint x: 353, startPoint y: 188, endPoint x: 361, endPoint y: 207, distance: 20.5
click at [361, 207] on h2 "This area includes color, typography, spacing, motion—are fully tokenized so Fi…" at bounding box center [291, 193] width 227 height 41
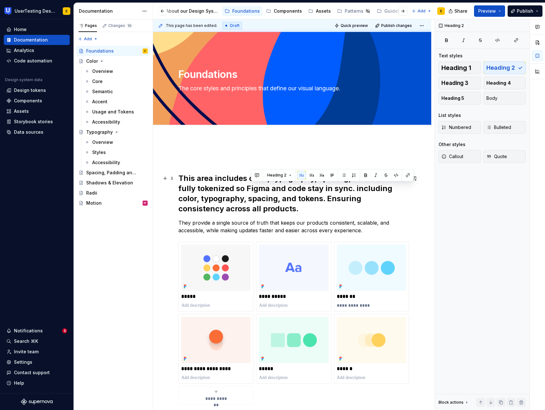
click at [324, 199] on h2 "This area includes color, typography, spacing, motion—are fully tokenized so Fi…" at bounding box center [291, 193] width 227 height 41
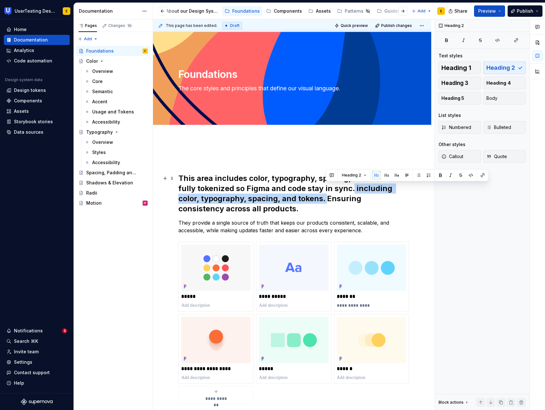
drag, startPoint x: 324, startPoint y: 199, endPoint x: 351, endPoint y: 191, distance: 28.8
click at [351, 191] on h2 "This area includes color, typography, spacing, motion—are fully tokenized so Fi…" at bounding box center [291, 193] width 227 height 41
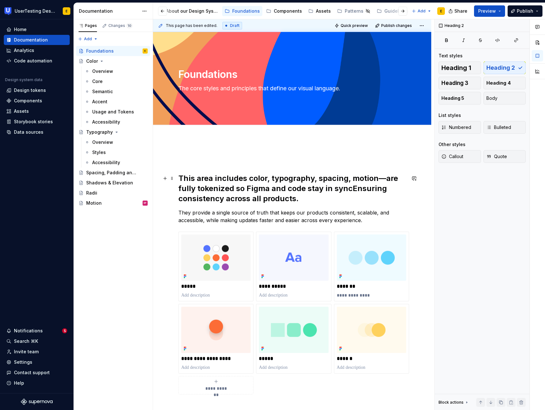
drag, startPoint x: 382, startPoint y: 179, endPoint x: 383, endPoint y: 188, distance: 8.6
click at [382, 180] on h2 "This area includes color, typography, spacing, motion—are fully tokenized so Fi…" at bounding box center [291, 188] width 227 height 30
drag, startPoint x: 181, startPoint y: 188, endPoint x: 381, endPoint y: 180, distance: 200.2
click at [381, 180] on h2 "This area includes color, typography, spacing, motion. are fully tokenized so F…" at bounding box center [291, 188] width 227 height 30
click at [333, 189] on h2 "This area includes color, typography, spacing, motion. Fully tokenized so Figma…" at bounding box center [291, 188] width 227 height 30
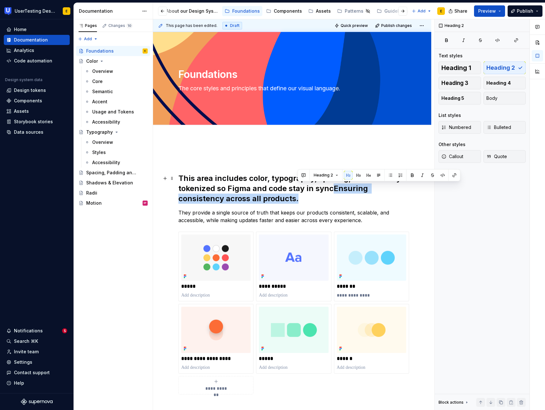
drag, startPoint x: 332, startPoint y: 189, endPoint x: 337, endPoint y: 196, distance: 8.6
click at [337, 196] on h2 "This area includes color, typography, spacing, motion. Fully tokenized so Figma…" at bounding box center [291, 188] width 227 height 30
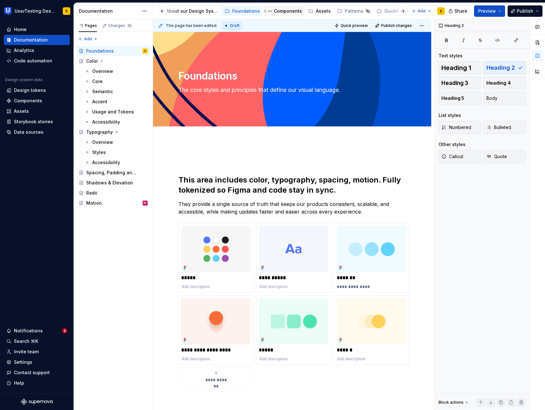
scroll to position [0, 0]
click at [289, 12] on div "Components" at bounding box center [288, 11] width 28 height 6
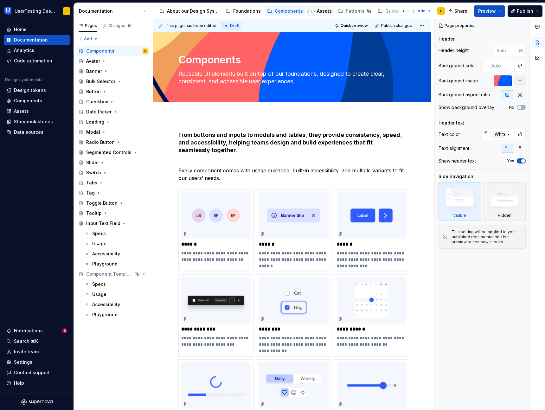
click at [323, 12] on div "Assets" at bounding box center [324, 11] width 15 height 6
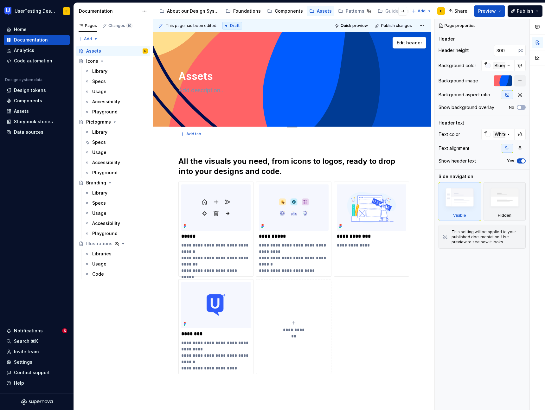
click at [191, 89] on textarea at bounding box center [290, 90] width 227 height 10
paste textarea "A collection of ready-to-use design resources — such as icons, illustrations, a…"
type textarea "*"
type textarea "A collection of ready-to-use design resources — such as icons, illustrations, a…"
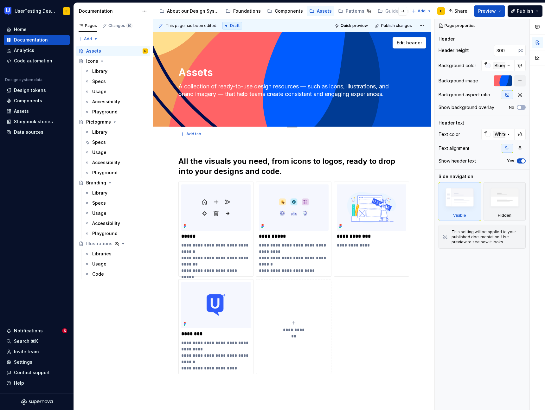
drag, startPoint x: 304, startPoint y: 86, endPoint x: 223, endPoint y: 97, distance: 81.7
click at [223, 97] on textarea "A collection of ready-to-use design resources — such as icons, illustrations, a…" at bounding box center [290, 90] width 227 height 18
type textarea "*"
type textarea "A collection of ready-to-use design resources that help teams create consistent…"
type textarea "*"
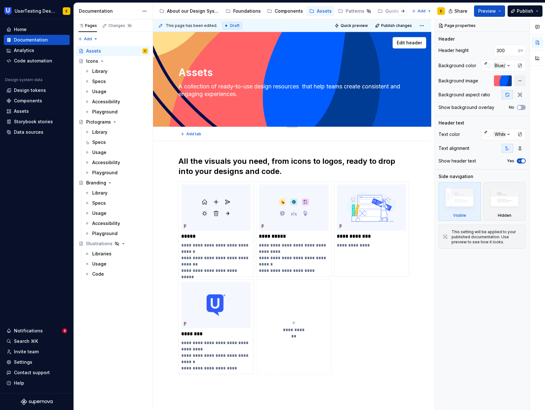
type textarea "A collection of ready-to-use design resources that help teams create consistent…"
drag, startPoint x: 304, startPoint y: 86, endPoint x: 365, endPoint y: 94, distance: 62.2
click at [365, 94] on textarea "A collection of ready-to-use design resources that help teams create consistent…" at bounding box center [290, 90] width 227 height 18
type textarea "*"
type textarea "A collection of ready-to-use design resources"
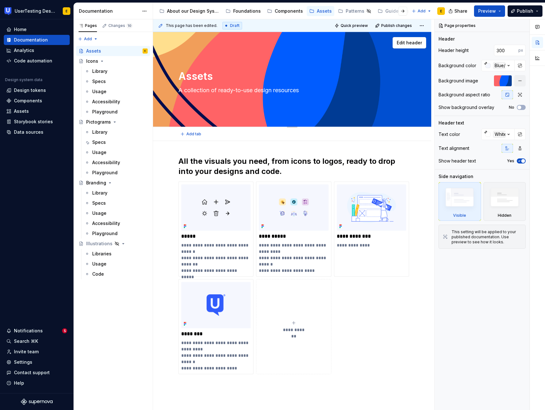
type textarea "*"
type textarea "A collection of ready-to-use design resources"
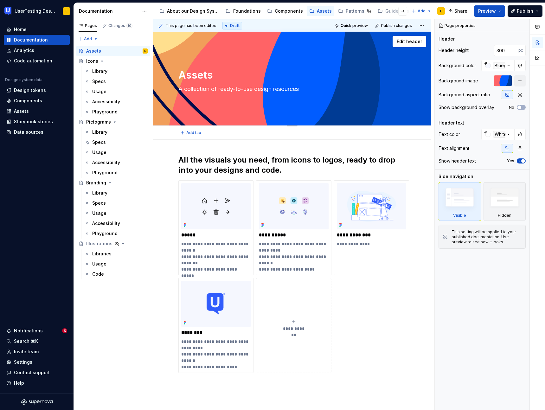
scroll to position [0, 0]
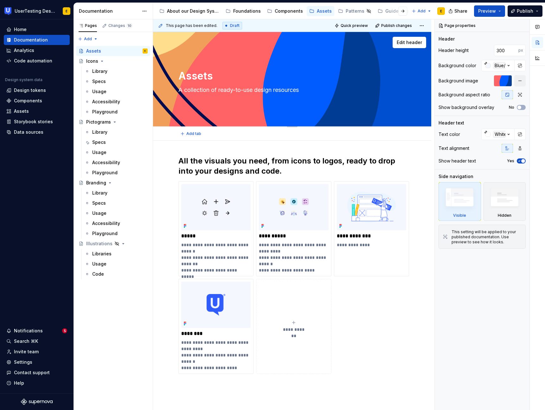
type textarea "*"
type textarea "A collection of ready-to-use design resources"
click at [310, 90] on textarea "A collection of ready-to-use design resources" at bounding box center [290, 90] width 227 height 10
type textarea "*"
type textarea "A collection of ready-to-use design resources that help teams create consistent…"
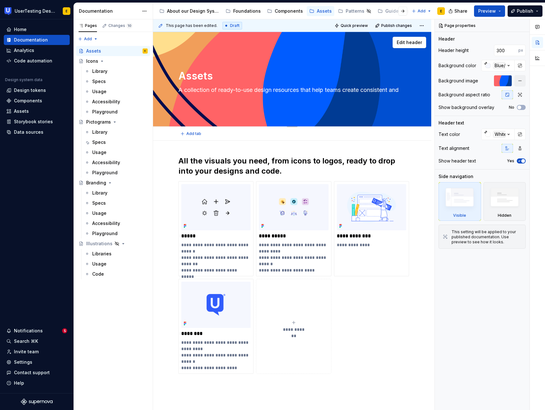
scroll to position [0, 0]
click at [330, 86] on textarea "A collection of ready-to-use design resources that help teams create consistent…" at bounding box center [290, 90] width 227 height 18
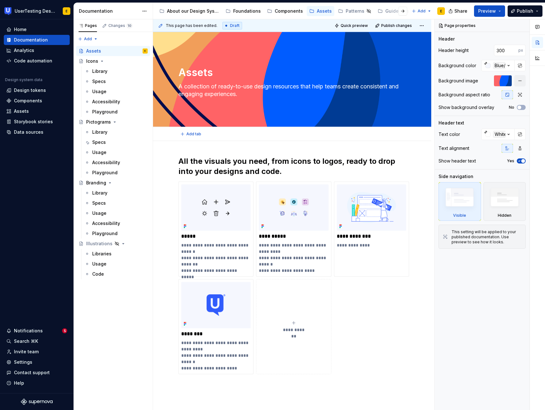
type textarea "*"
type textarea "A collection of ready-to-use design resources that help teams create consistent…"
click at [288, 13] on div "Components" at bounding box center [289, 11] width 28 height 6
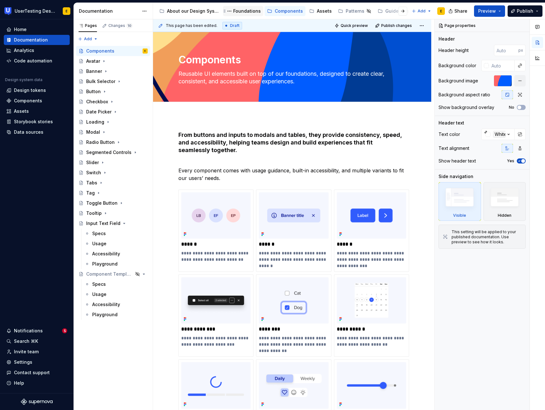
click at [250, 13] on div "Foundations" at bounding box center [247, 11] width 28 height 6
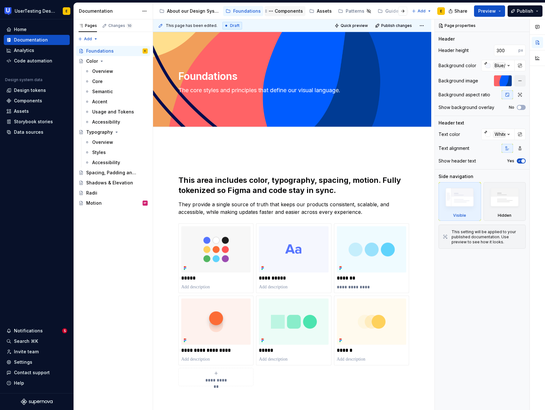
click at [282, 12] on div "Components" at bounding box center [289, 11] width 28 height 6
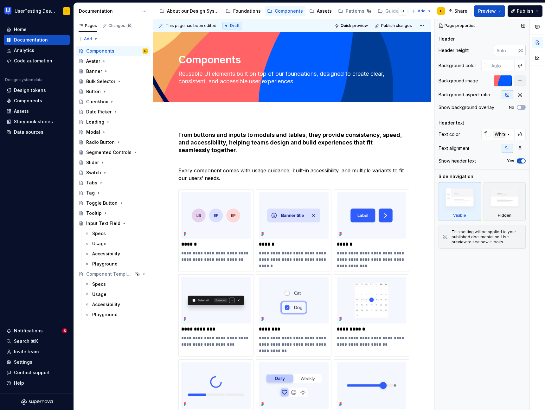
type textarea "*"
click at [503, 50] on input "number" at bounding box center [506, 50] width 24 height 11
type input "300"
type textarea "*"
type input "300"
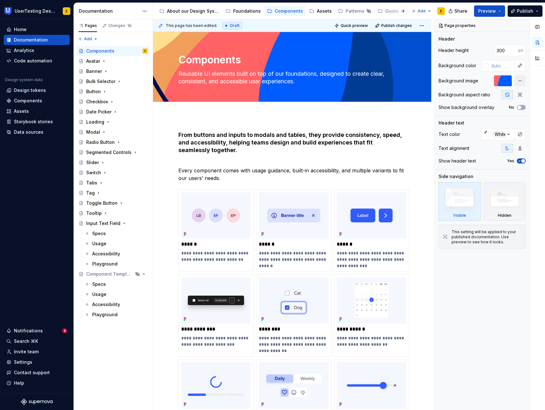
click at [376, 117] on div "**********" at bounding box center [292, 403] width 278 height 743
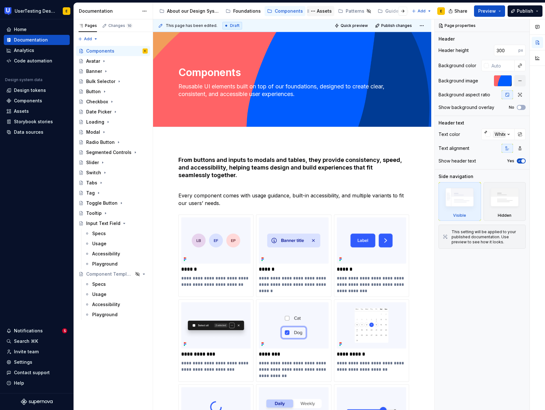
click at [326, 12] on div "Assets" at bounding box center [324, 11] width 15 height 6
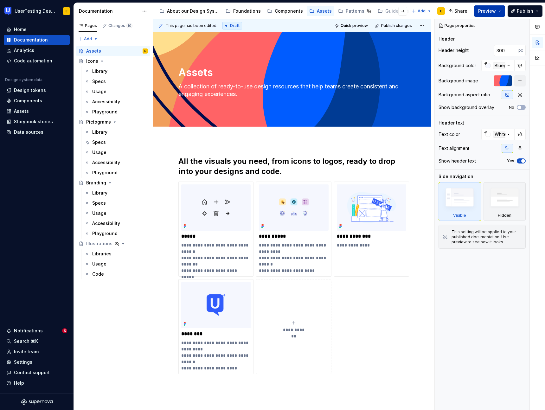
click at [501, 12] on button "Preview" at bounding box center [489, 10] width 31 height 11
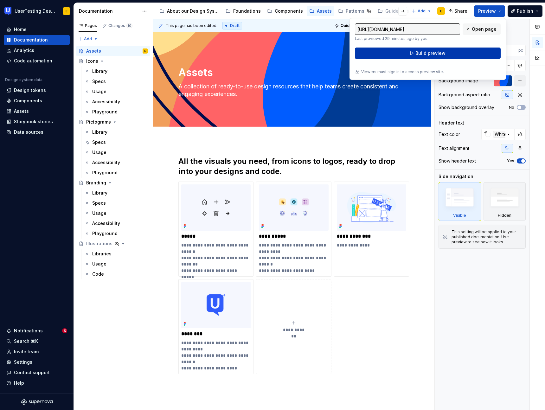
click at [450, 56] on button "Build preview" at bounding box center [428, 52] width 146 height 11
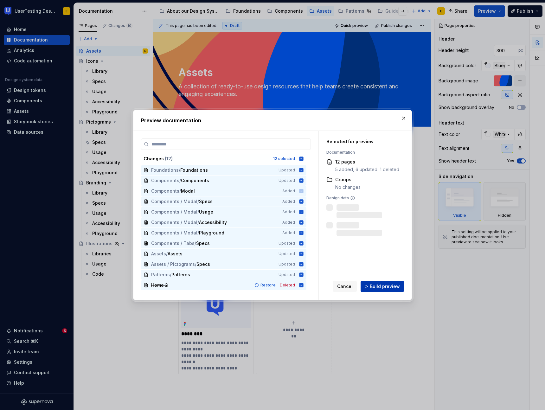
click at [385, 285] on span "Build preview" at bounding box center [385, 286] width 30 height 6
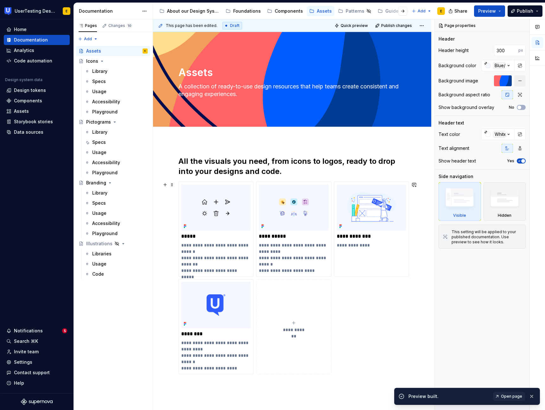
click at [297, 297] on button "**********" at bounding box center [293, 326] width 75 height 95
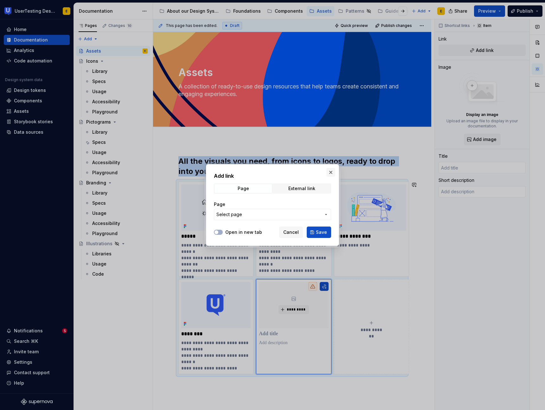
click at [329, 172] on button "button" at bounding box center [330, 172] width 9 height 9
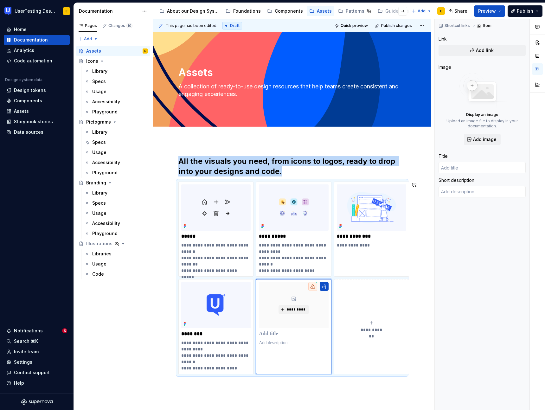
click at [323, 384] on div "**********" at bounding box center [292, 323] width 278 height 364
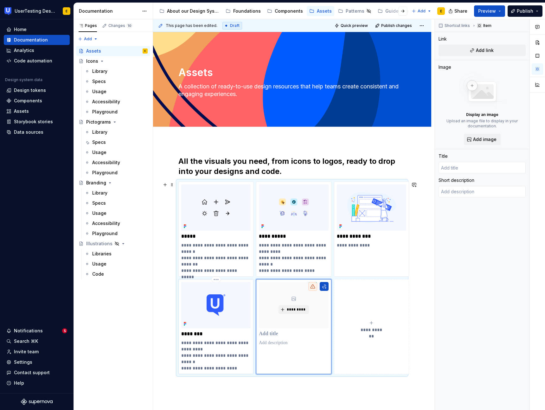
click at [193, 334] on p "********" at bounding box center [215, 334] width 69 height 6
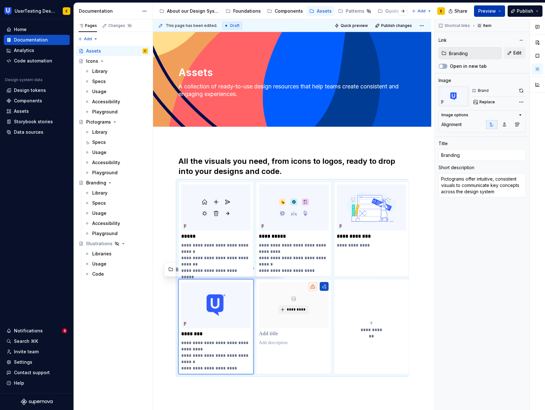
click at [498, 12] on button "Preview" at bounding box center [489, 10] width 31 height 11
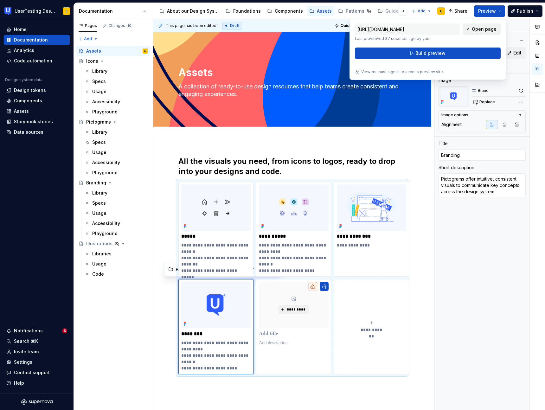
click at [488, 28] on span "Open page" at bounding box center [483, 29] width 25 height 6
click at [225, 168] on h2 "All the visuals you need, from icons to logos, ready to drop into your designs …" at bounding box center [291, 166] width 227 height 20
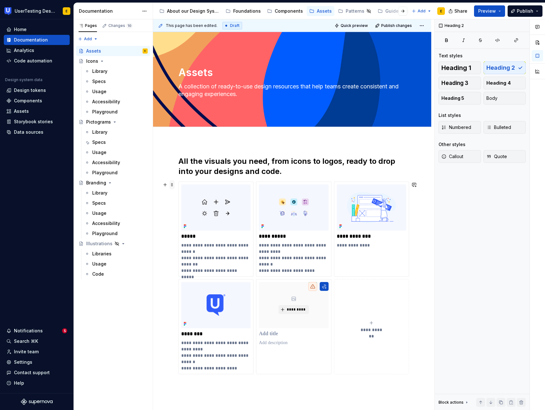
click at [174, 184] on span at bounding box center [171, 184] width 5 height 9
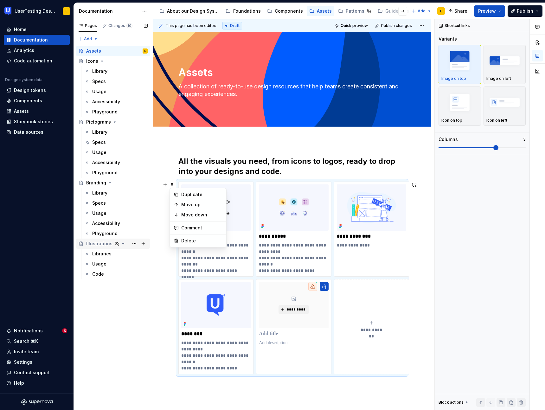
click at [100, 242] on div "Illustrations" at bounding box center [99, 243] width 26 height 6
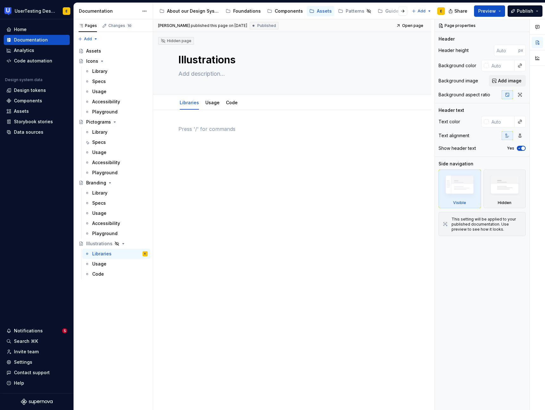
click at [186, 130] on p at bounding box center [291, 129] width 227 height 8
click at [96, 53] on div "Assets" at bounding box center [93, 51] width 15 height 6
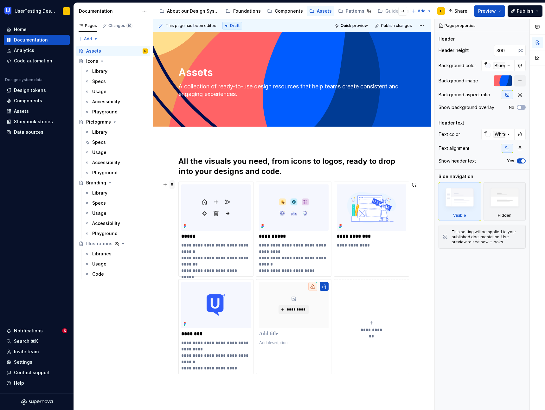
click at [172, 185] on span at bounding box center [171, 184] width 5 height 9
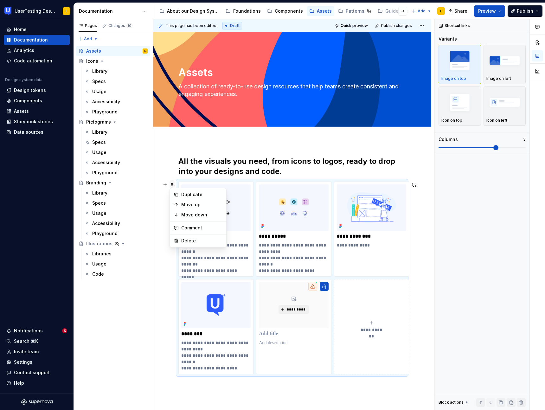
click at [174, 184] on span at bounding box center [171, 184] width 5 height 9
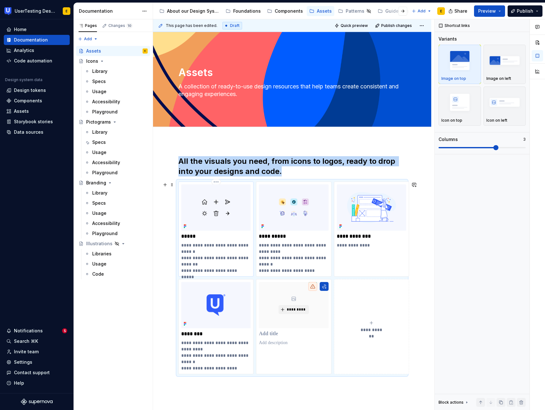
click at [185, 181] on div "**********" at bounding box center [215, 228] width 75 height 95
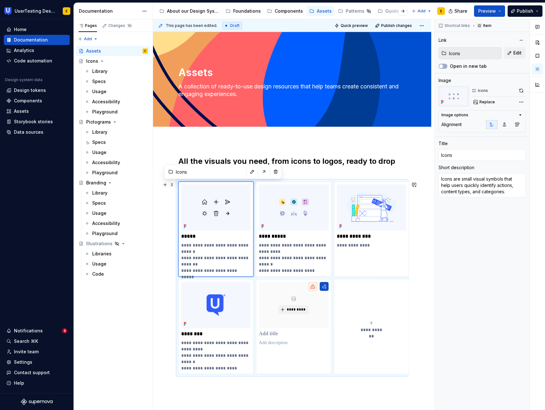
click at [178, 183] on div "**********" at bounding box center [291, 277] width 227 height 193
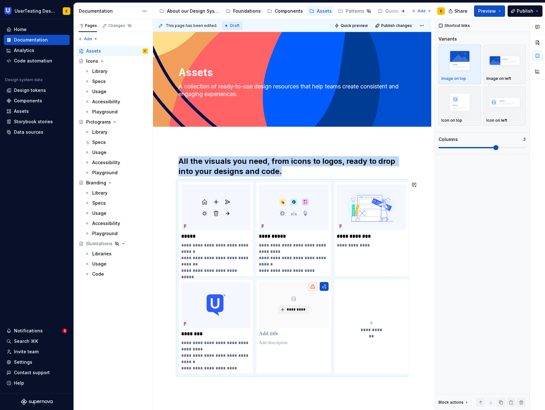
copy h2 "All the visuals you need, from icons to logos, ready to drop into your designs …"
click at [100, 254] on div "Libraries" at bounding box center [101, 253] width 19 height 6
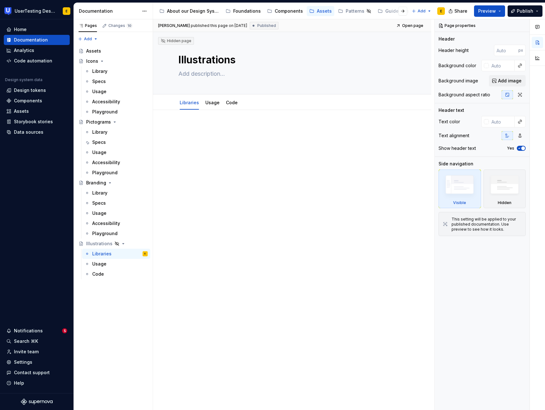
click at [194, 131] on p at bounding box center [291, 129] width 227 height 8
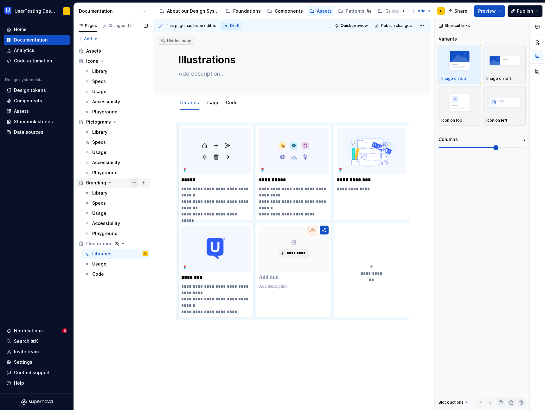
click at [135, 182] on button "Page tree" at bounding box center [134, 182] width 9 height 9
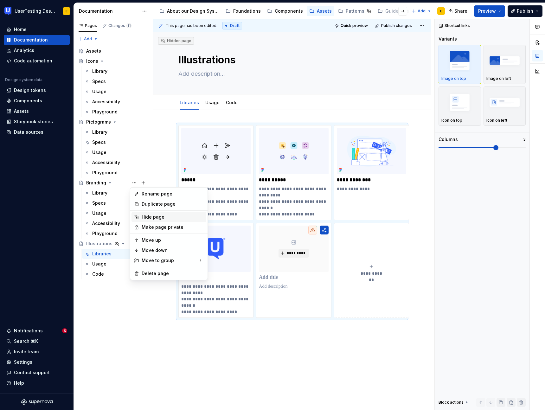
click at [161, 218] on div "Hide page" at bounding box center [173, 217] width 62 height 6
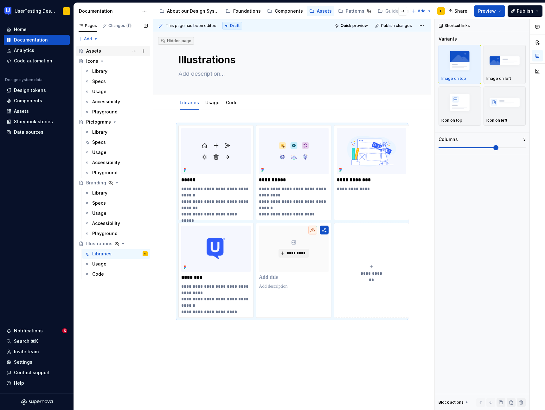
click at [96, 50] on div "Assets" at bounding box center [93, 51] width 15 height 6
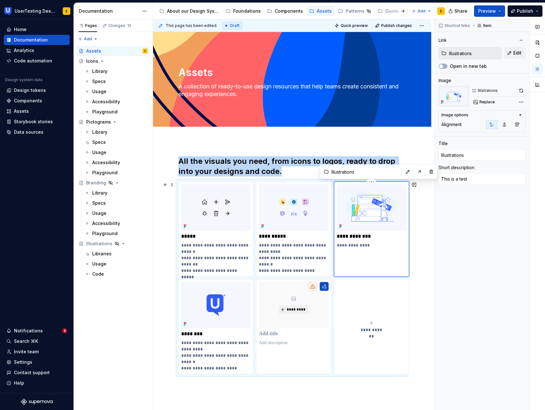
click at [350, 264] on div "**********" at bounding box center [371, 228] width 75 height 95
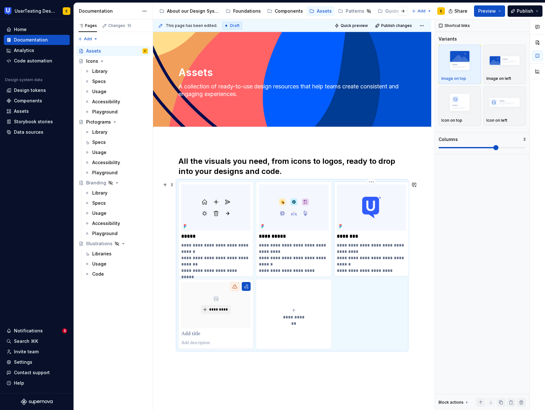
click at [359, 258] on p "**********" at bounding box center [371, 258] width 69 height 32
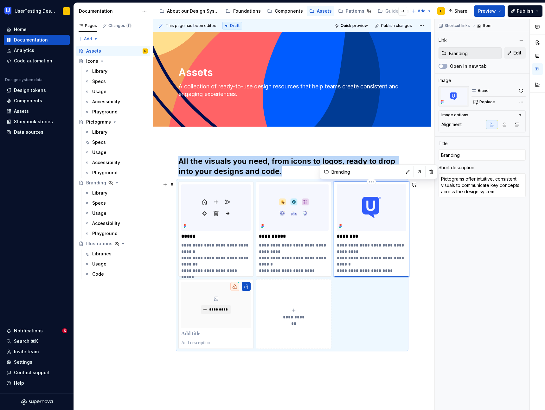
click at [341, 181] on div "**********" at bounding box center [371, 228] width 75 height 95
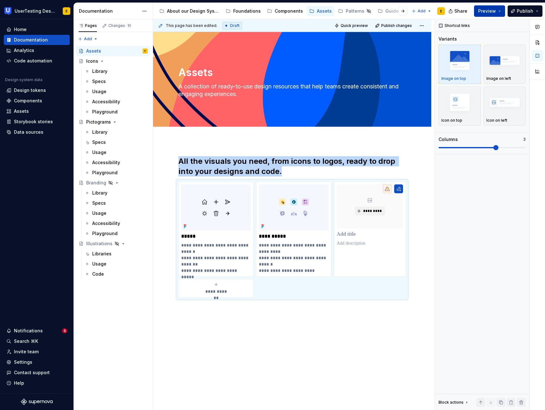
click at [497, 11] on button "Preview" at bounding box center [489, 10] width 31 height 11
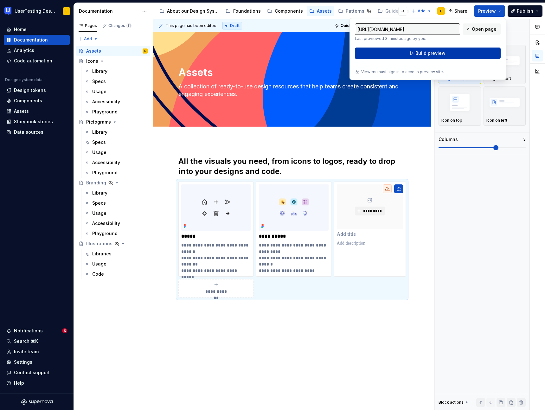
click at [449, 56] on button "Build preview" at bounding box center [428, 52] width 146 height 11
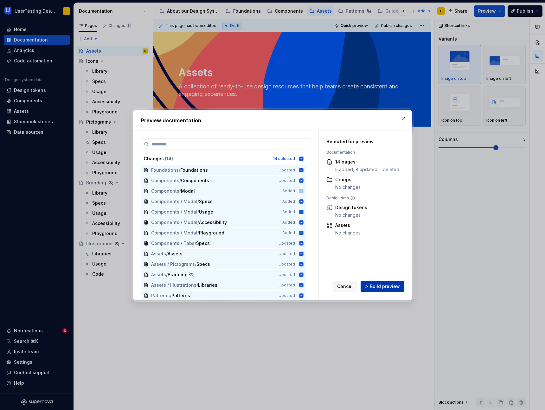
click at [389, 284] on span "Build preview" at bounding box center [385, 286] width 30 height 6
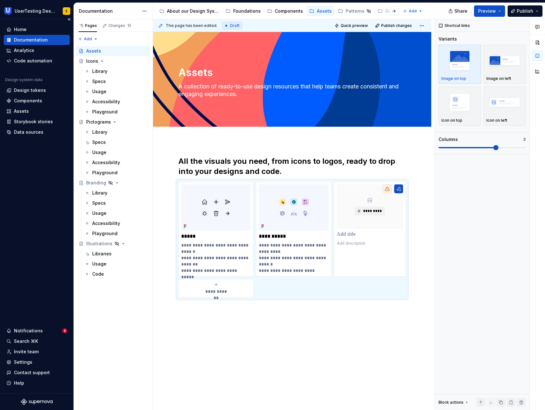
type textarea "*"
